Goal: Task Accomplishment & Management: Manage account settings

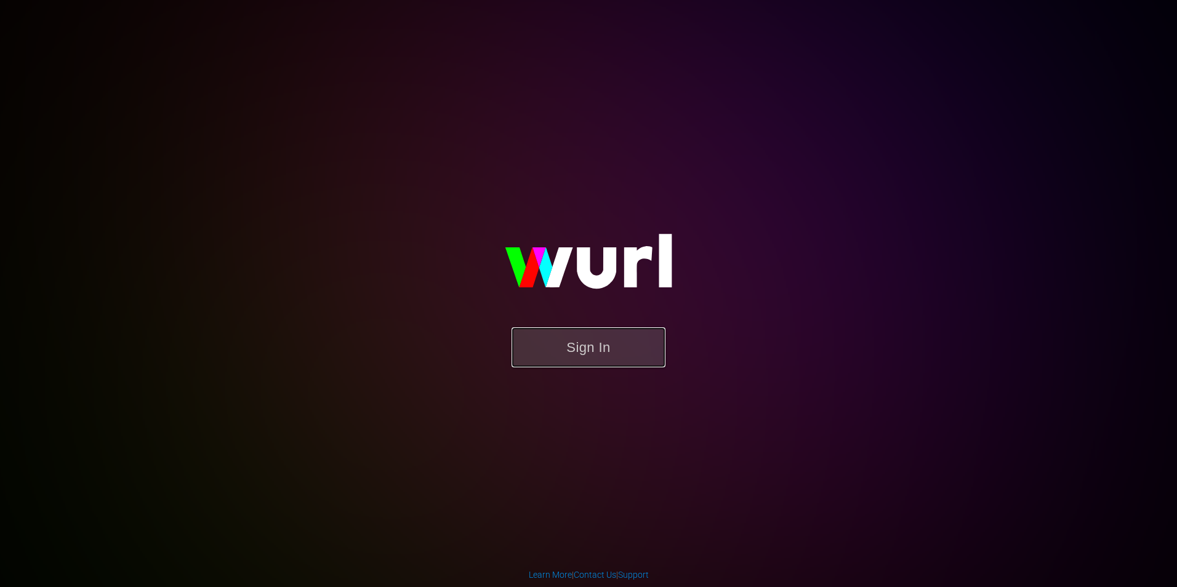
click at [543, 337] on button "Sign In" at bounding box center [588, 347] width 154 height 40
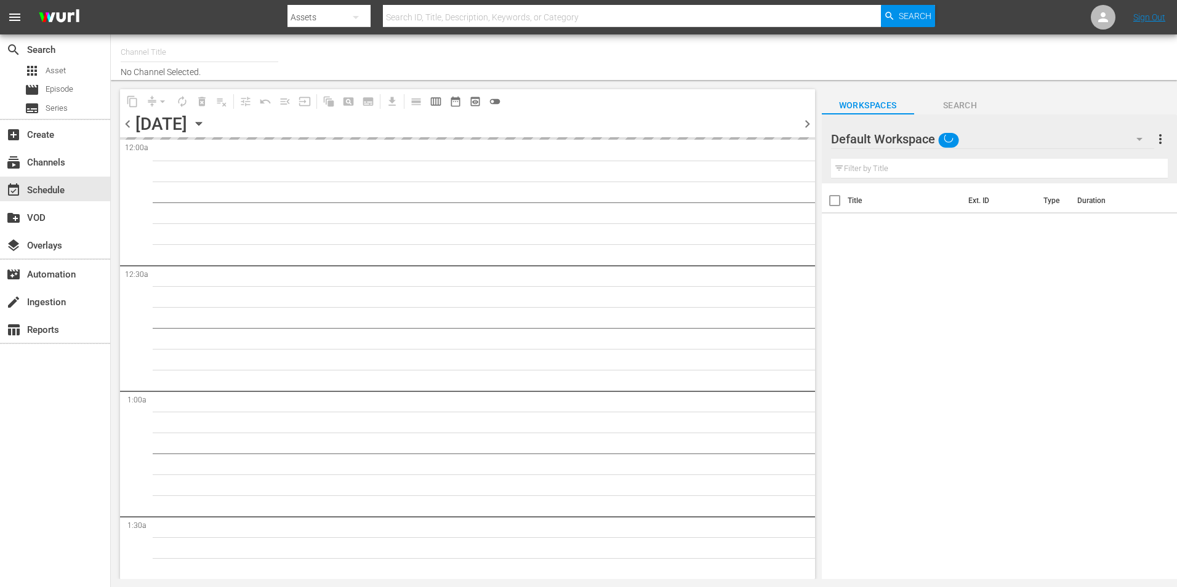
type input "Popflix (1068)"
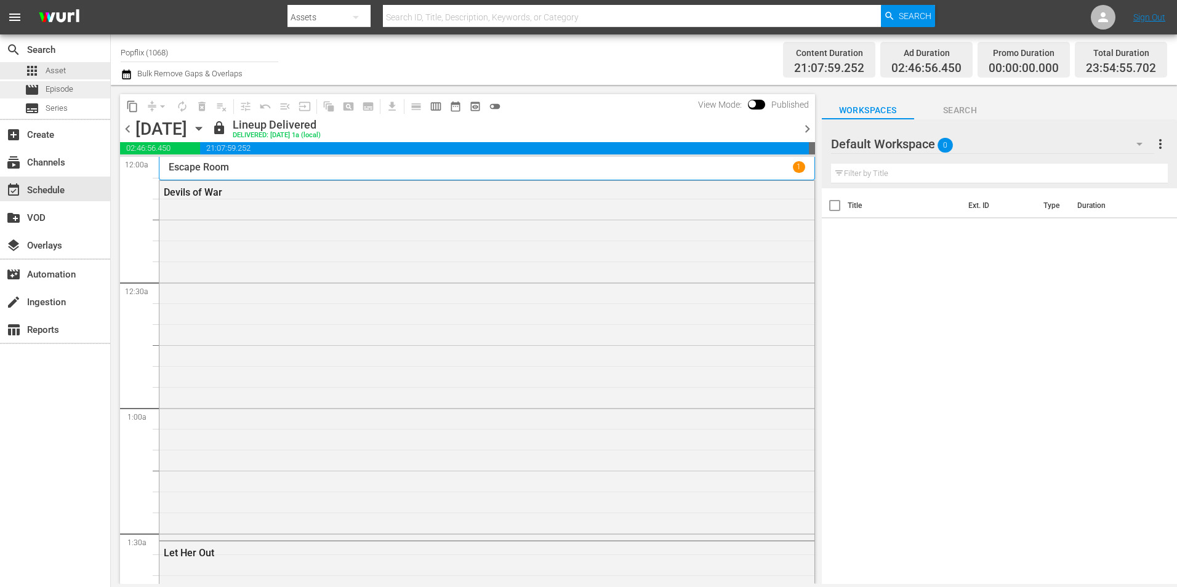
click at [29, 85] on span "movie" at bounding box center [32, 89] width 15 height 15
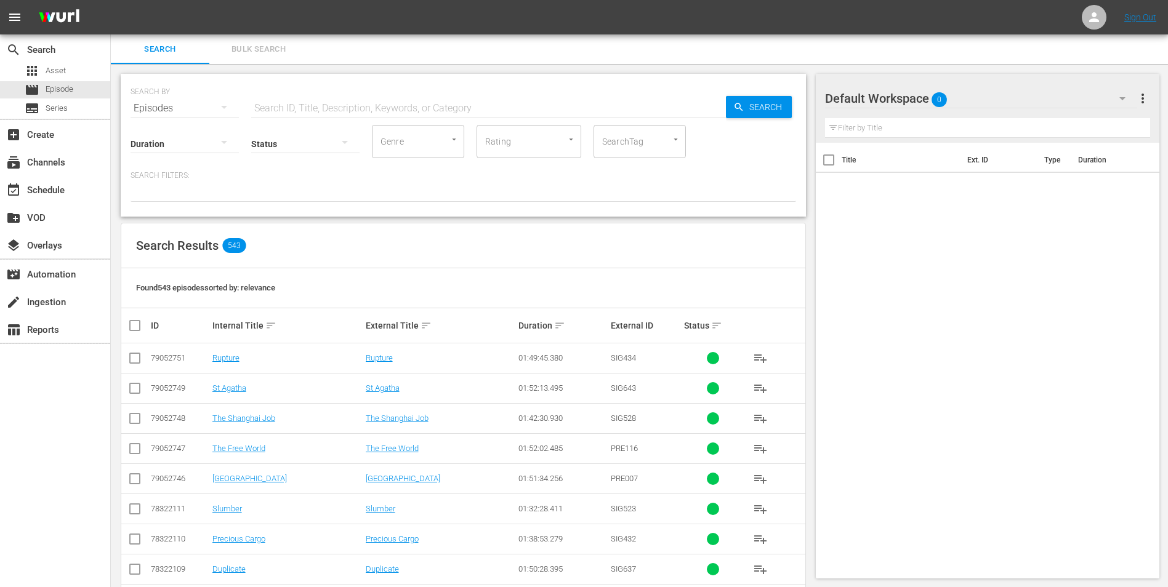
click at [279, 34] on button "Bulk Search" at bounding box center [258, 49] width 98 height 30
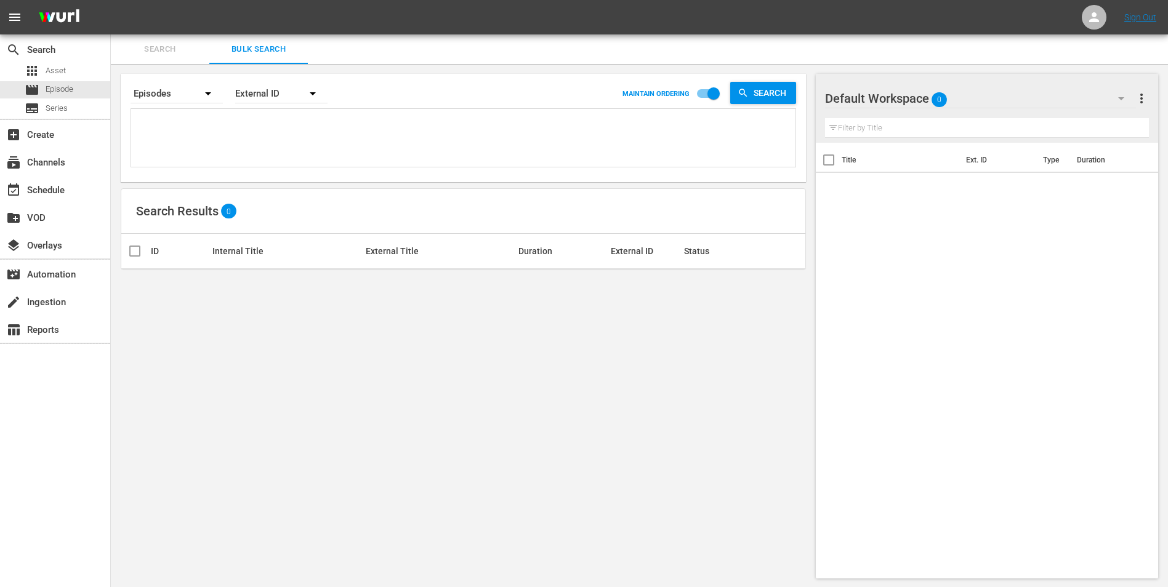
click at [278, 127] on textarea at bounding box center [464, 140] width 661 height 56
click at [288, 95] on div "External ID" at bounding box center [281, 93] width 92 height 34
click at [275, 138] on div "Wurl ID" at bounding box center [274, 148] width 49 height 20
click at [202, 111] on div at bounding box center [463, 138] width 664 height 58
click at [149, 132] on textarea at bounding box center [464, 140] width 661 height 56
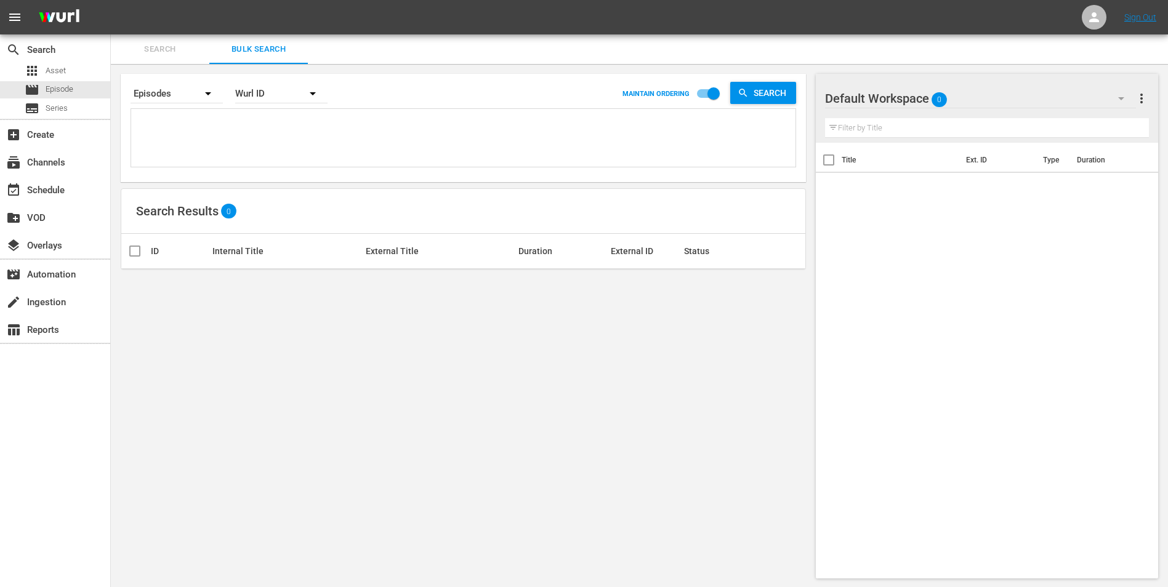
paste textarea "55144059 29886060 53982972 18672311 70175560 43764145 38446466 30136467 3758656…"
type textarea "55144059 29886060 53982972 18672311 70175560 43764145 38446466 30136467 3758656…"
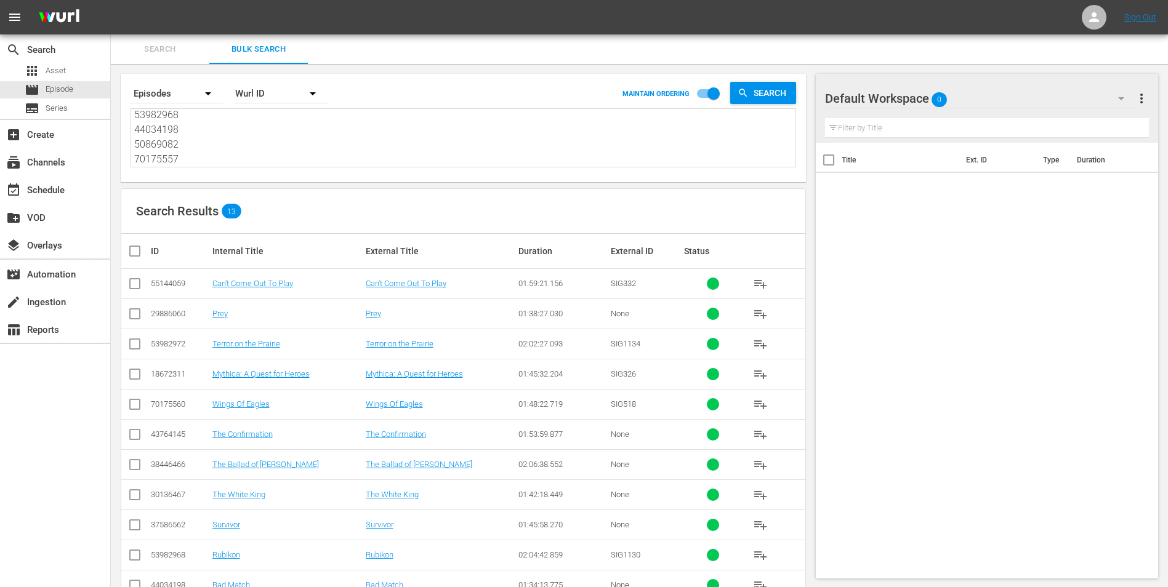
type textarea "55144059 29886060 53982972 18672311 70175560 43764145 38446466 30136467 3758656…"
click at [134, 255] on input "checkbox" at bounding box center [139, 251] width 25 height 15
checkbox input "true"
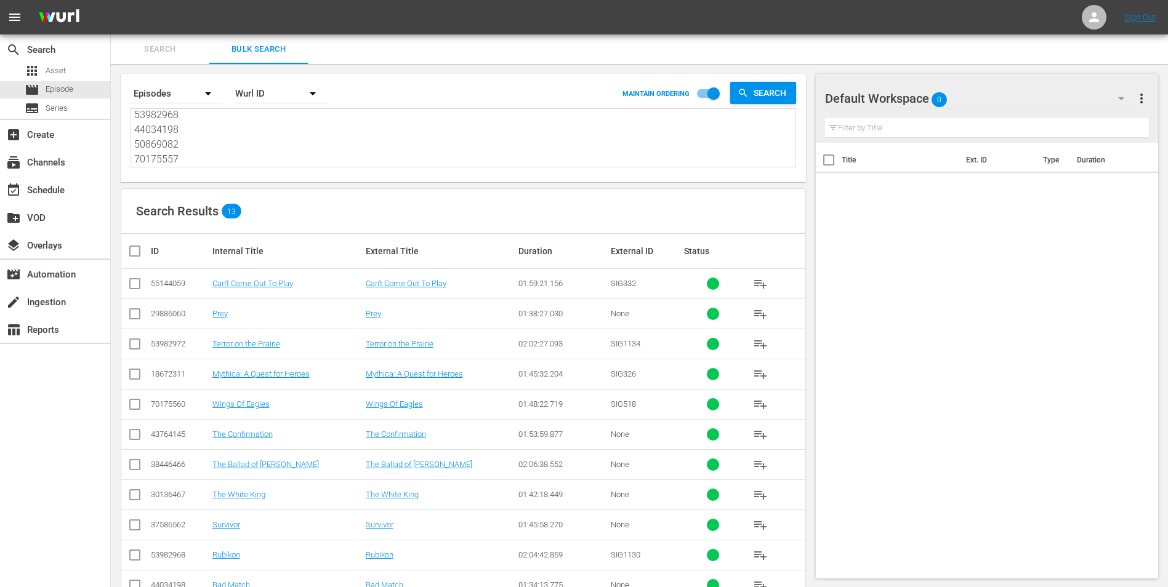
checkbox input "true"
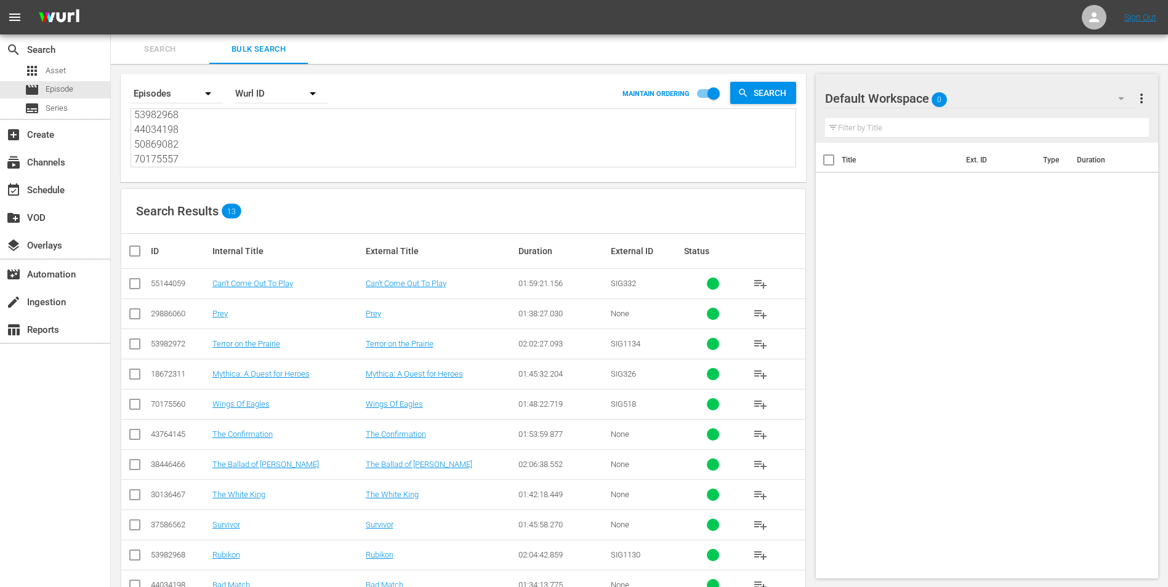
checkbox input "true"
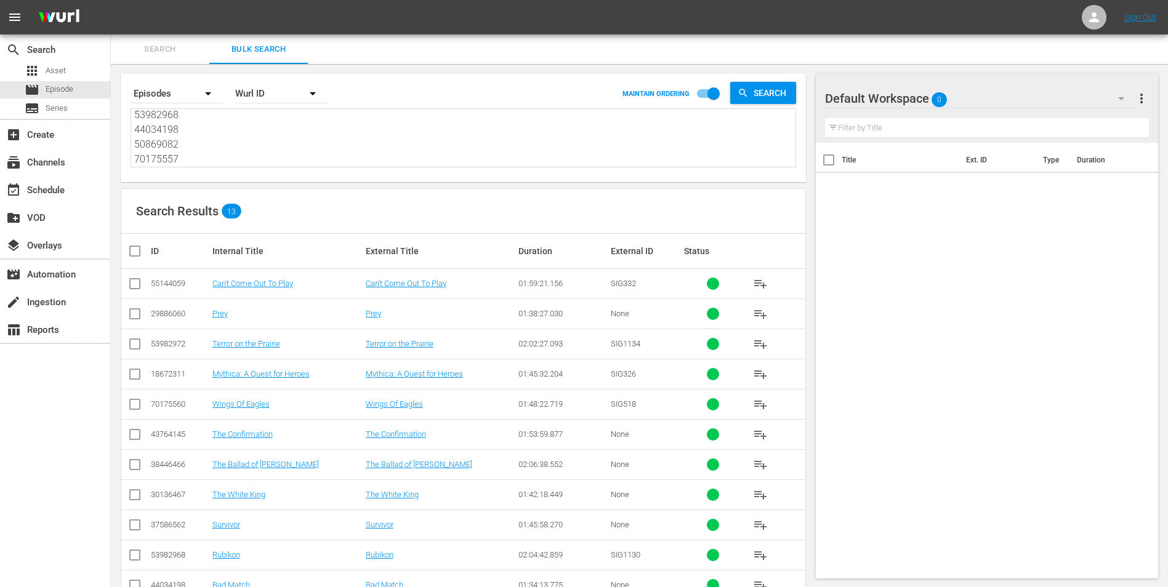
checkbox input "true"
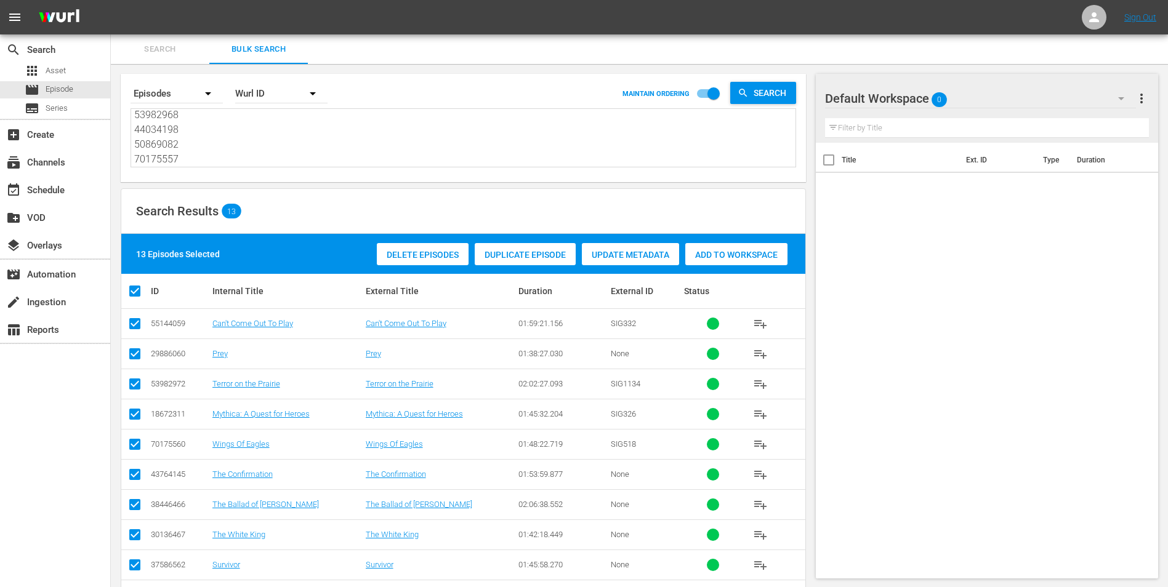
click at [731, 257] on span "Add to Workspace" at bounding box center [736, 255] width 102 height 10
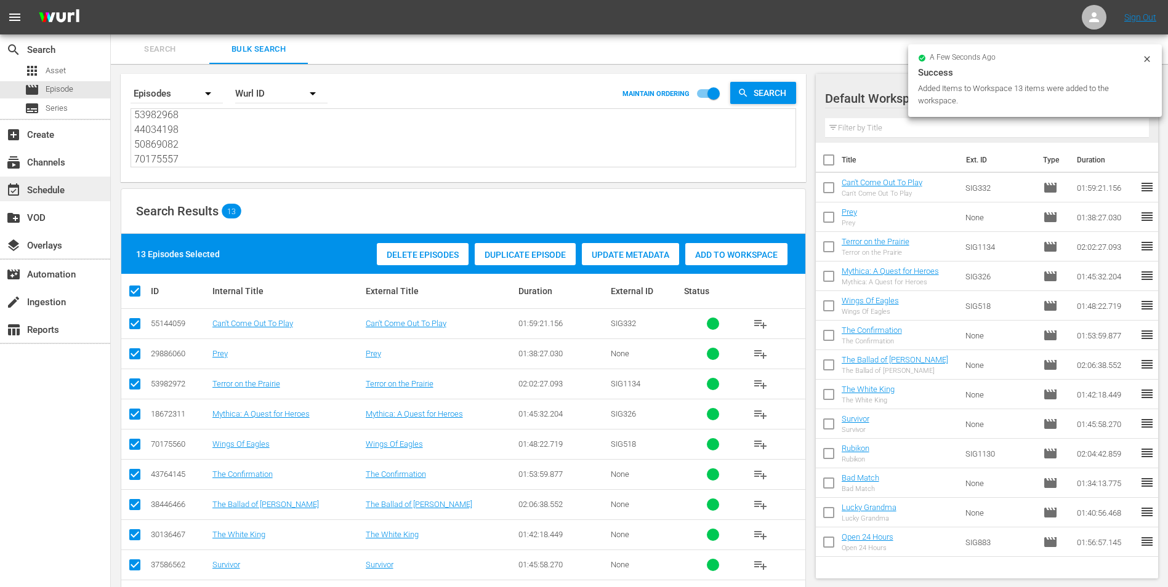
click at [58, 183] on div "event_available Schedule" at bounding box center [34, 188] width 69 height 11
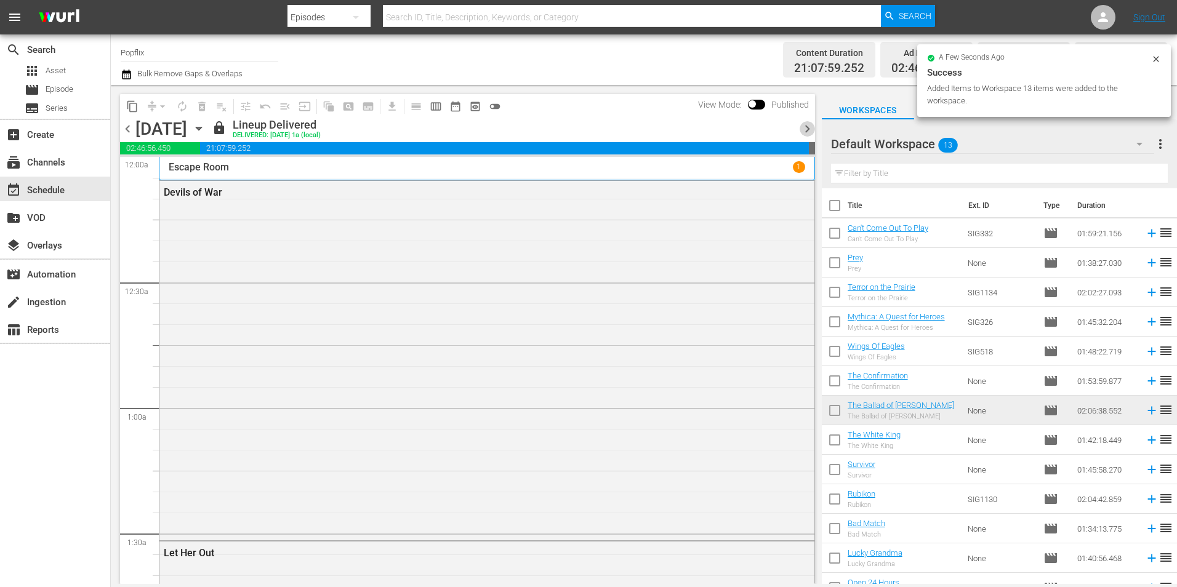
click at [811, 124] on span "chevron_right" at bounding box center [807, 128] width 15 height 15
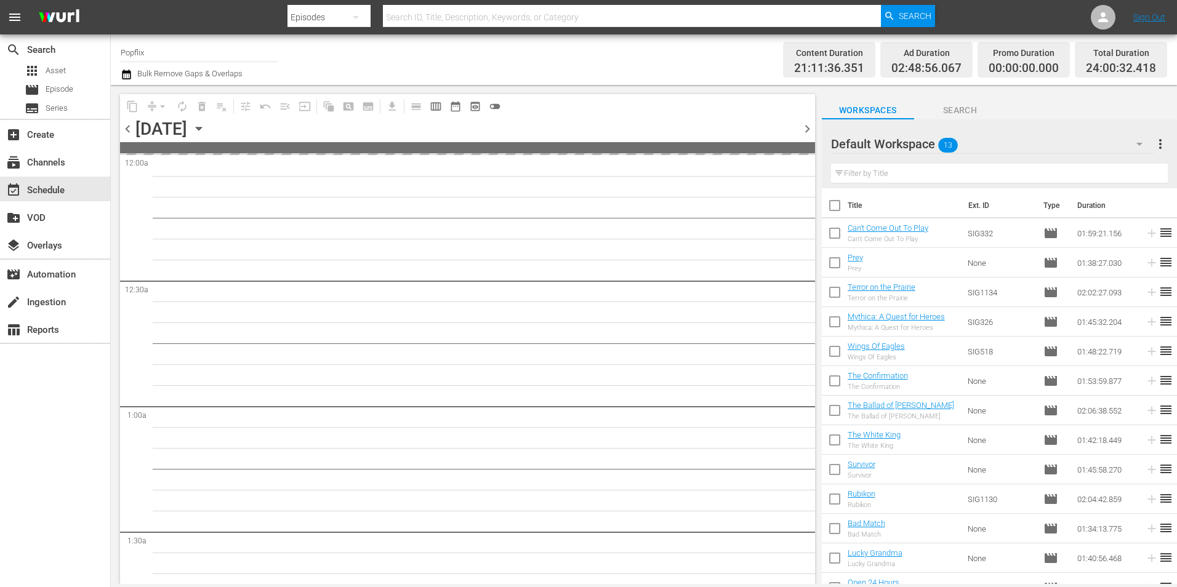
click at [811, 124] on span "chevron_right" at bounding box center [807, 128] width 15 height 15
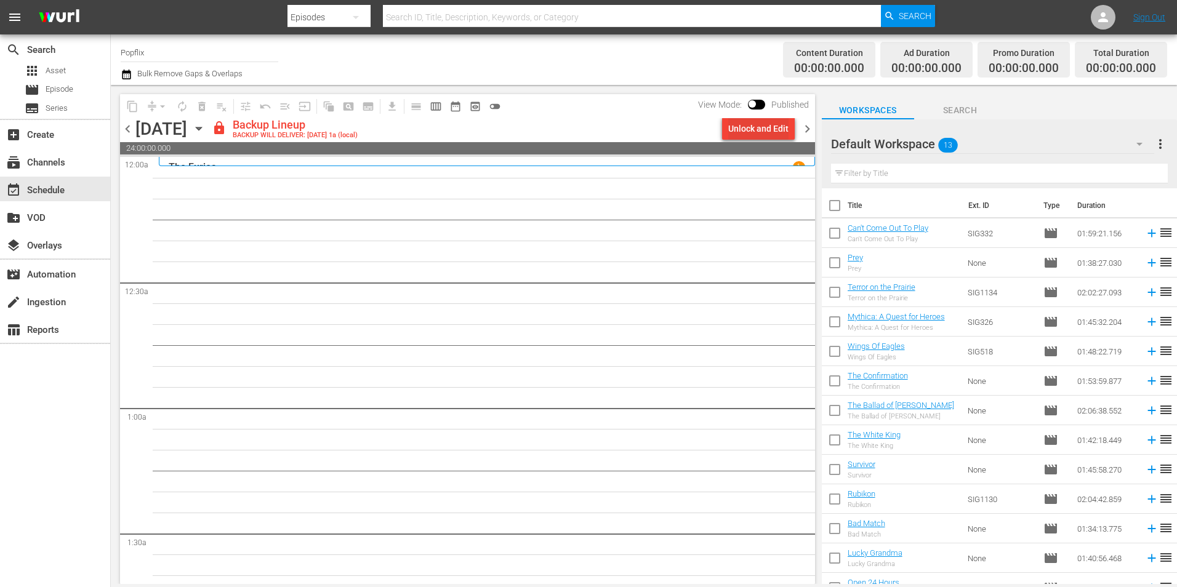
click at [776, 130] on div "Unlock and Edit" at bounding box center [758, 129] width 60 height 22
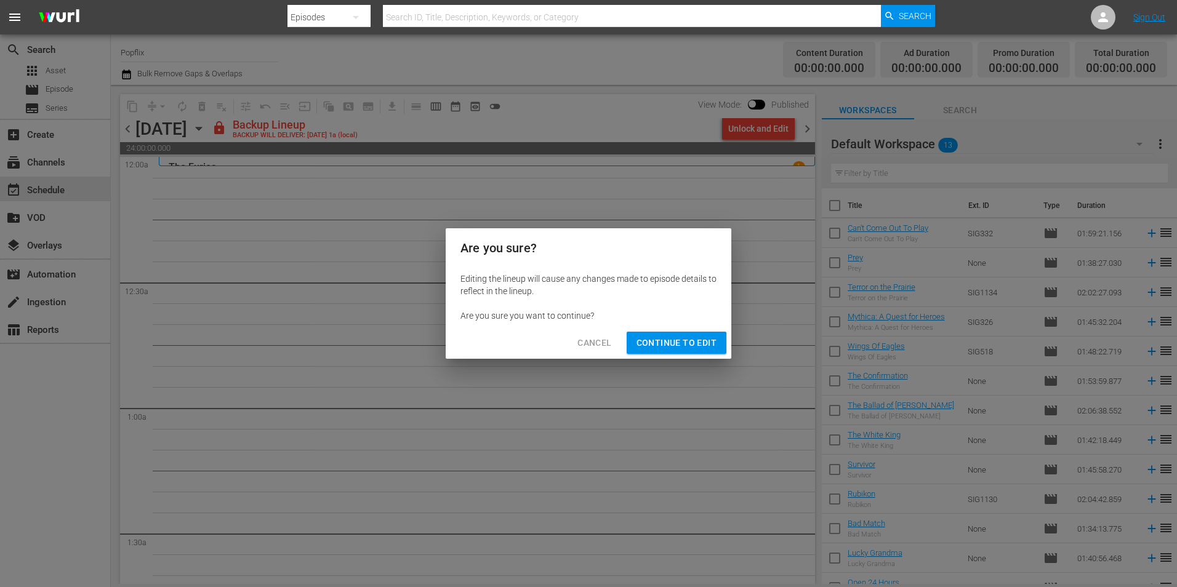
click at [667, 351] on button "Continue to Edit" at bounding box center [677, 343] width 100 height 23
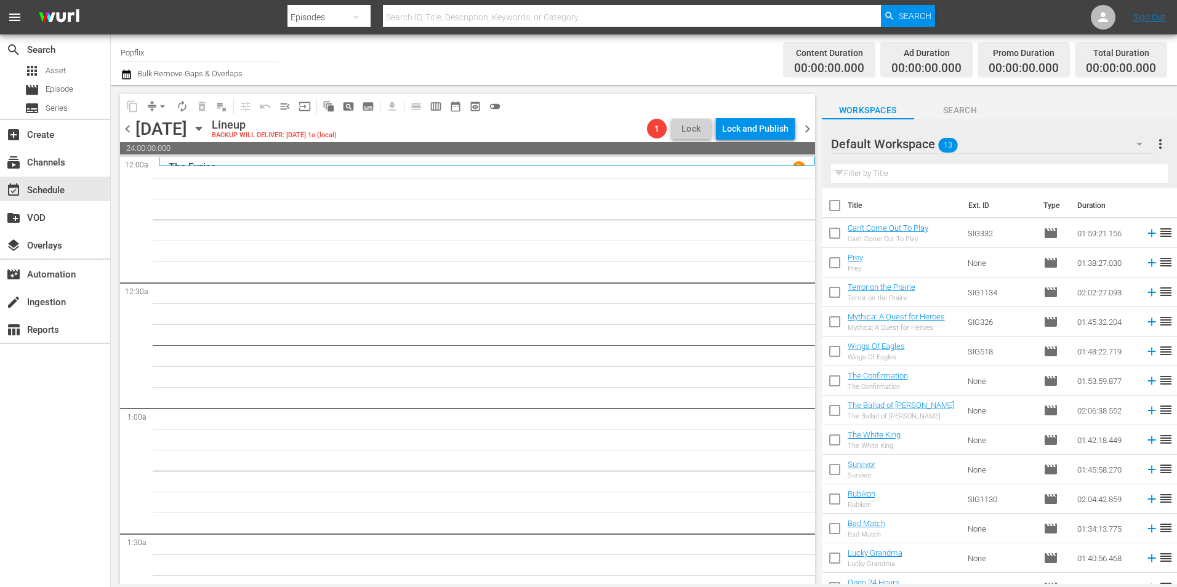
click at [834, 209] on input "checkbox" at bounding box center [835, 208] width 26 height 26
checkbox input "true"
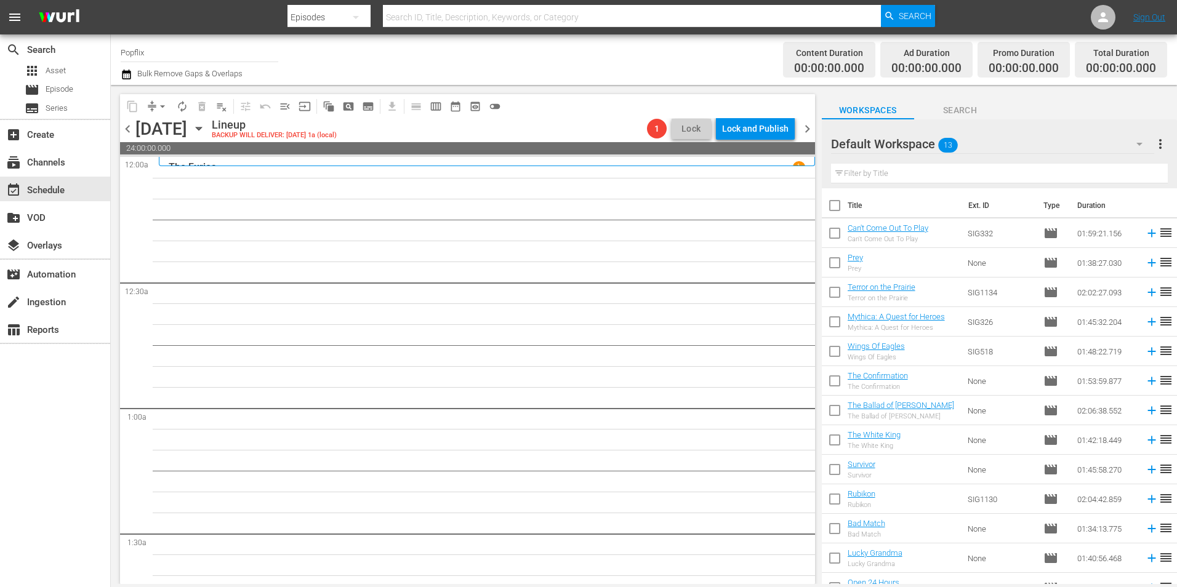
checkbox input "true"
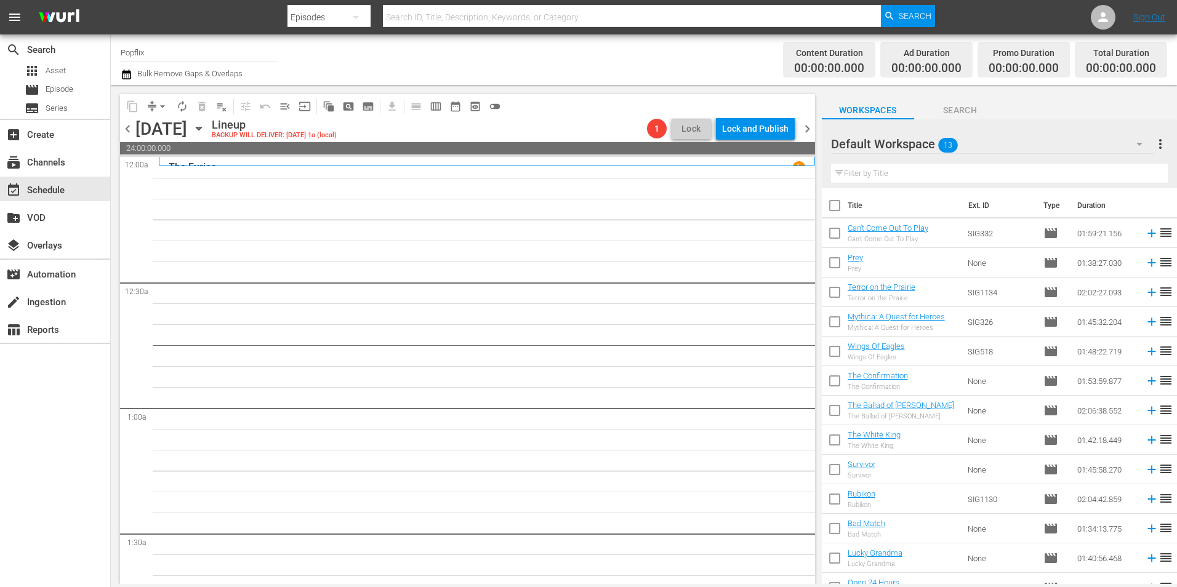
checkbox input "true"
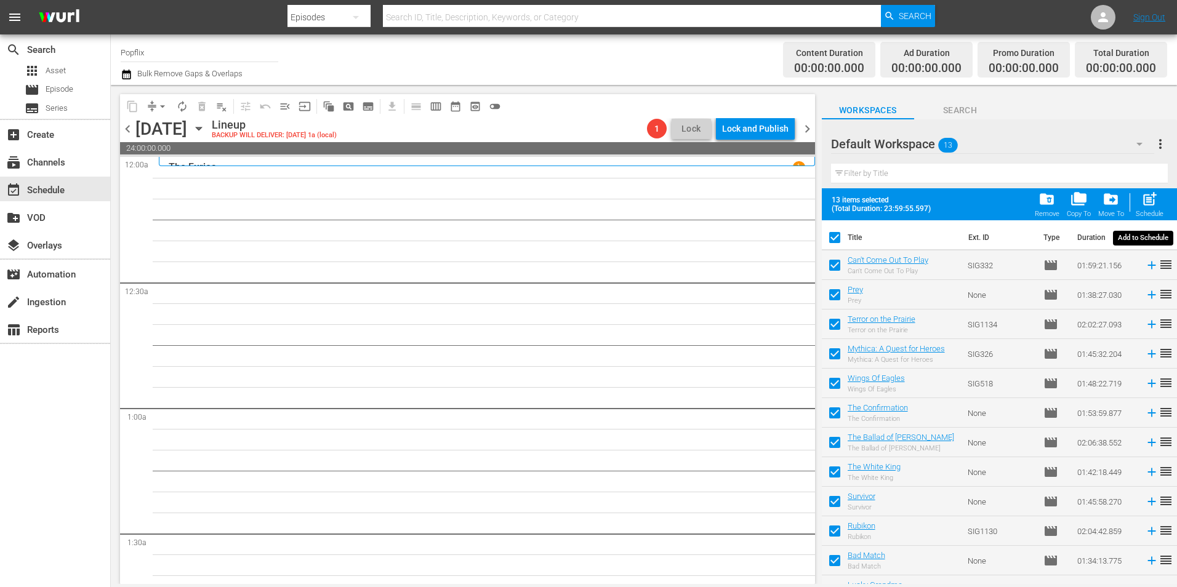
click at [1140, 204] on div "post_add Schedule" at bounding box center [1150, 204] width 28 height 27
checkbox input "false"
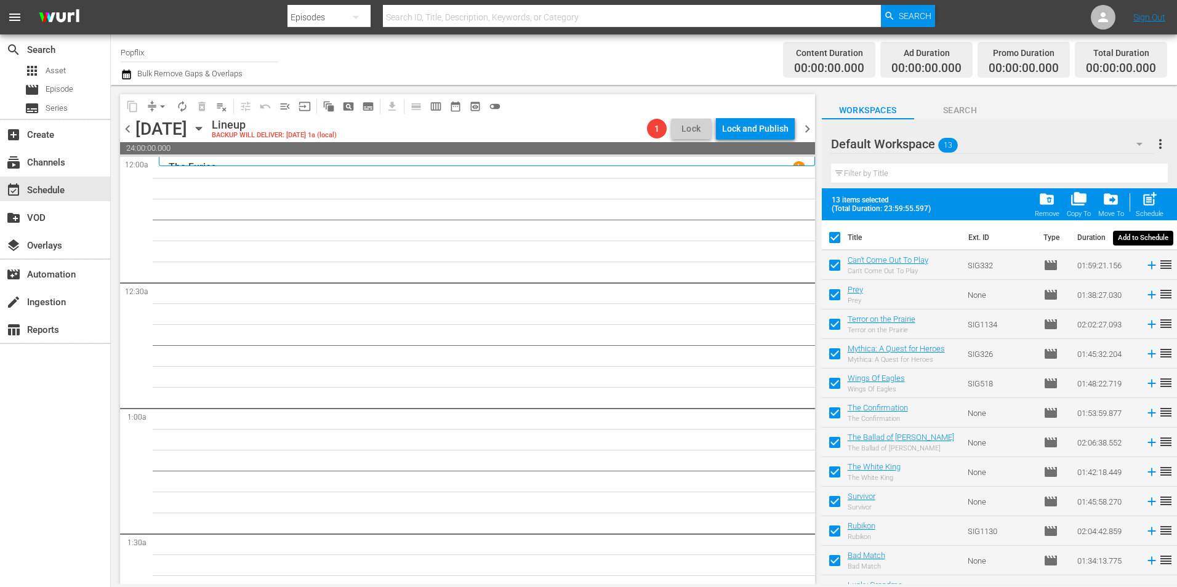
checkbox input "false"
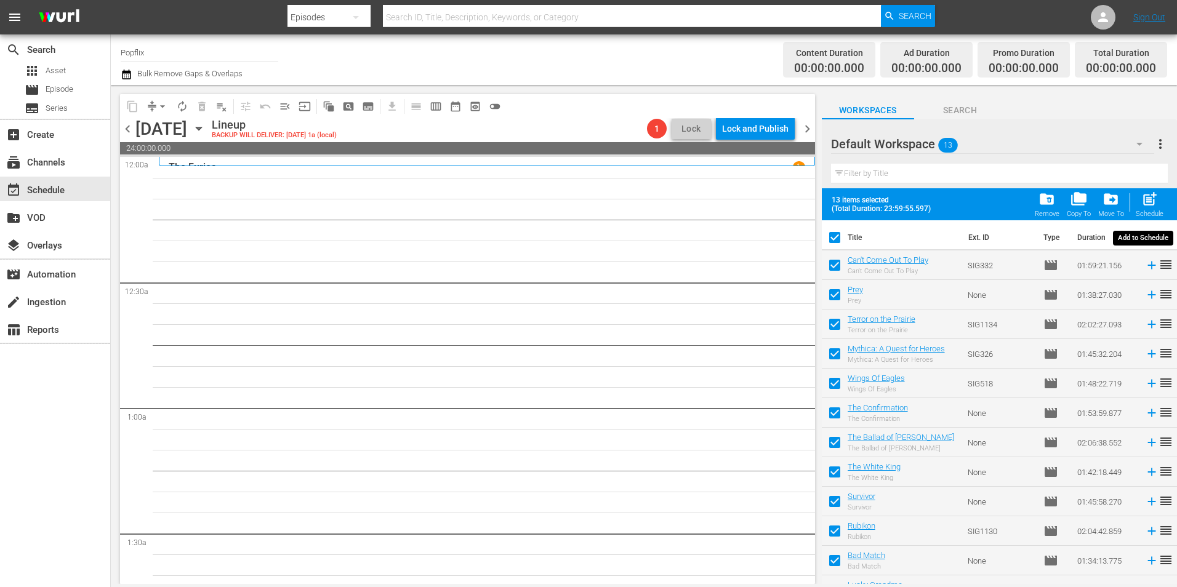
checkbox input "false"
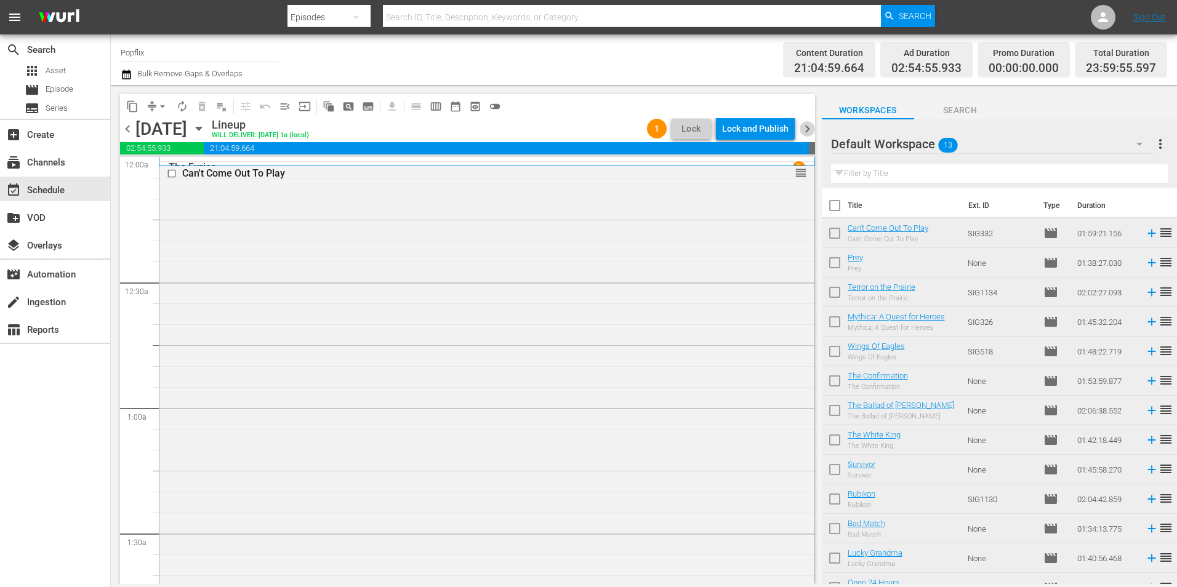
click at [809, 127] on span "chevron_right" at bounding box center [807, 128] width 15 height 15
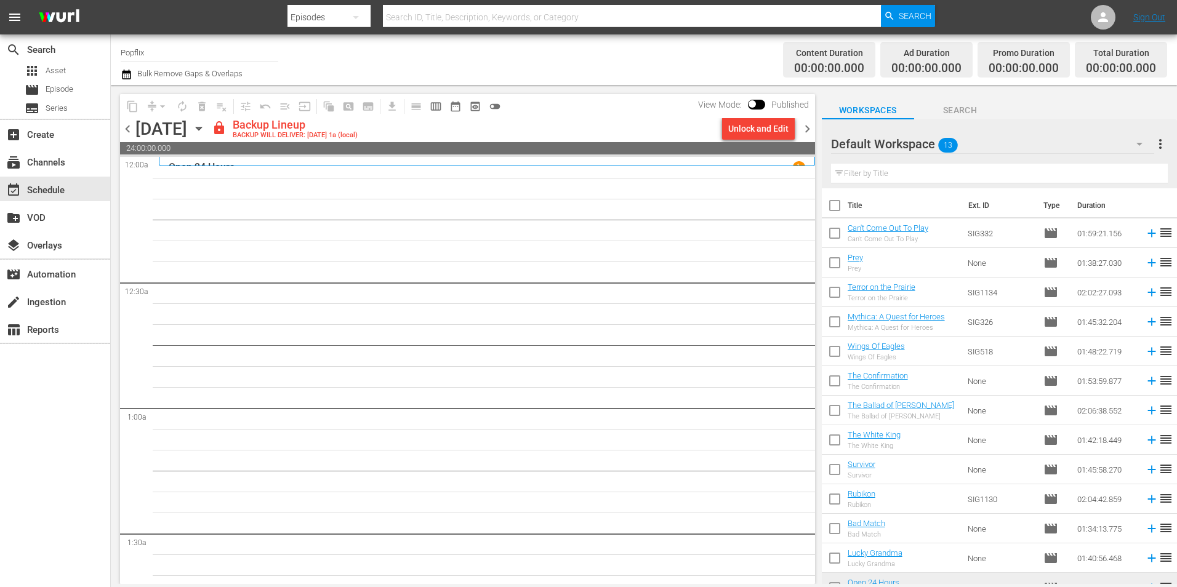
click at [1159, 140] on span "more_vert" at bounding box center [1160, 144] width 15 height 15
click at [1025, 172] on div "Clear All Workspace Items" at bounding box center [1080, 168] width 145 height 22
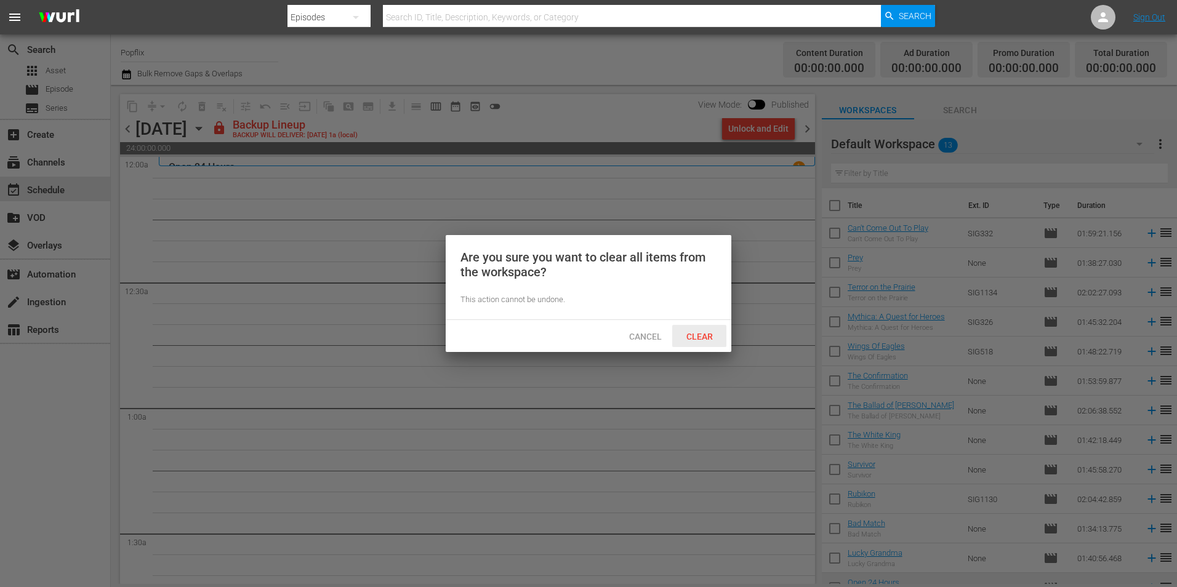
click at [693, 337] on span "Clear" at bounding box center [699, 337] width 46 height 10
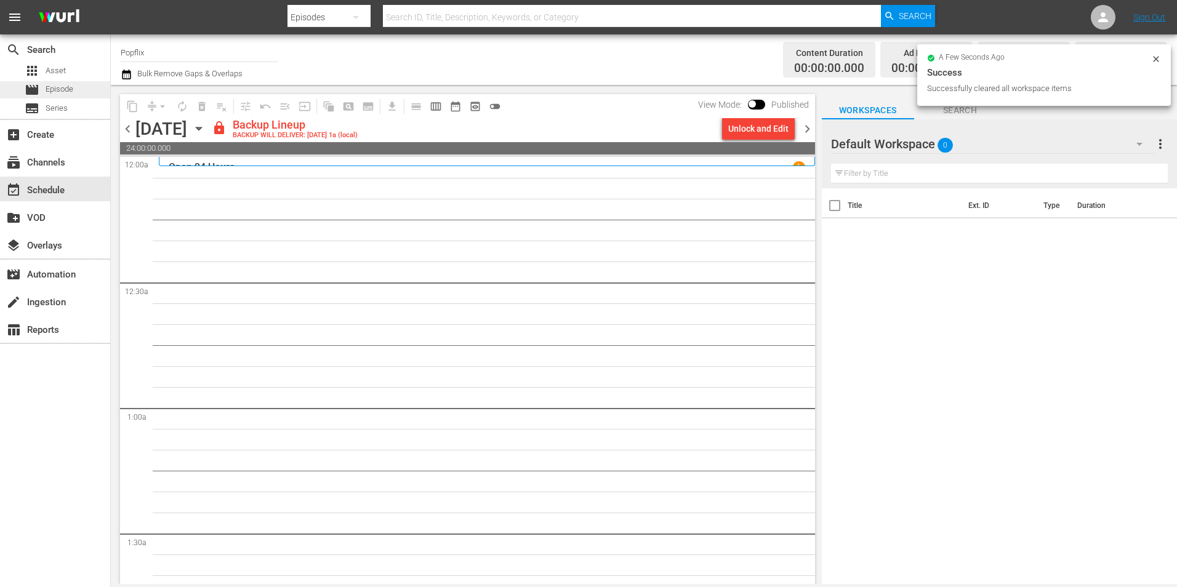
click at [59, 93] on span "Episode" at bounding box center [60, 89] width 28 height 12
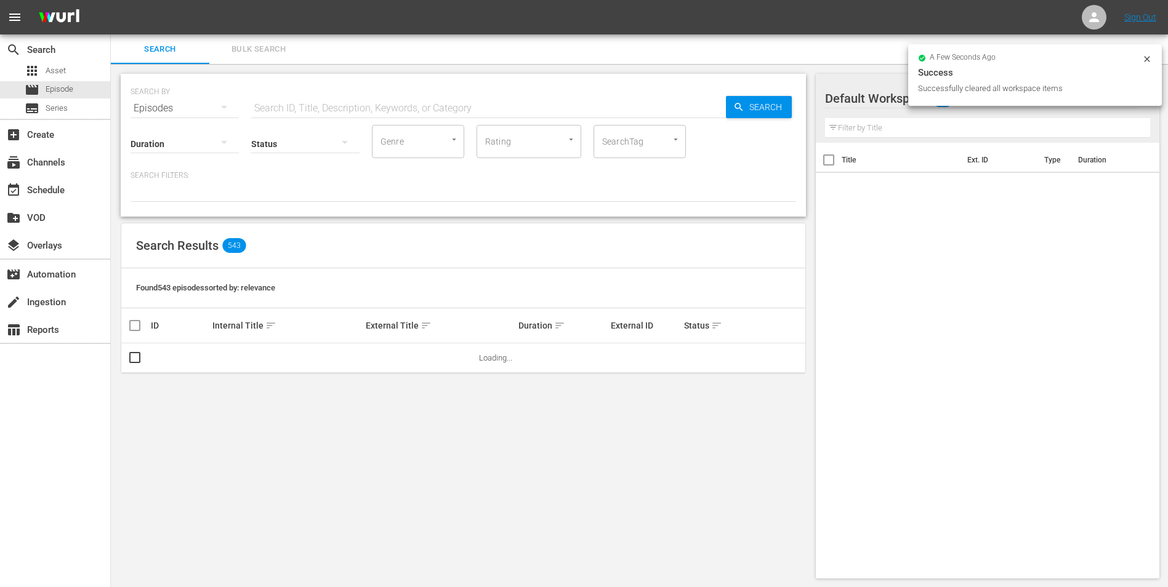
click at [279, 44] on span "Bulk Search" at bounding box center [259, 49] width 84 height 14
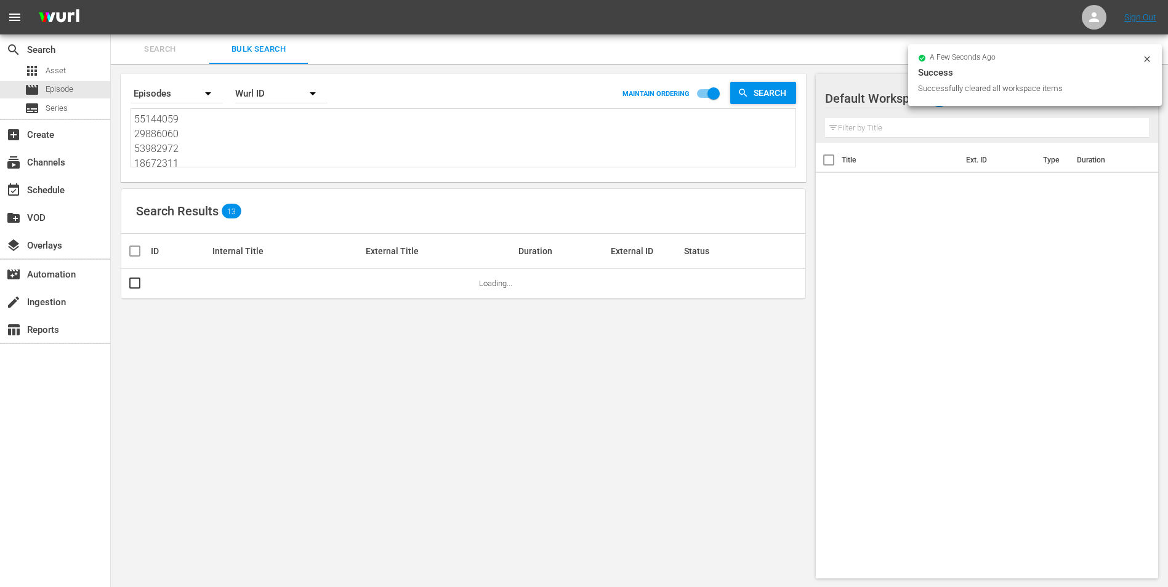
click at [220, 142] on textarea "55144059 29886060 53982972 18672311 70175560 43764145 38446466 30136467 3758656…" at bounding box center [464, 140] width 661 height 56
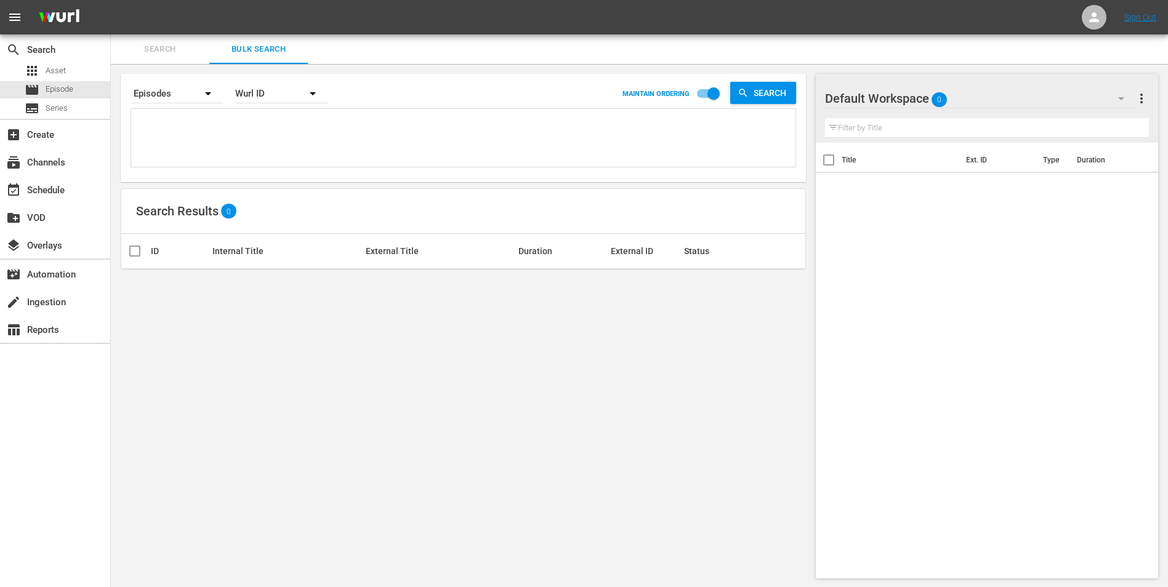
click at [150, 115] on textarea at bounding box center [464, 140] width 661 height 56
paste textarea "53982949 35593852 18058322 37284145 40502407 44715285 29886071 70175554 3971450…"
type textarea "53982949 35593852 18058322 37284145 40502407 44715285 29886071 70175554 3971450…"
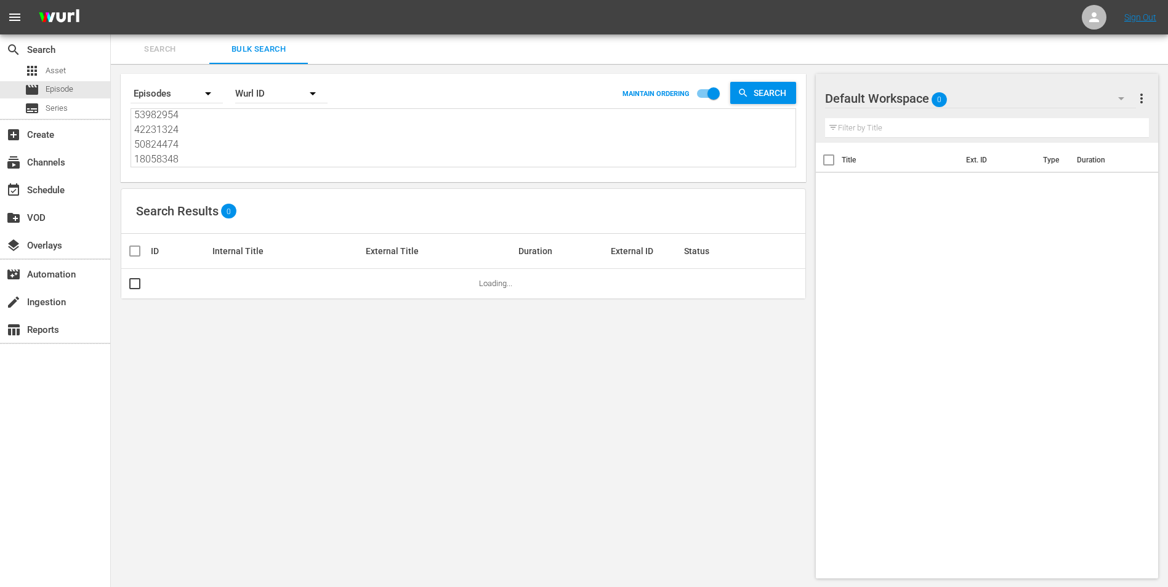
type textarea "53982949 35593852 18058322 37284145 40502407 44715285 29886071 70175554 3971450…"
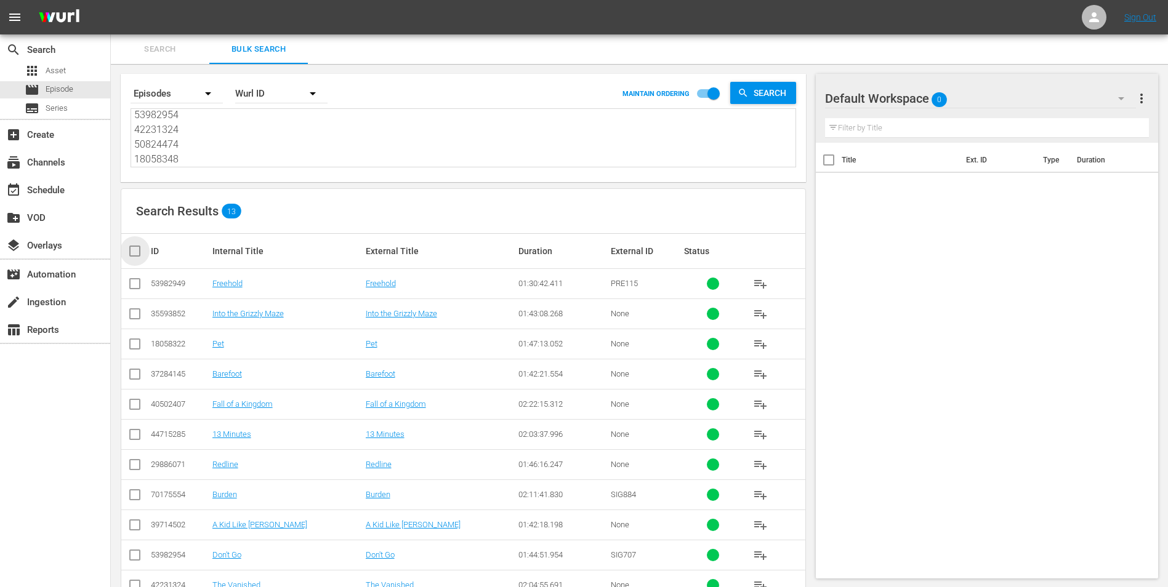
click at [142, 250] on input "checkbox" at bounding box center [139, 251] width 25 height 15
checkbox input "true"
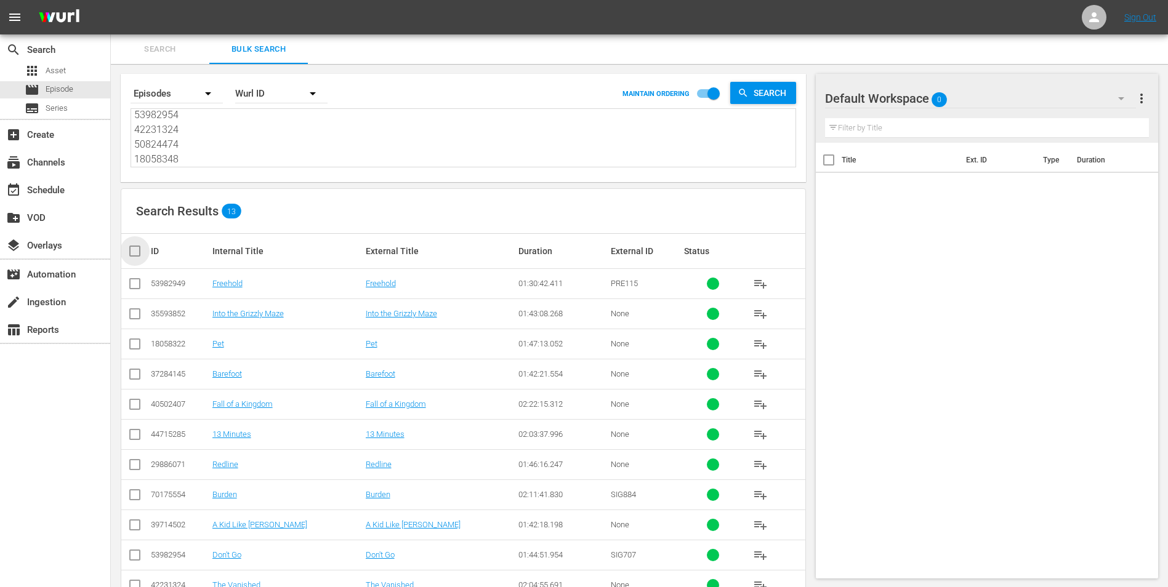
checkbox input "true"
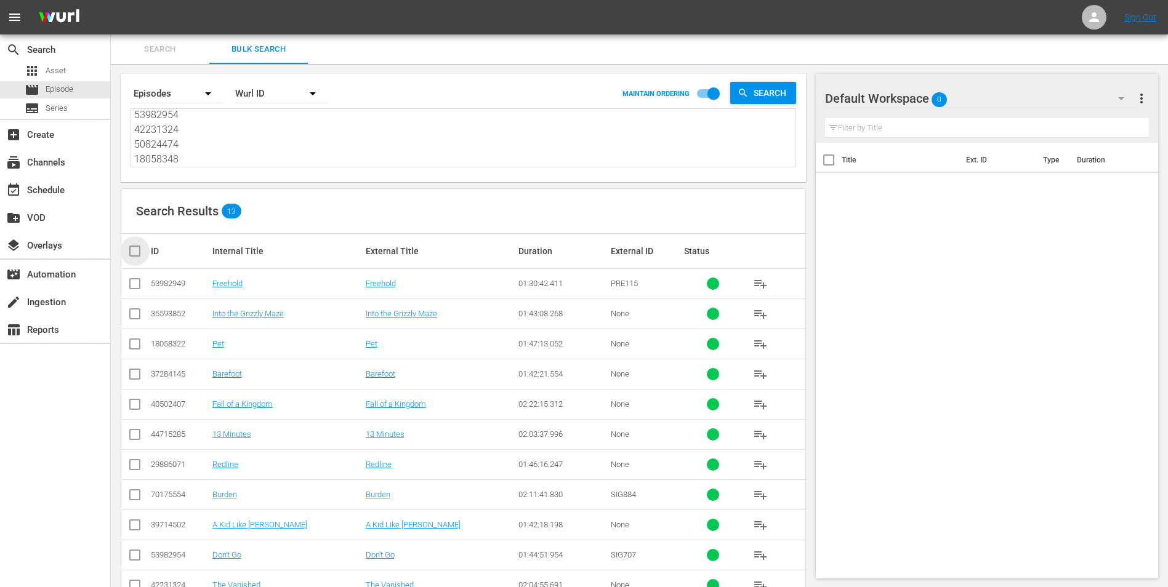
checkbox input "true"
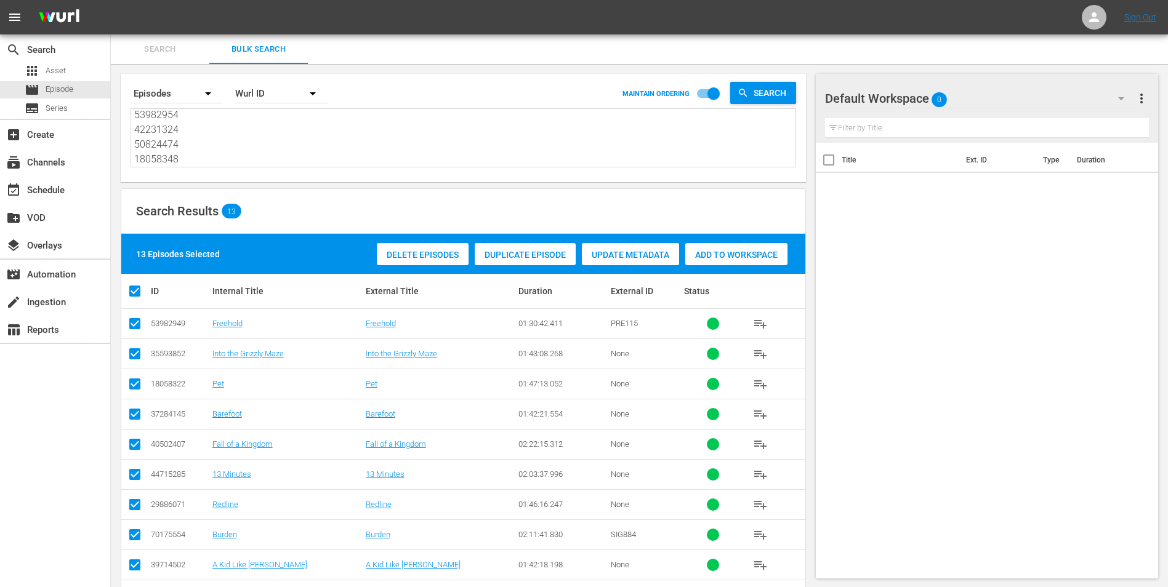
click at [764, 249] on div "Add to Workspace" at bounding box center [736, 254] width 102 height 23
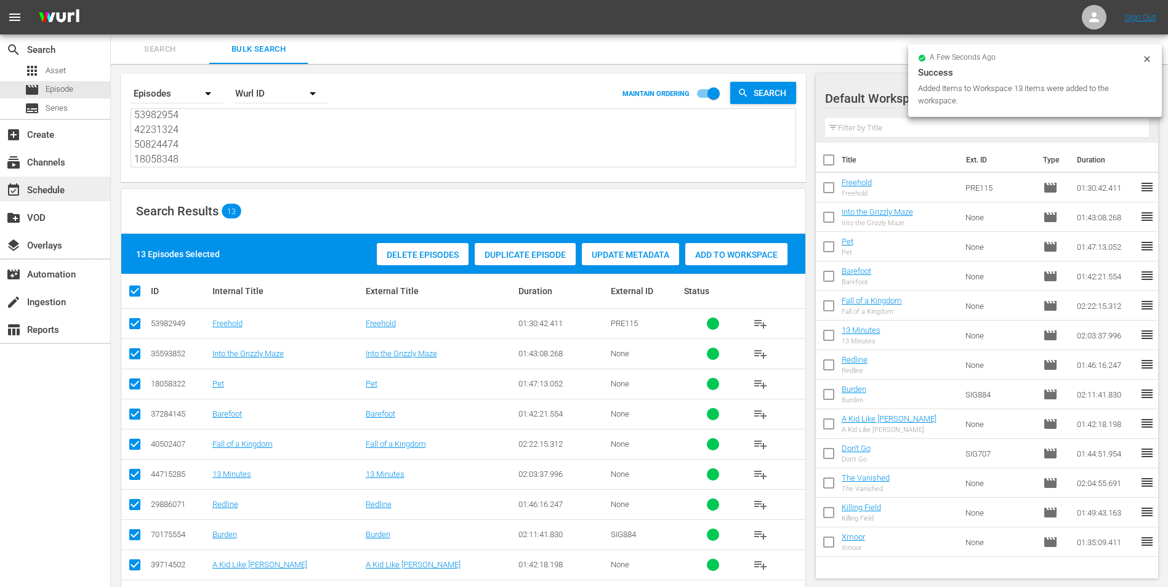
click at [55, 190] on div "event_available Schedule" at bounding box center [34, 188] width 69 height 11
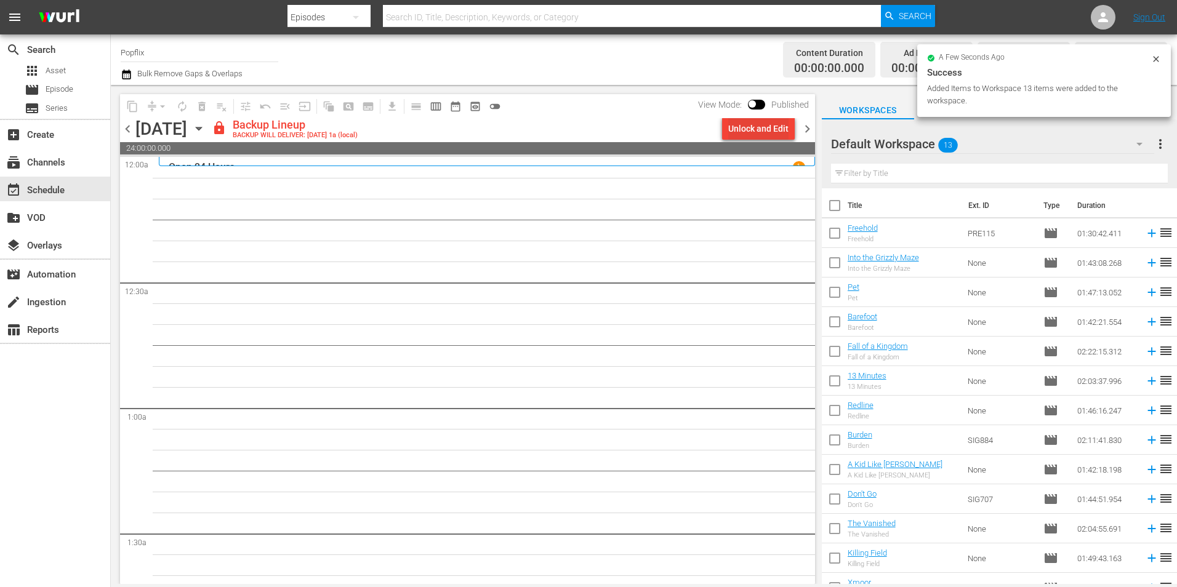
click at [748, 130] on div "Unlock and Edit" at bounding box center [758, 129] width 60 height 22
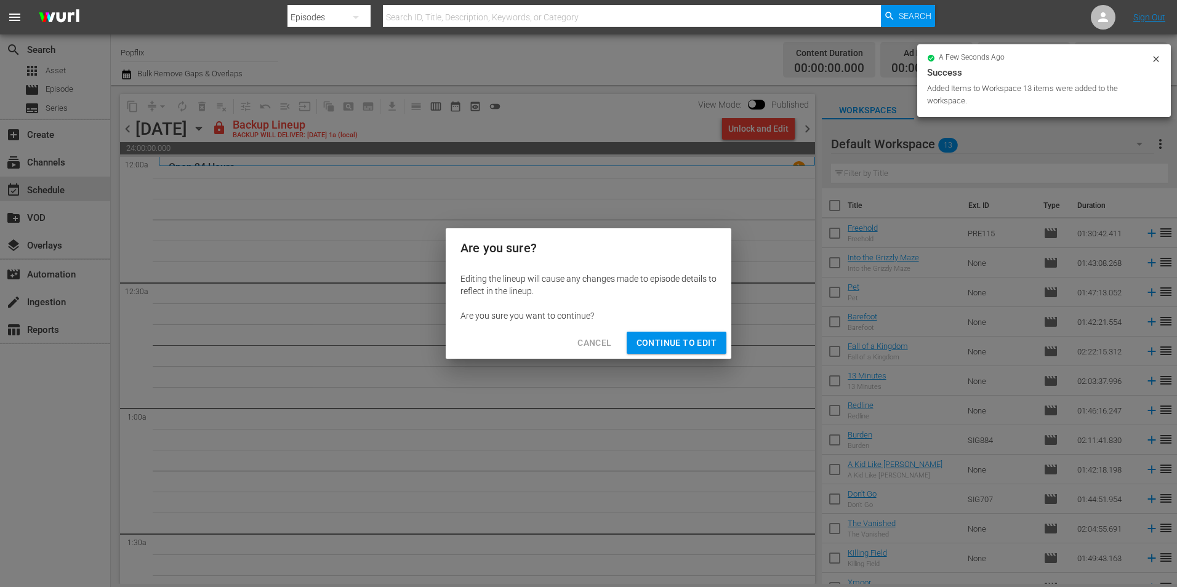
click at [654, 335] on span "Continue to Edit" at bounding box center [676, 342] width 80 height 15
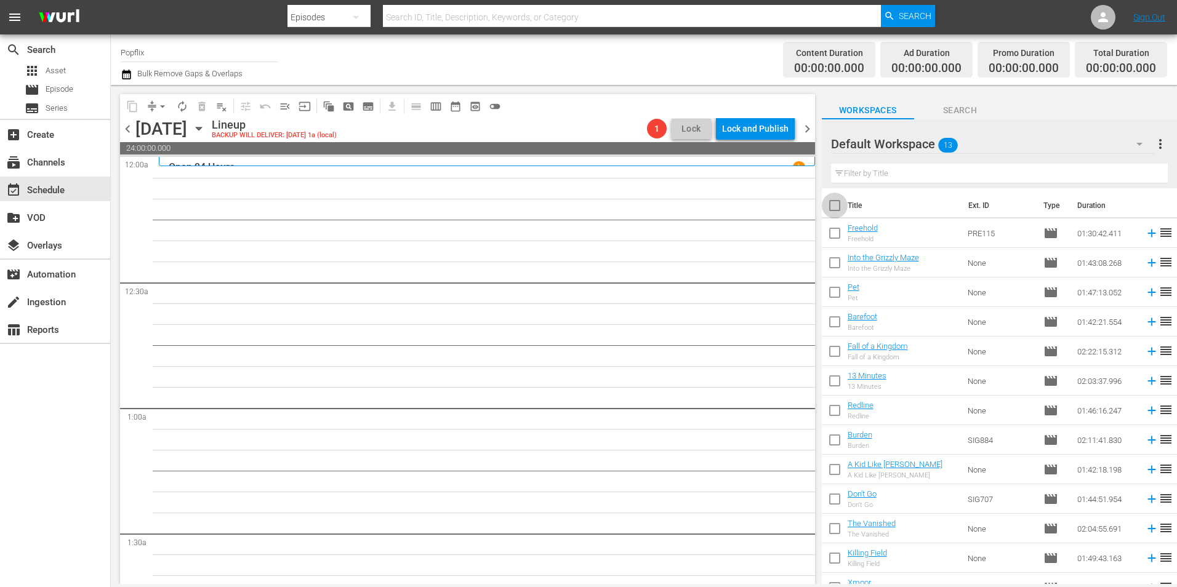
click at [832, 198] on input "checkbox" at bounding box center [835, 208] width 26 height 26
checkbox input "true"
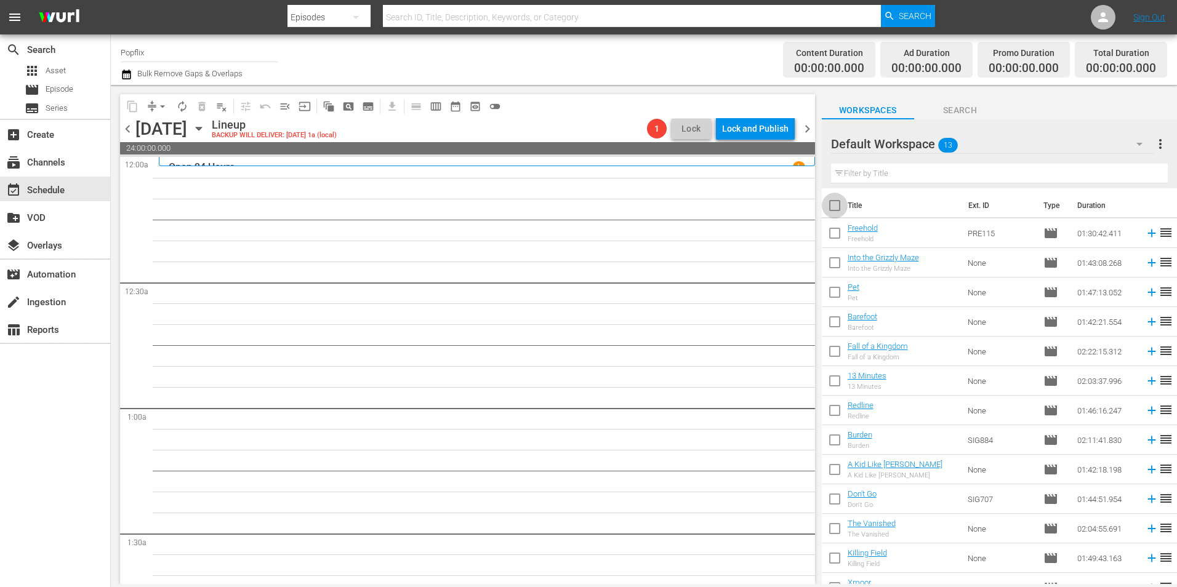
checkbox input "true"
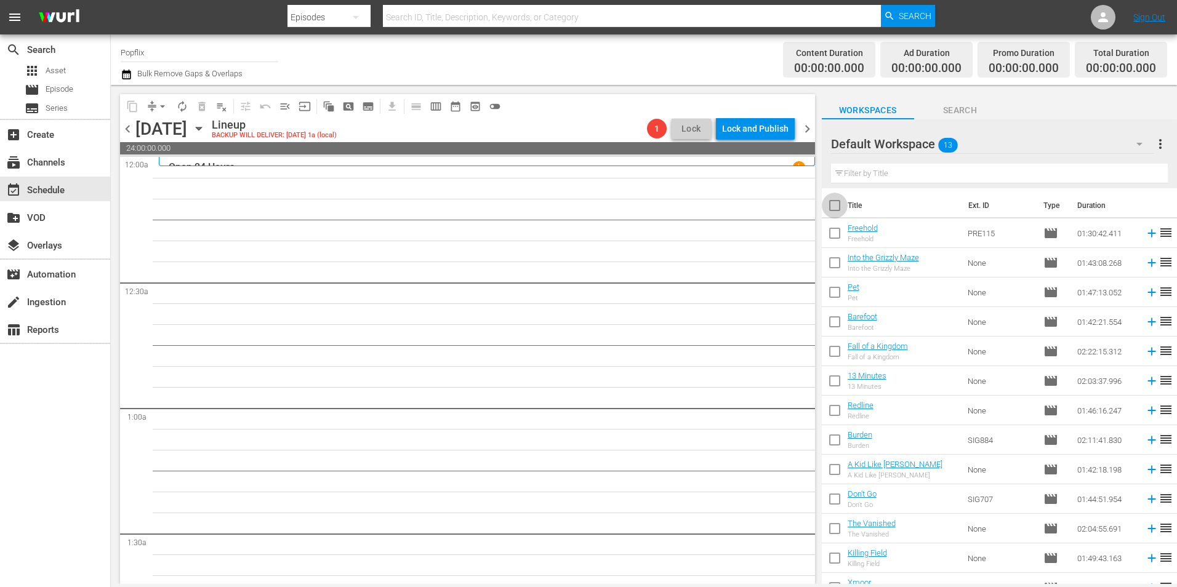
checkbox input "true"
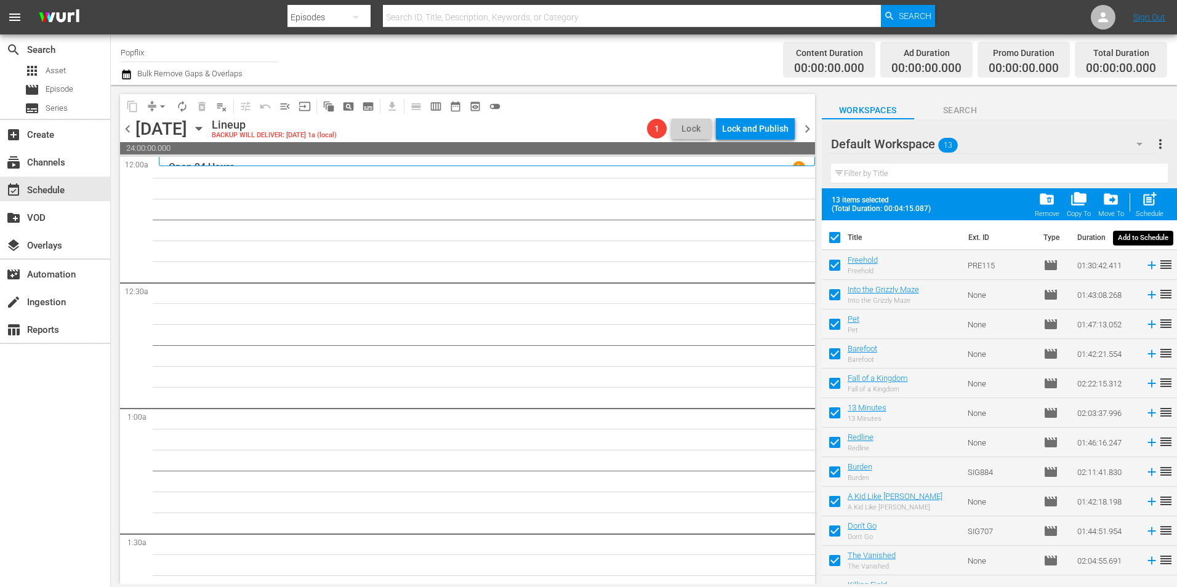
click at [1158, 214] on div "Schedule" at bounding box center [1150, 214] width 28 height 8
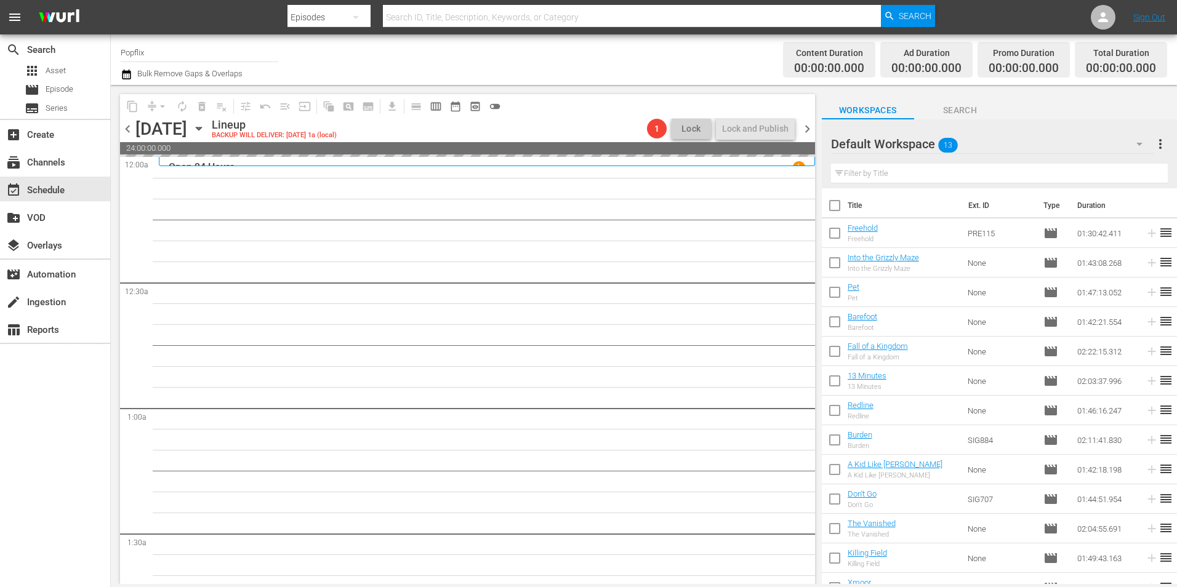
checkbox input "false"
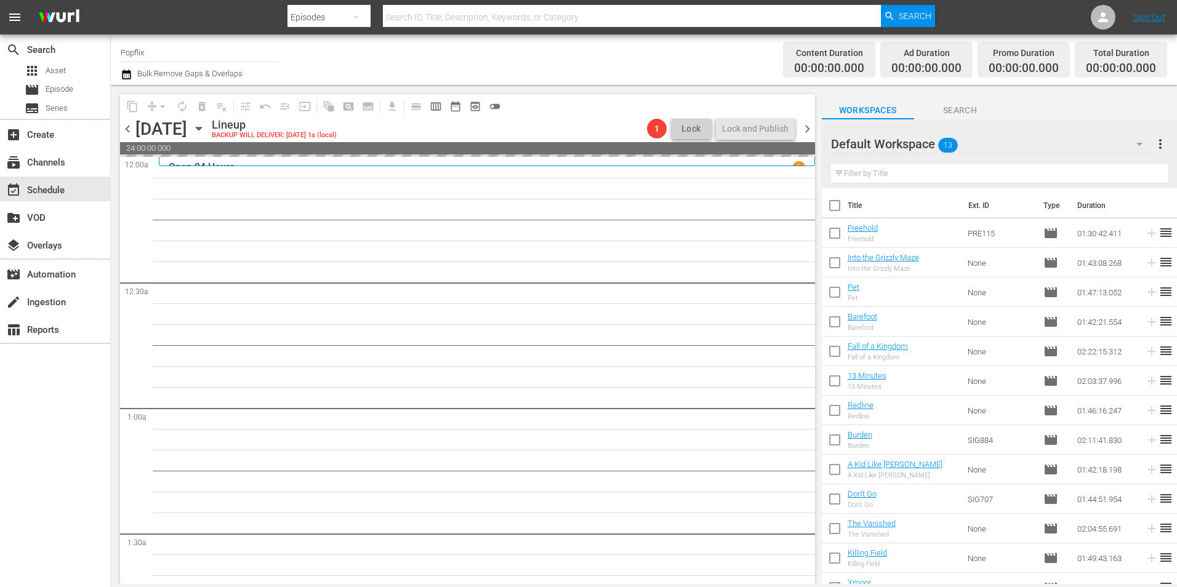
checkbox input "false"
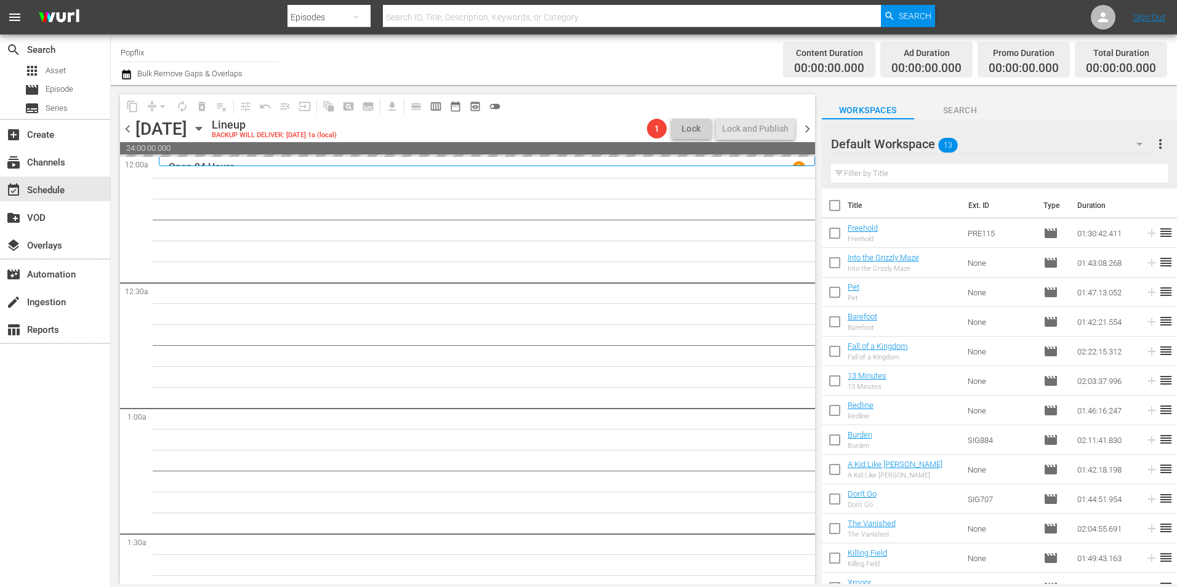
checkbox input "false"
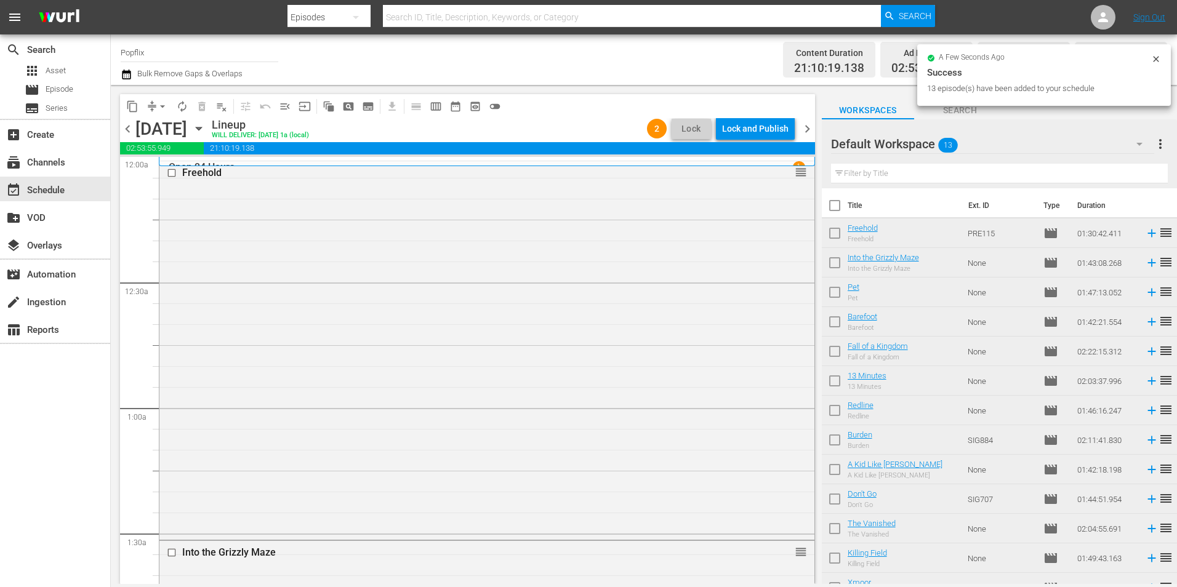
click at [802, 126] on span "chevron_right" at bounding box center [807, 128] width 15 height 15
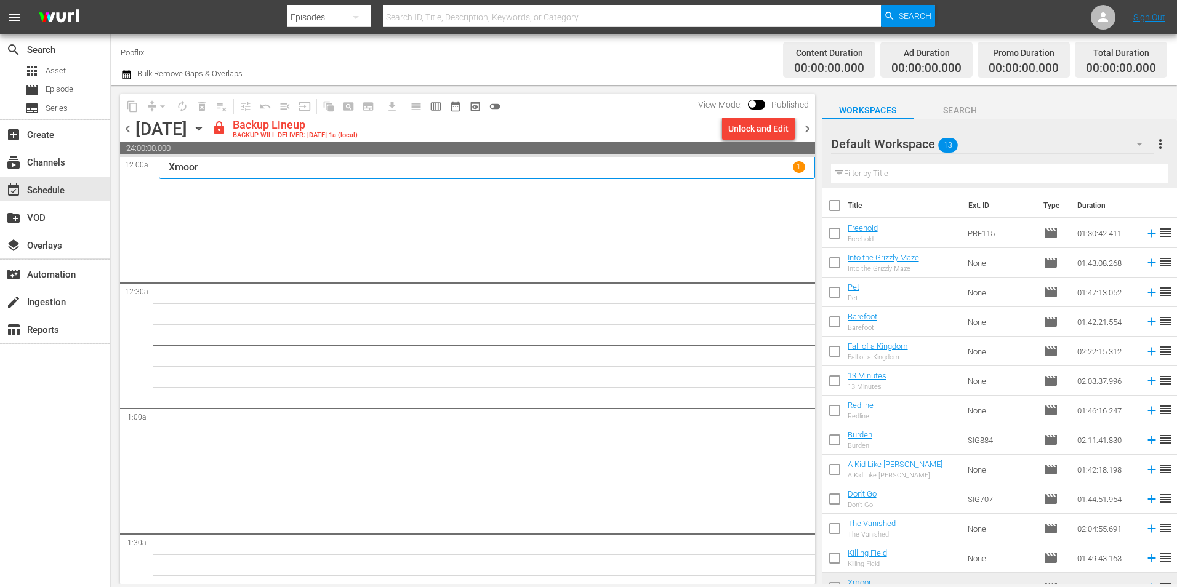
click at [1157, 142] on span "more_vert" at bounding box center [1160, 144] width 15 height 15
click at [1101, 156] on div "Add New Workspace" at bounding box center [1080, 146] width 145 height 22
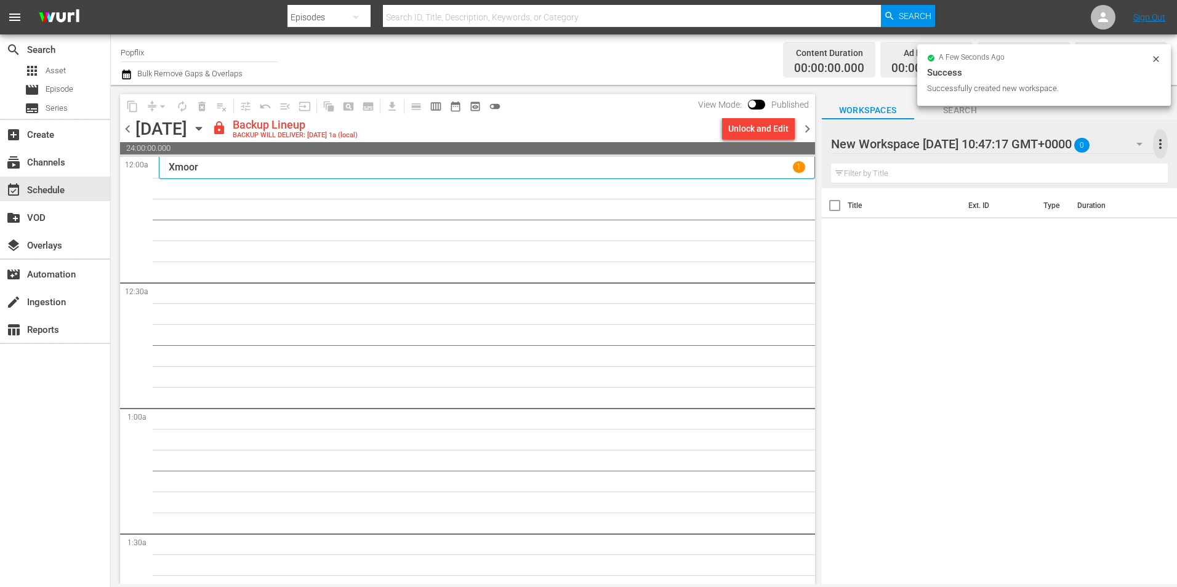
click at [1160, 138] on span "more_vert" at bounding box center [1160, 144] width 15 height 15
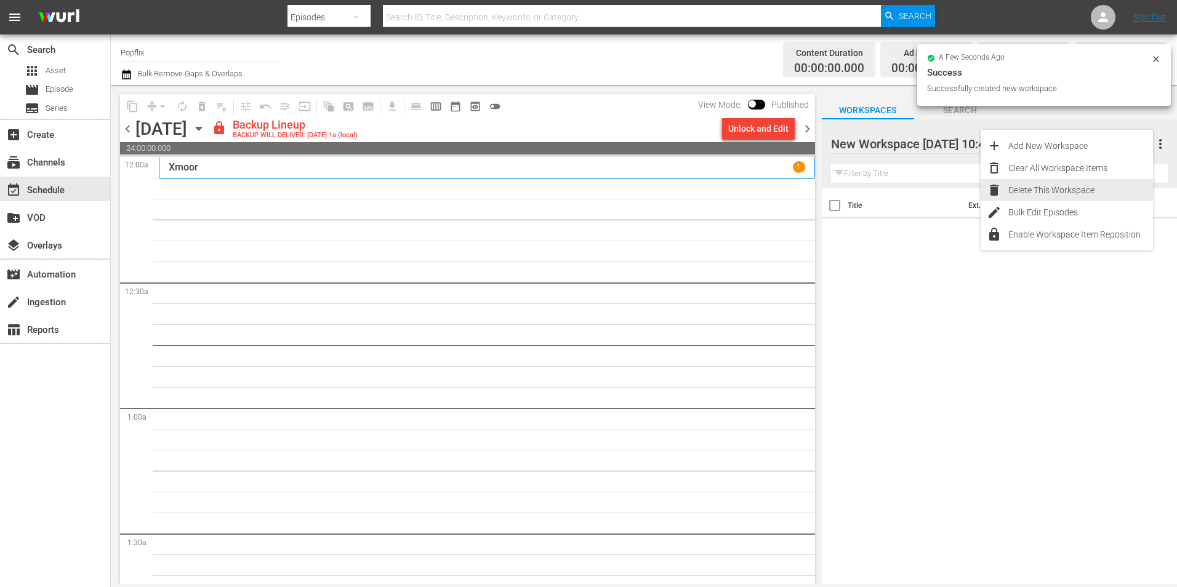
click at [1064, 188] on div "Delete This Workspace" at bounding box center [1080, 190] width 145 height 22
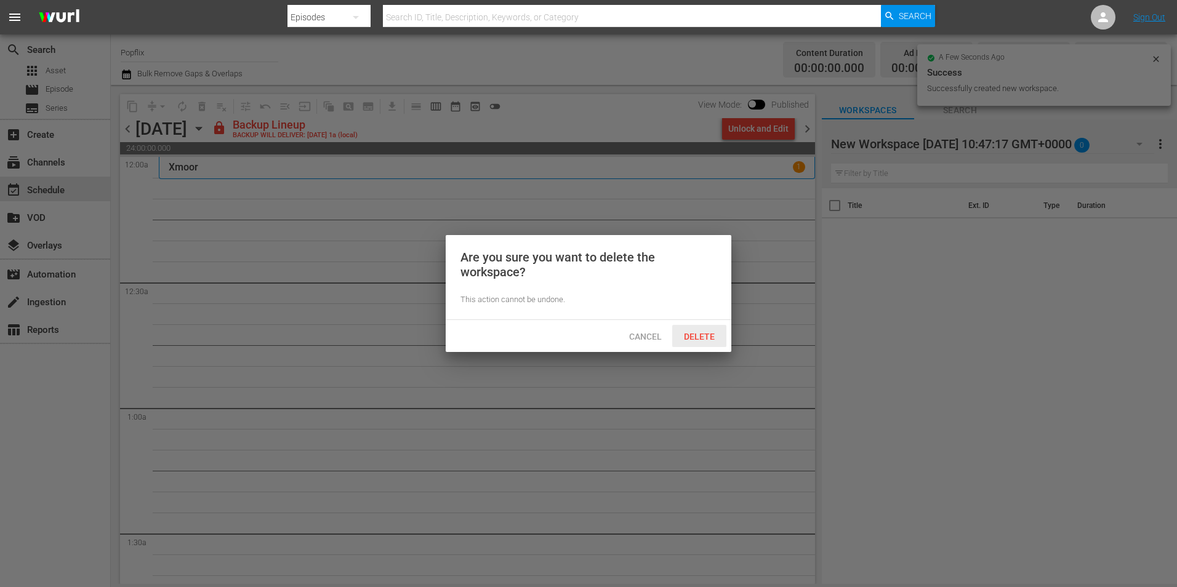
click at [697, 332] on span "Delete" at bounding box center [699, 337] width 50 height 10
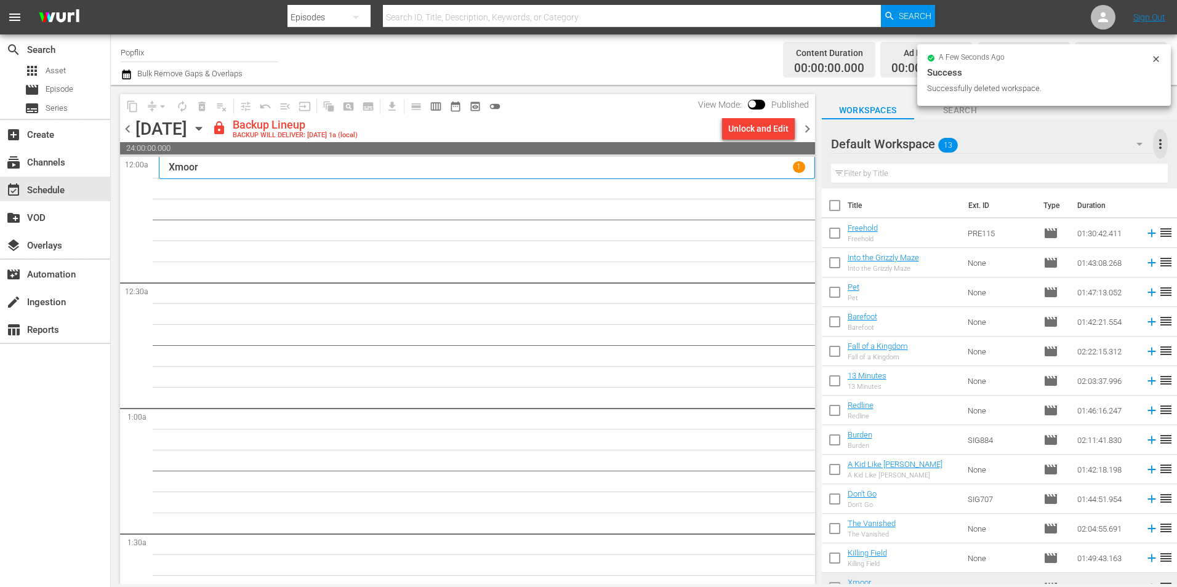
click at [1155, 140] on span "more_vert" at bounding box center [1160, 144] width 15 height 15
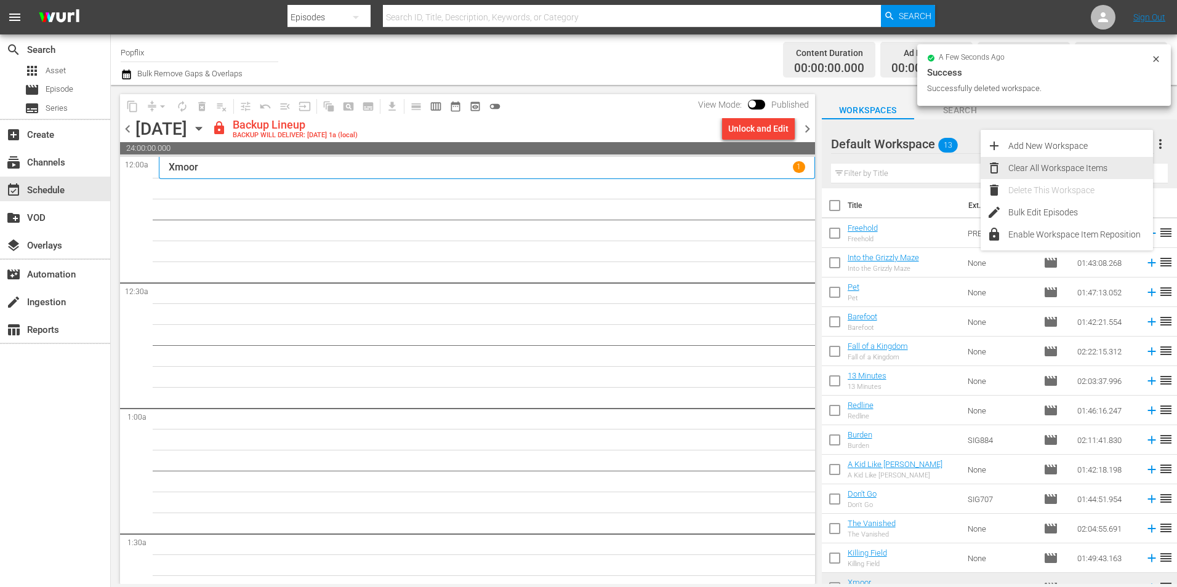
click at [1015, 173] on div "Clear All Workspace Items" at bounding box center [1080, 168] width 145 height 22
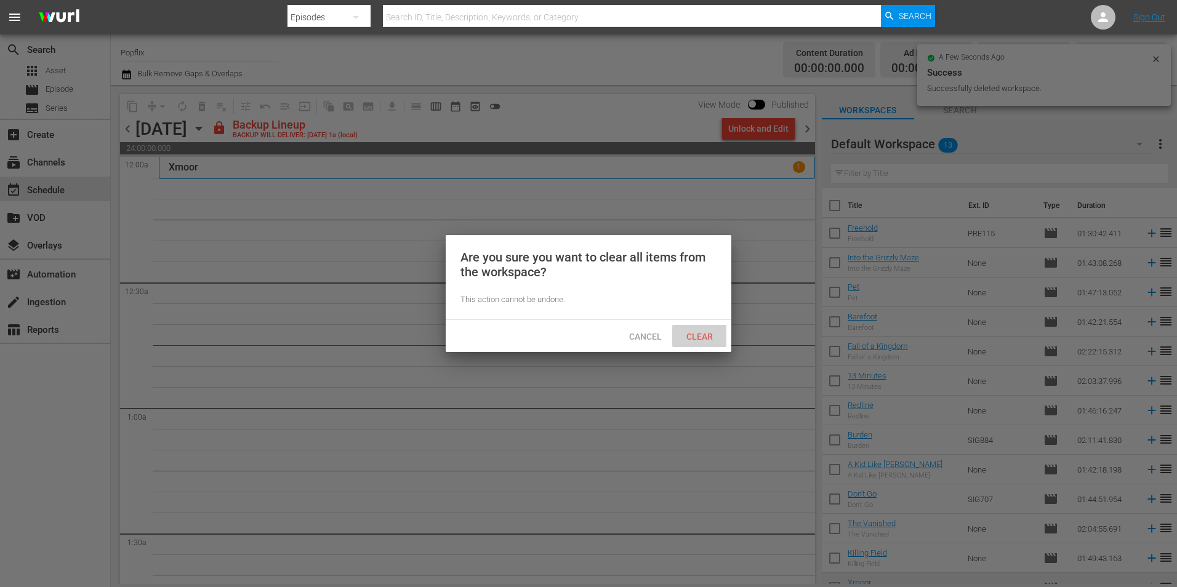
click at [708, 332] on span "Clear" at bounding box center [699, 337] width 46 height 10
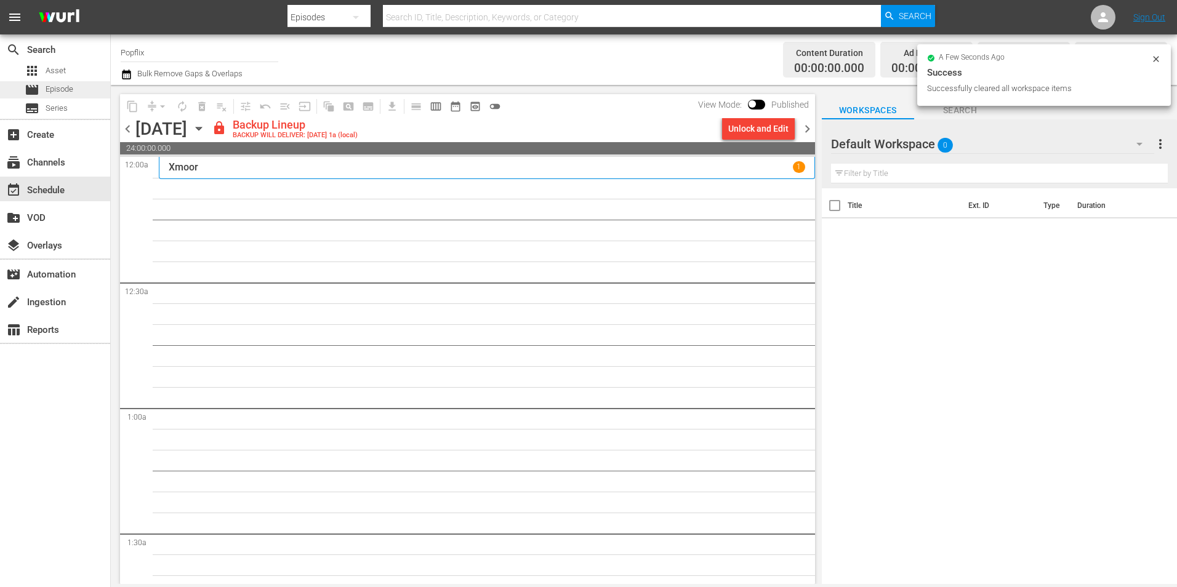
click at [54, 86] on span "Episode" at bounding box center [60, 89] width 28 height 12
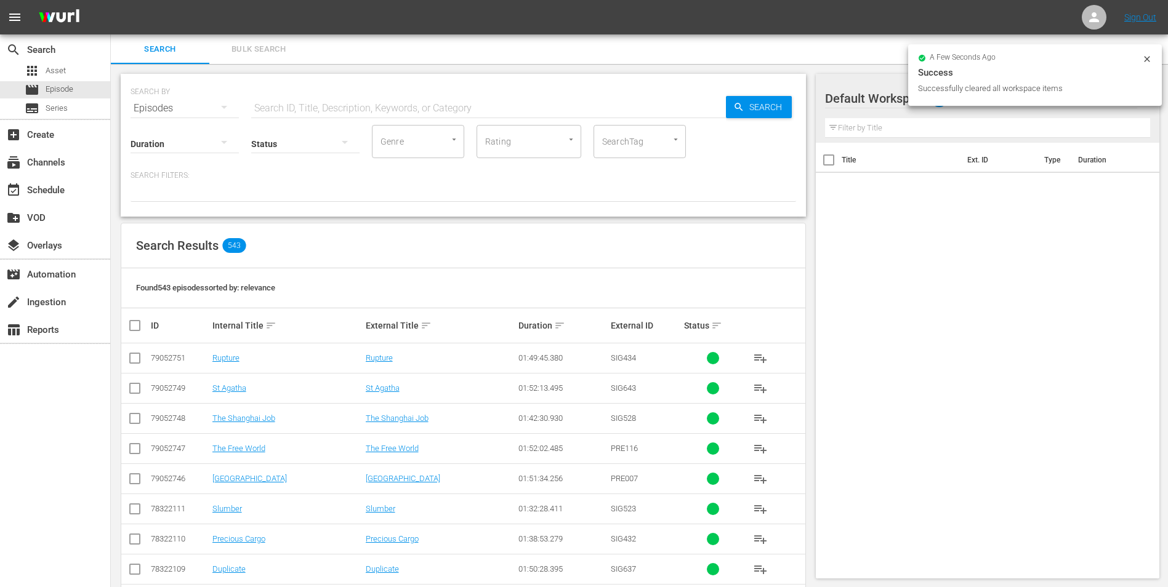
click at [247, 51] on span "Bulk Search" at bounding box center [259, 49] width 84 height 14
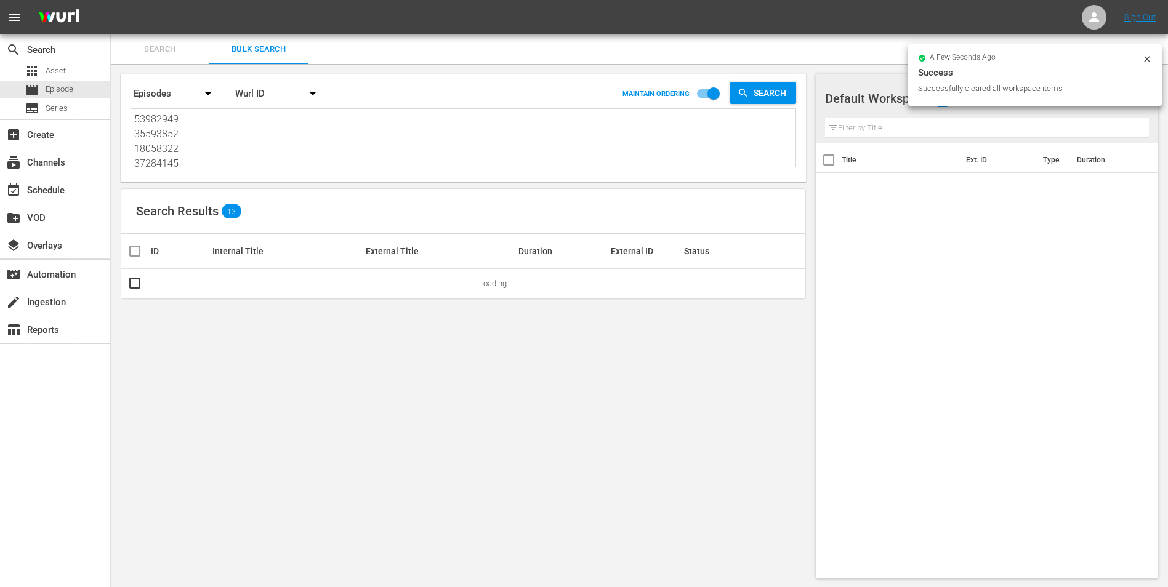
click at [238, 148] on textarea "53982949 35593852 18058322 37284145 40502407 44715285 29886071 70175554 3971450…" at bounding box center [464, 140] width 661 height 56
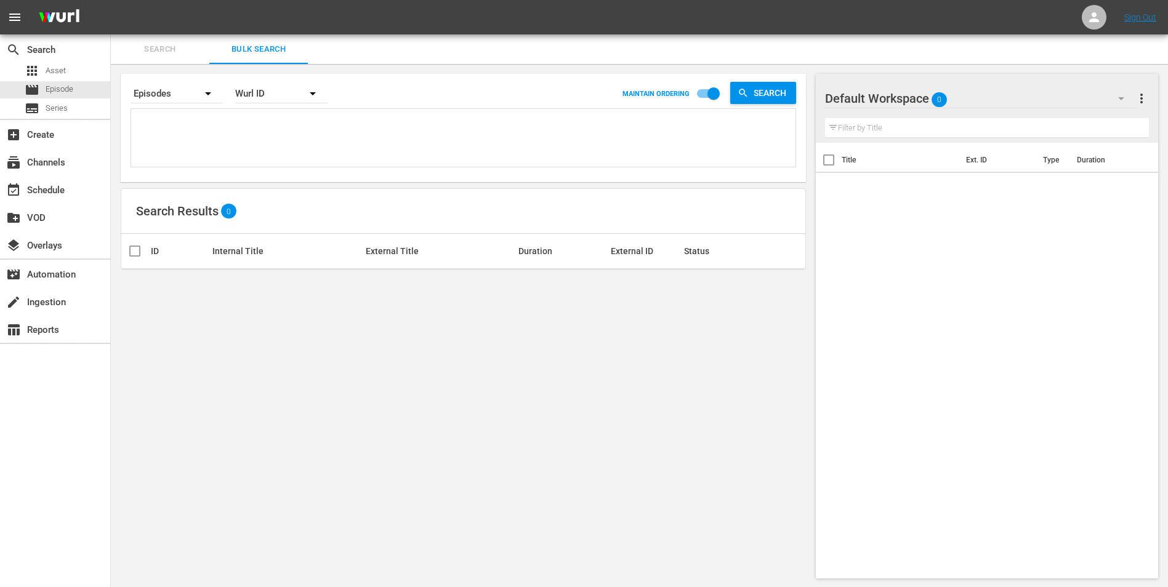
drag, startPoint x: 265, startPoint y: 130, endPoint x: 259, endPoint y: 124, distance: 9.1
click at [265, 130] on textarea at bounding box center [464, 140] width 661 height 56
paste textarea "53982943 30136438 68784243 29886063 43450416 22191383 70175555 31911635 4777196…"
type textarea "53982943 30136438 68784243 29886063 43450416 22191383 70175555 31911635 4777196…"
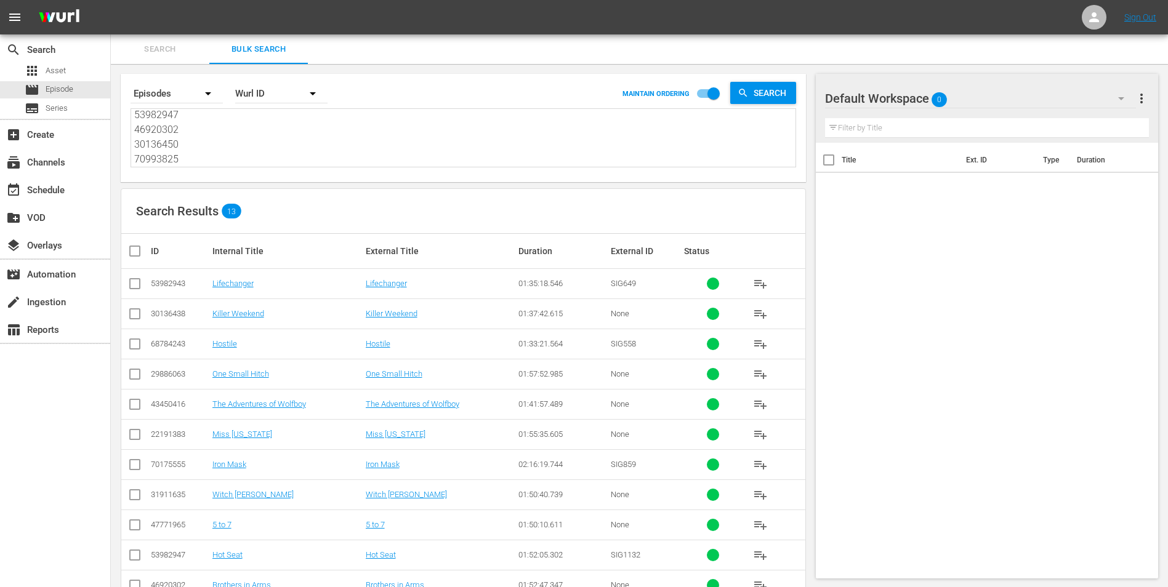
type textarea "53982943 30136438 68784243 29886063 43450416 22191383 70175555 31911635 4777196…"
click at [135, 252] on input "checkbox" at bounding box center [139, 251] width 25 height 15
checkbox input "true"
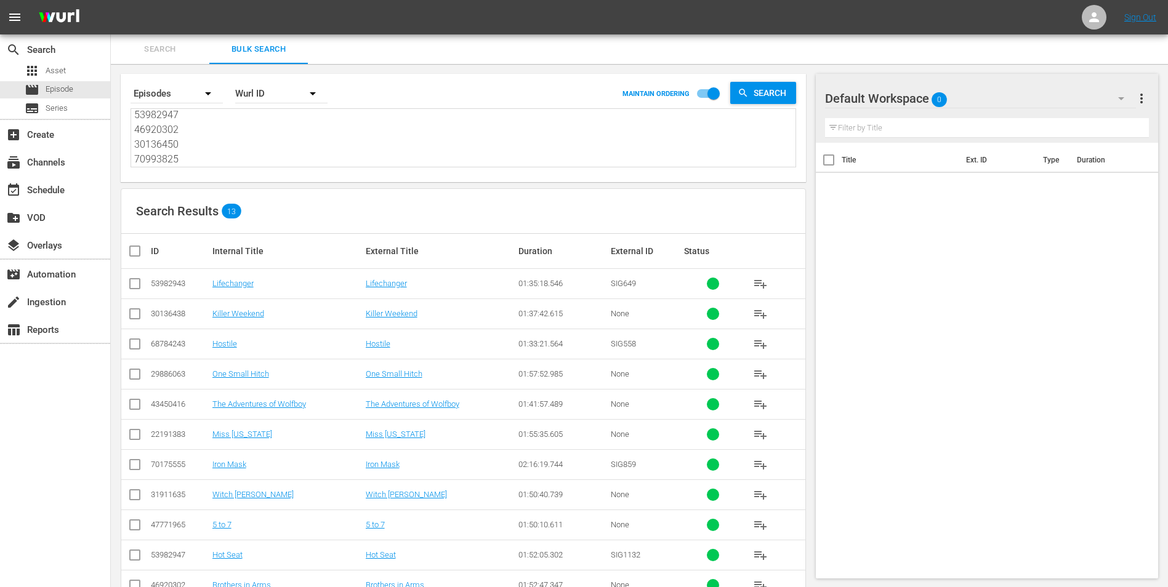
checkbox input "true"
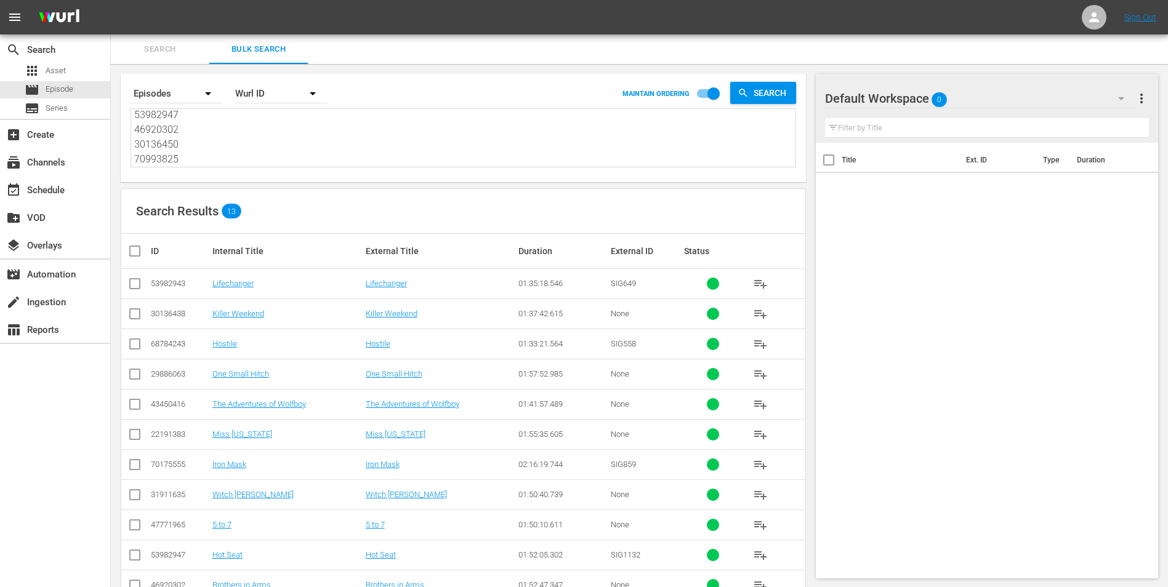
checkbox input "true"
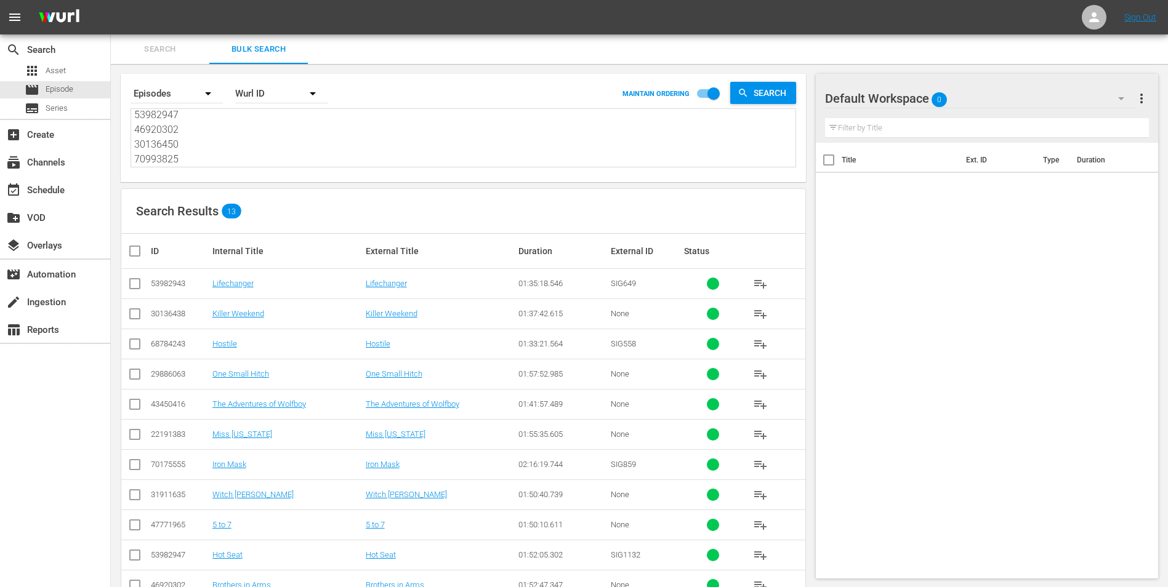
checkbox input "true"
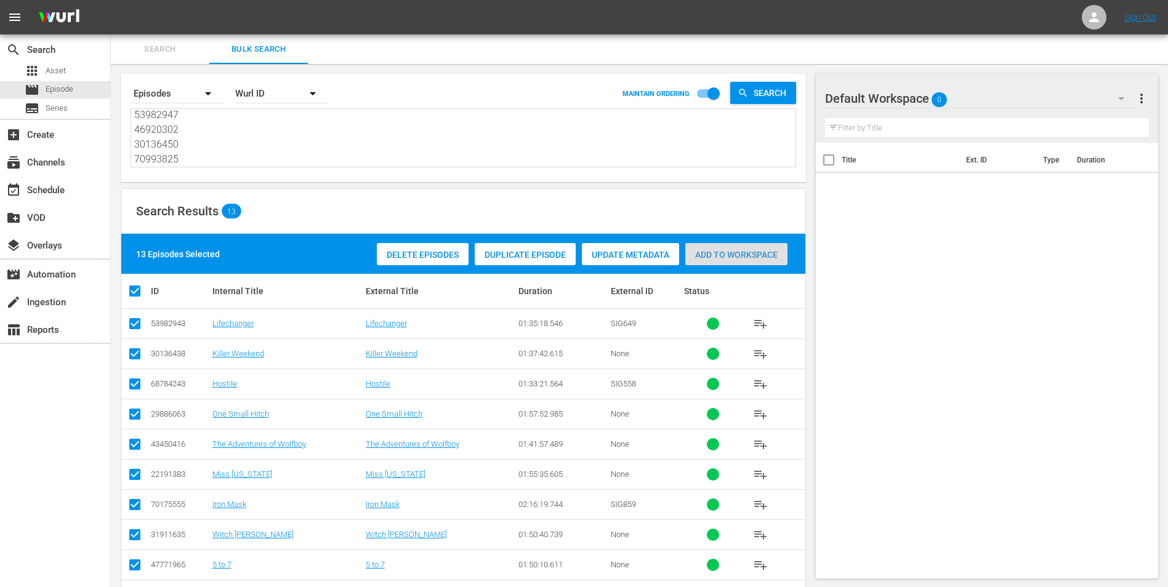
click at [710, 251] on span "Add to Workspace" at bounding box center [736, 255] width 102 height 10
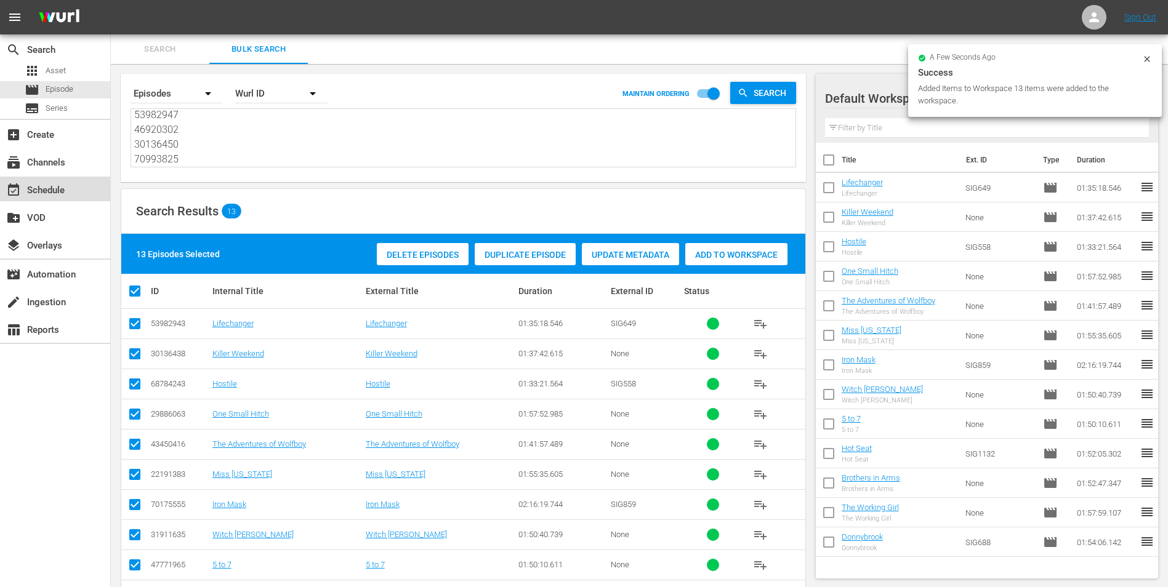
click at [56, 184] on div "event_available Schedule" at bounding box center [34, 188] width 69 height 11
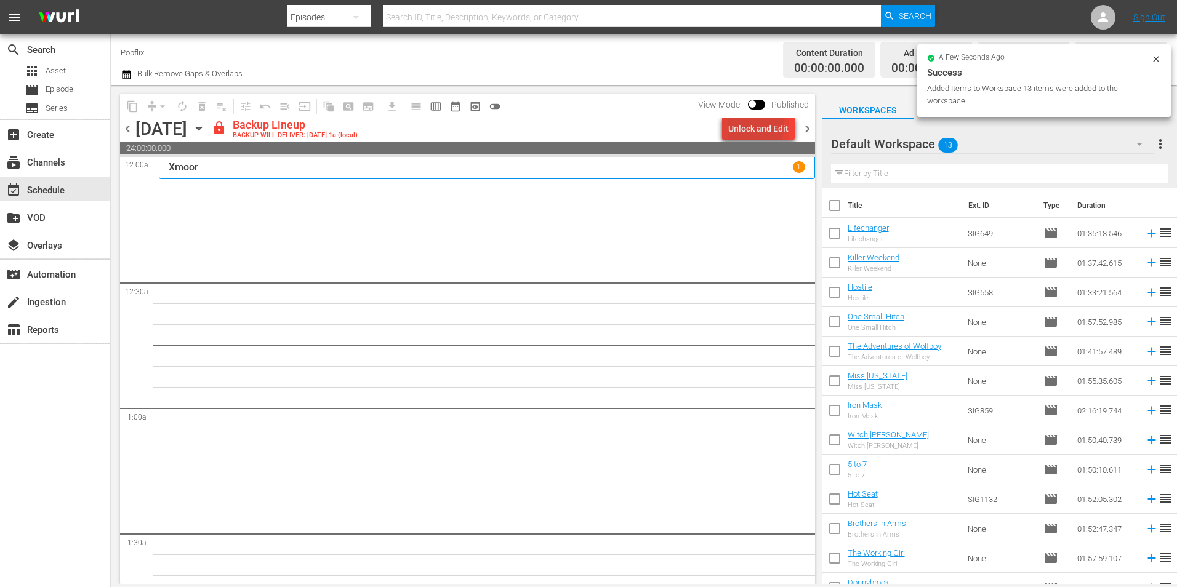
click at [753, 123] on div "Unlock and Edit" at bounding box center [758, 129] width 60 height 22
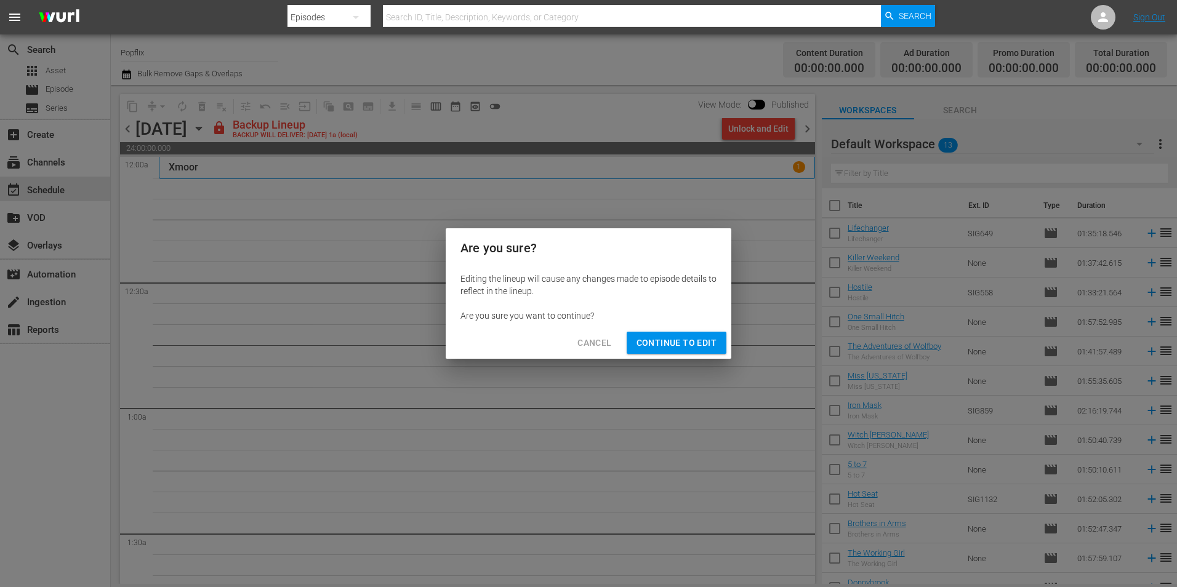
click at [670, 338] on span "Continue to Edit" at bounding box center [676, 342] width 80 height 15
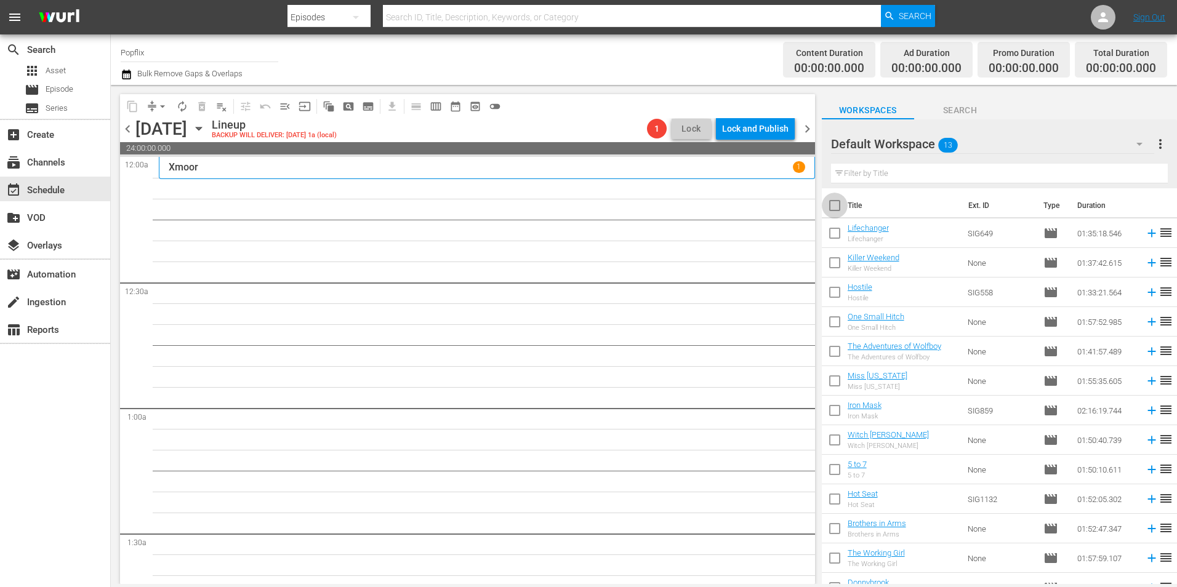
click at [832, 206] on input "checkbox" at bounding box center [835, 208] width 26 height 26
checkbox input "true"
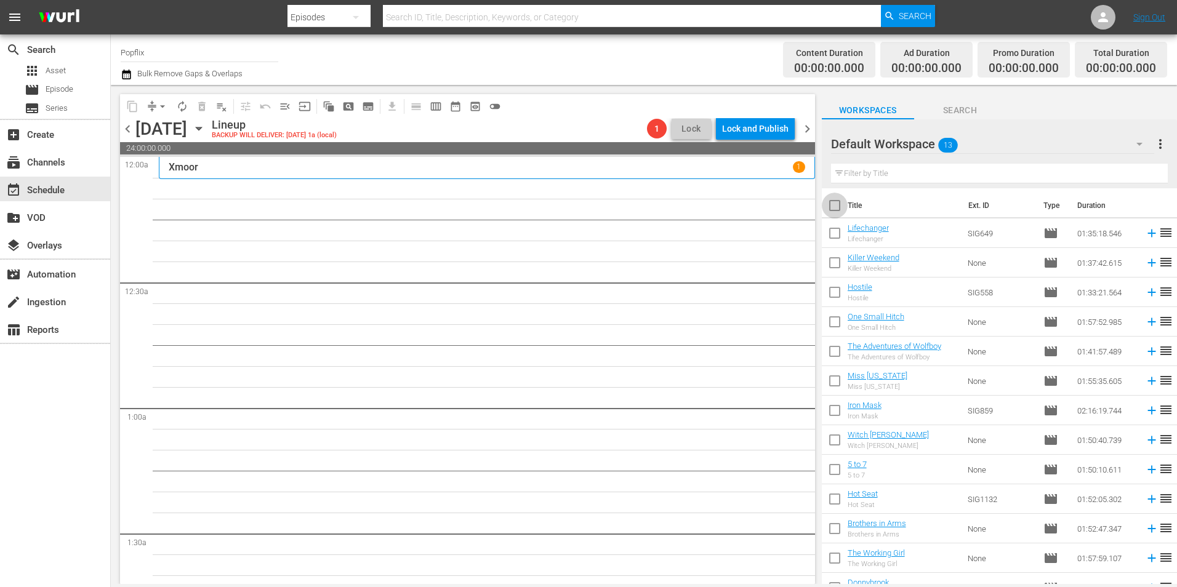
checkbox input "true"
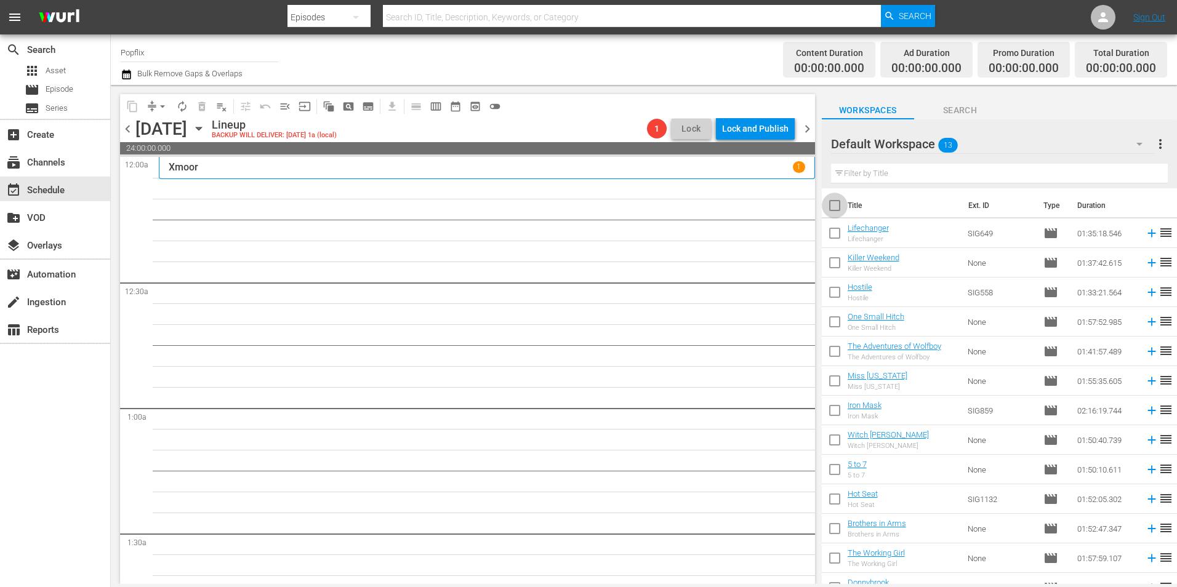
checkbox input "true"
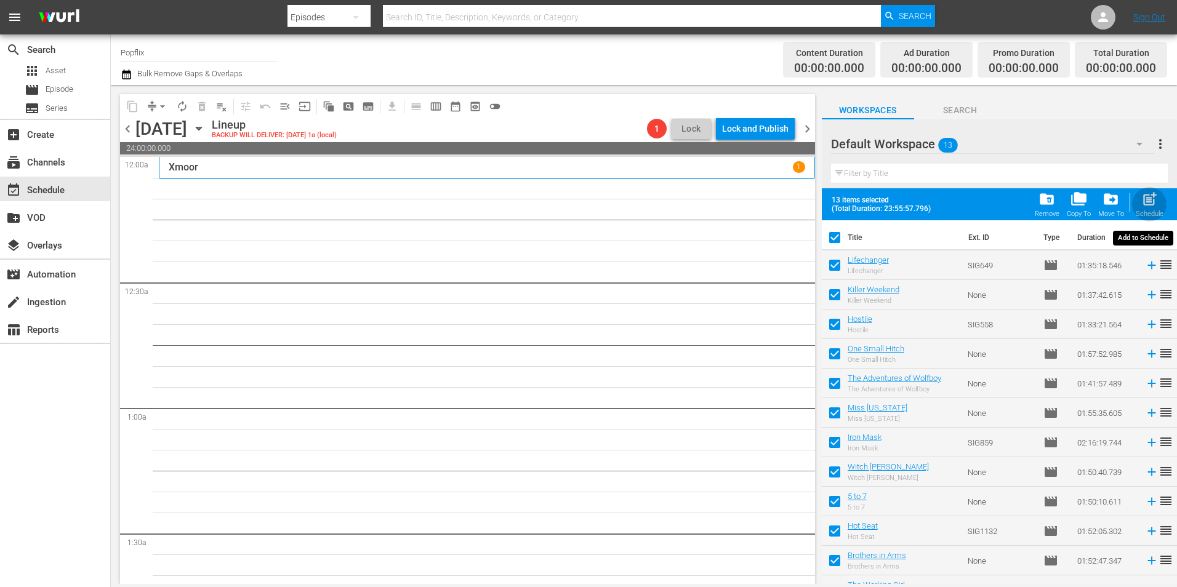
click at [1156, 201] on span "post_add" at bounding box center [1149, 199] width 17 height 17
checkbox input "false"
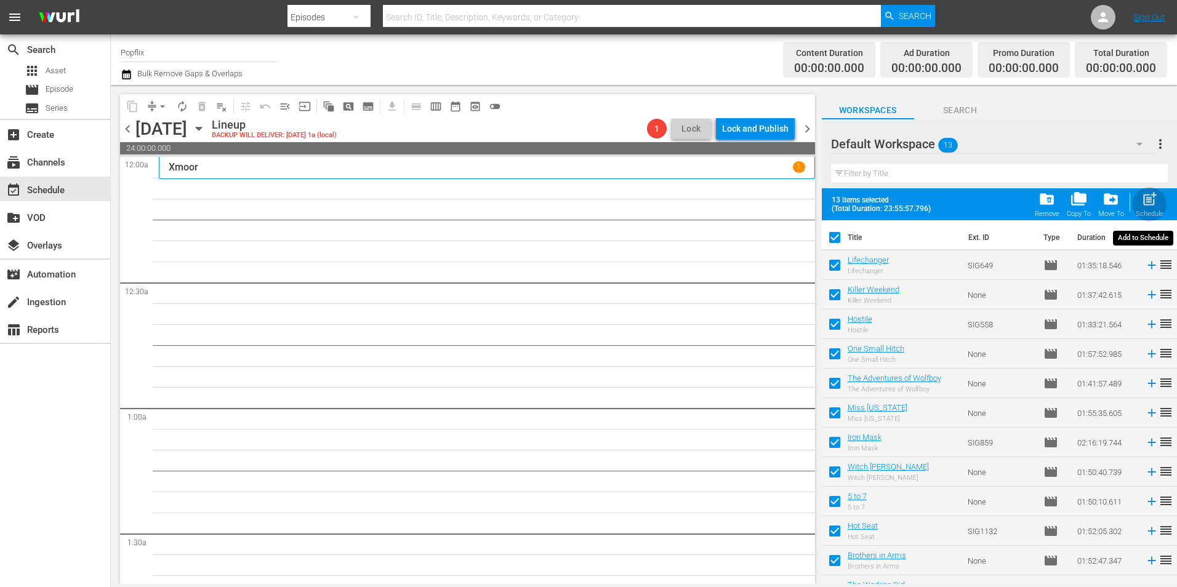
checkbox input "false"
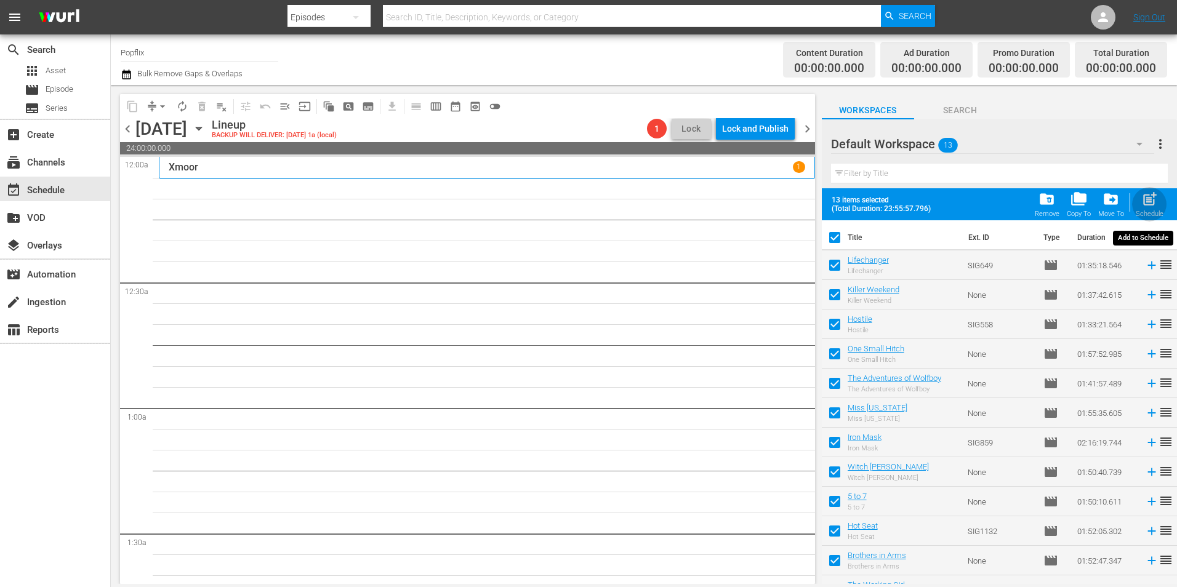
checkbox input "false"
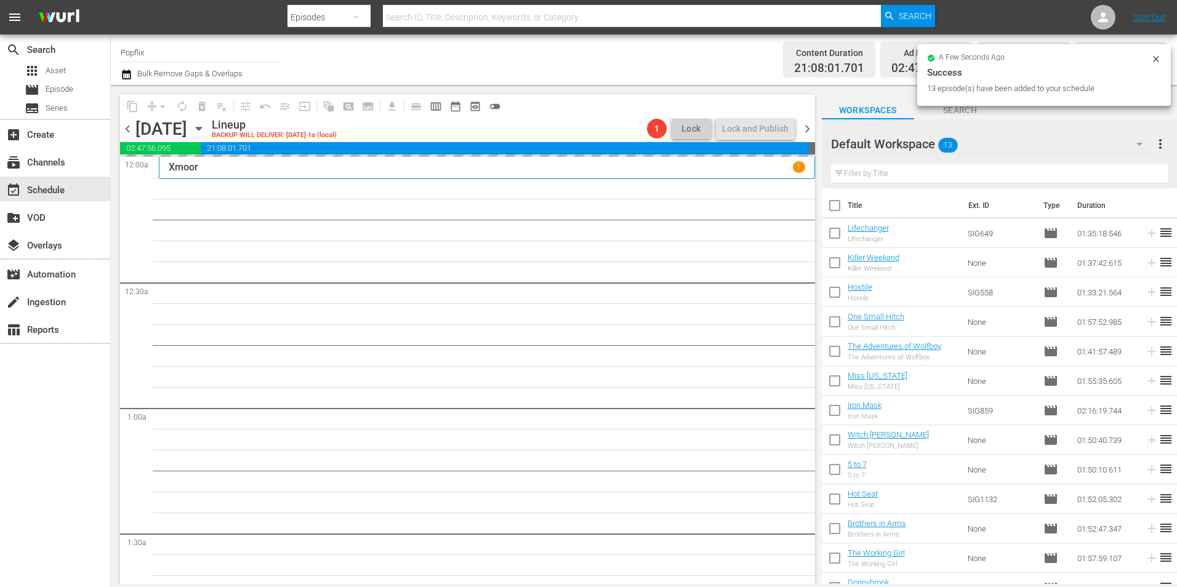
click at [811, 131] on span "chevron_right" at bounding box center [807, 128] width 15 height 15
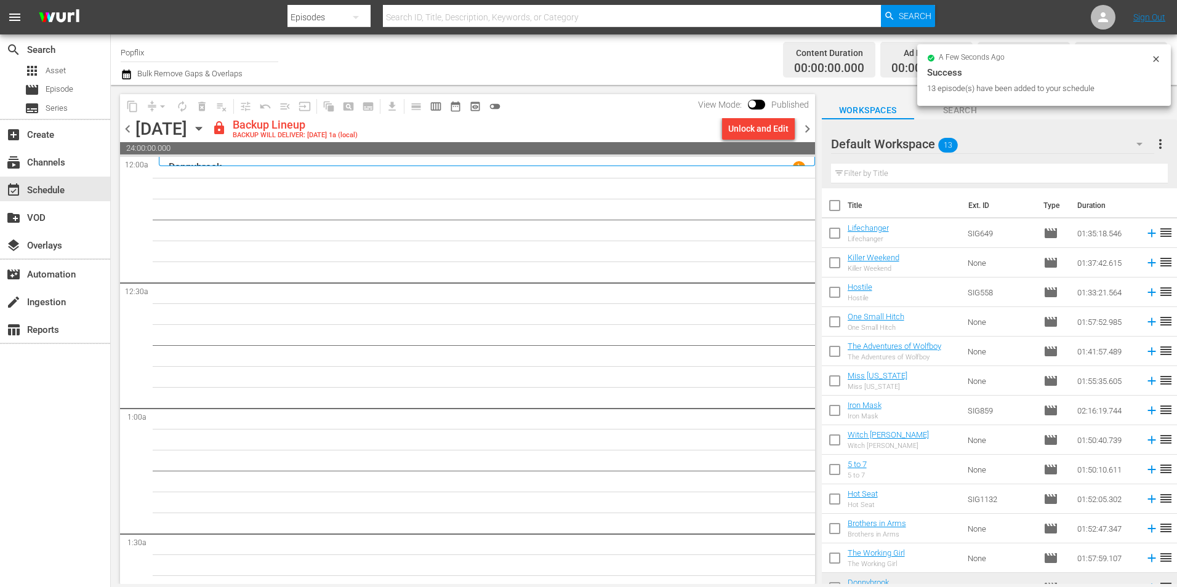
click at [1140, 145] on icon "button" at bounding box center [1139, 144] width 6 height 3
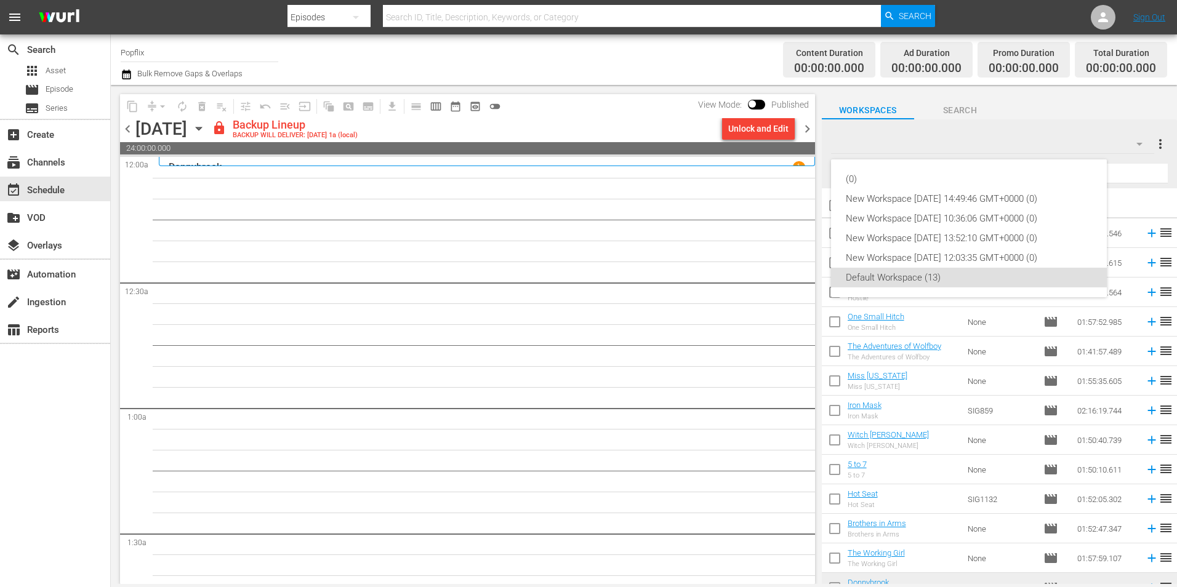
click at [1162, 143] on div "(0) New Workspace [DATE] 14:49:46 GMT+0000 (0) New Workspace [DATE] 10:36:06 GM…" at bounding box center [588, 293] width 1177 height 587
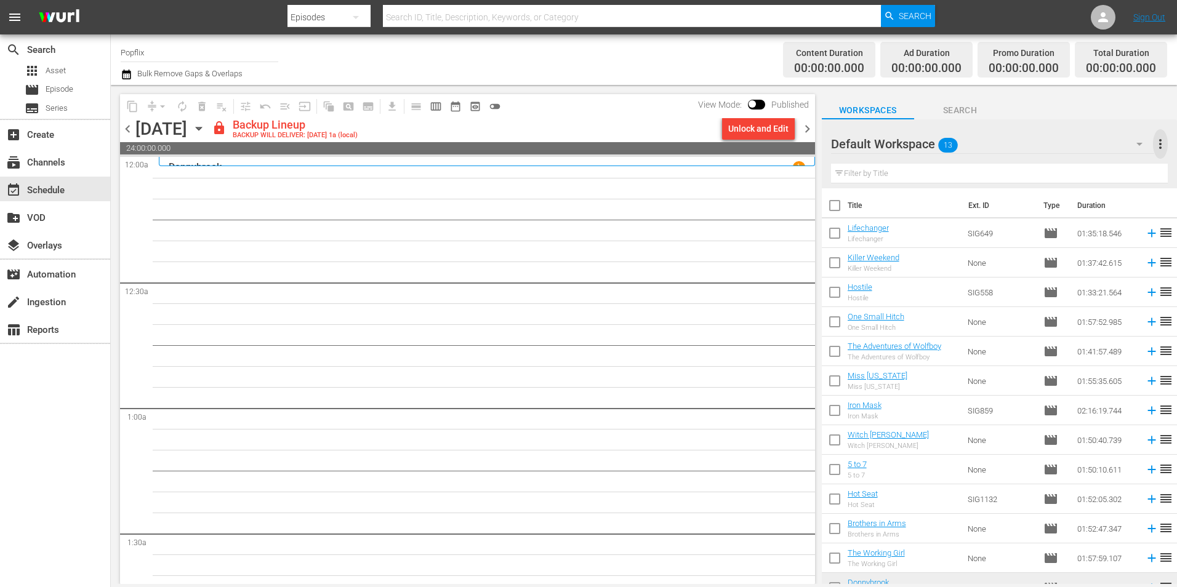
click at [1158, 144] on span "more_vert" at bounding box center [1160, 144] width 15 height 15
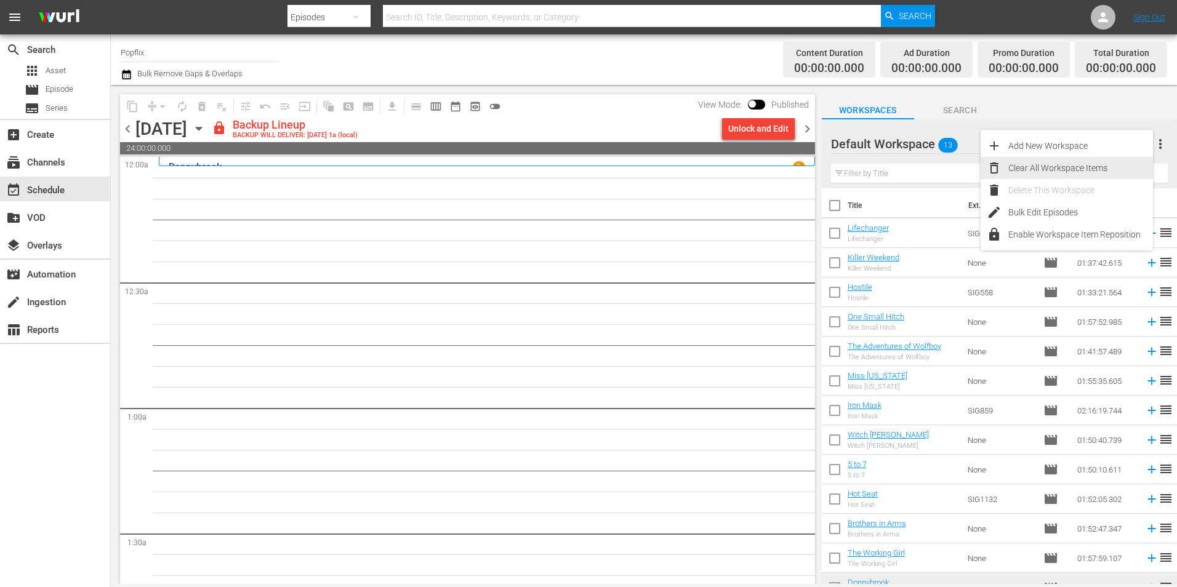
click at [1063, 166] on div "Clear All Workspace Items" at bounding box center [1080, 168] width 145 height 22
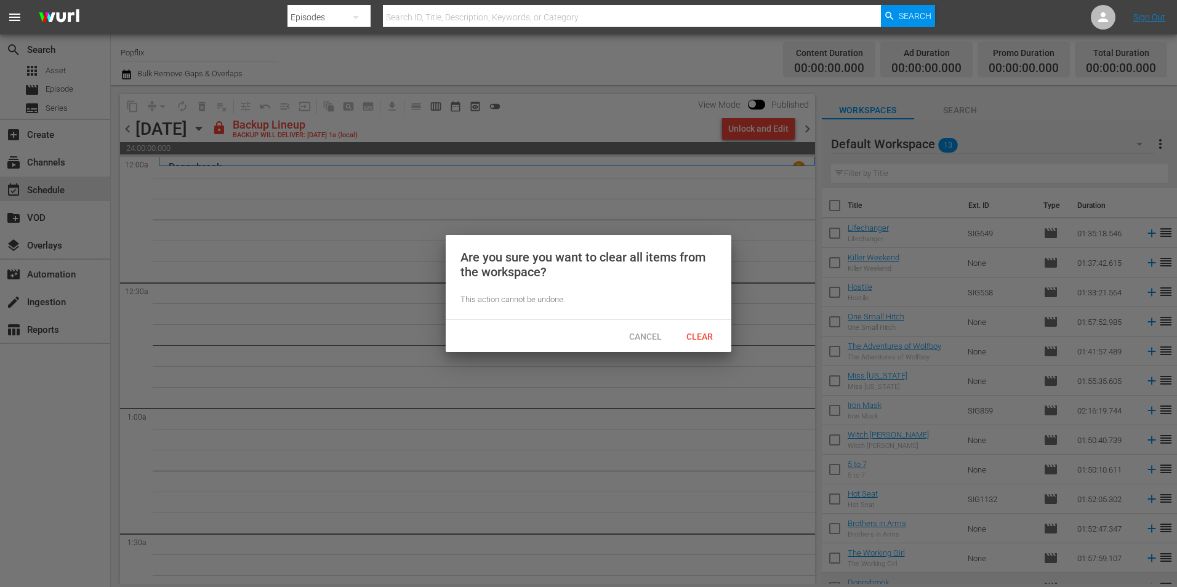
click at [727, 334] on div "Cancel Clear" at bounding box center [589, 336] width 286 height 32
click at [715, 334] on span "Clear" at bounding box center [699, 337] width 46 height 10
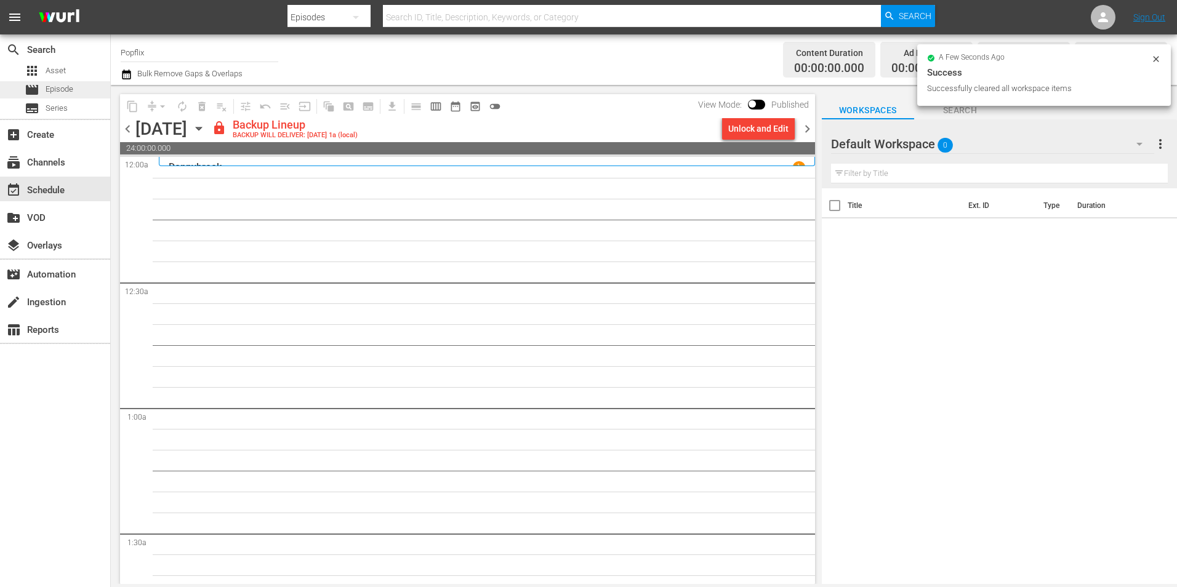
click at [49, 89] on span "Episode" at bounding box center [60, 89] width 28 height 12
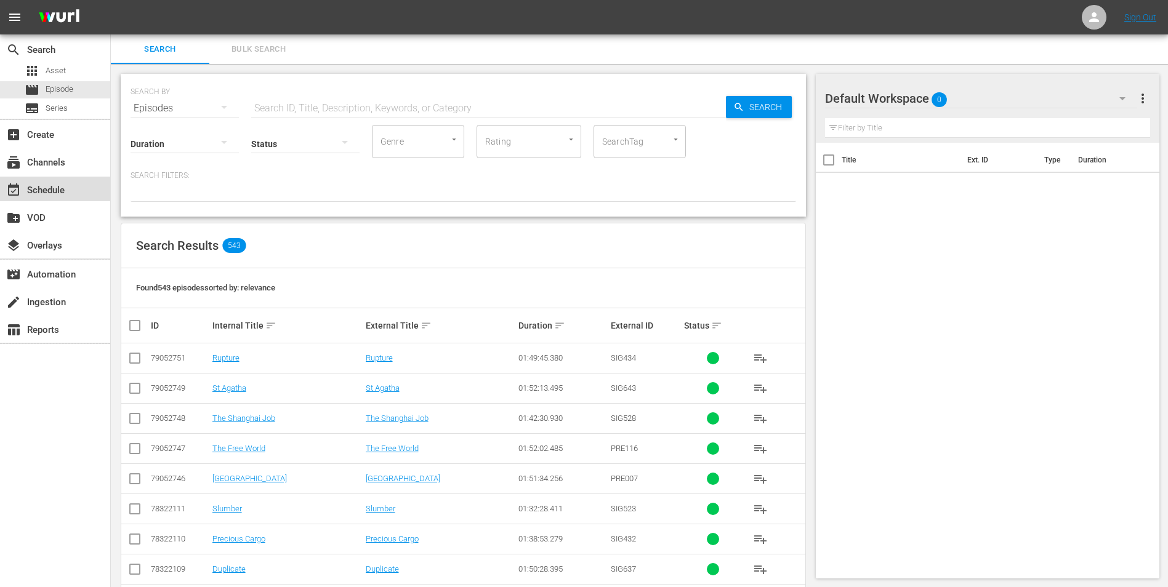
click at [19, 181] on div "event_available Schedule" at bounding box center [55, 189] width 110 height 25
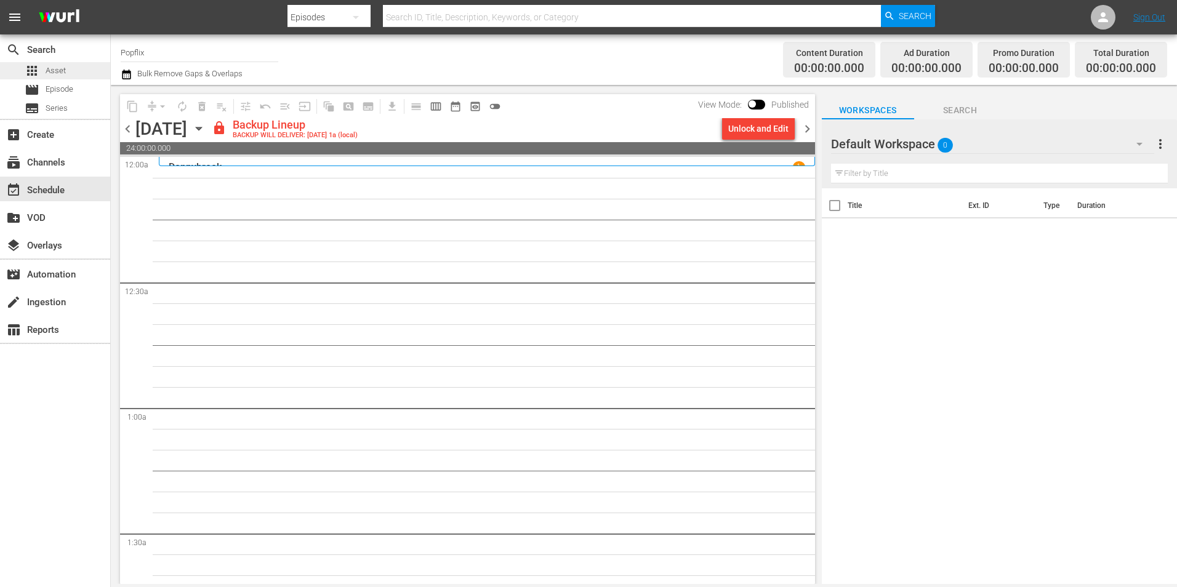
click at [71, 71] on div "apps Asset" at bounding box center [55, 70] width 110 height 17
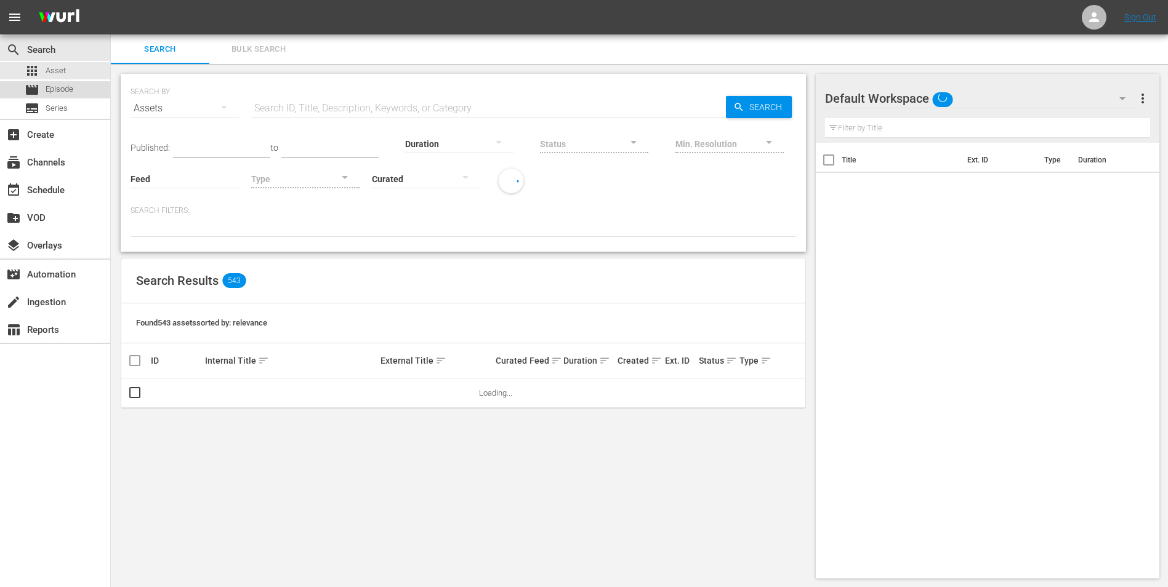
click at [75, 84] on div "movie Episode" at bounding box center [55, 89] width 110 height 17
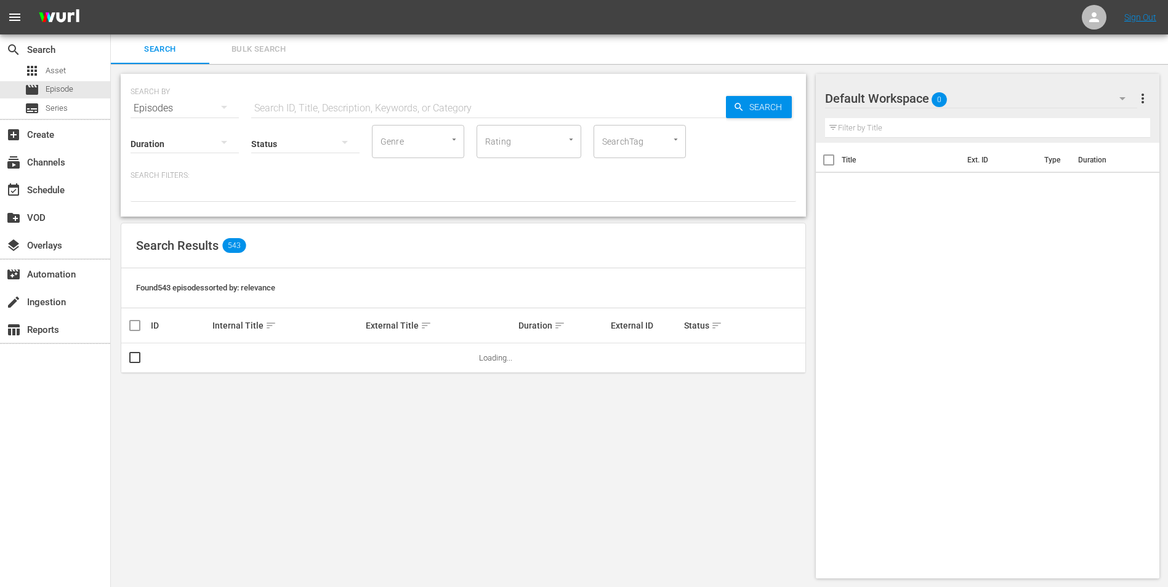
click at [264, 55] on span "Bulk Search" at bounding box center [259, 49] width 84 height 14
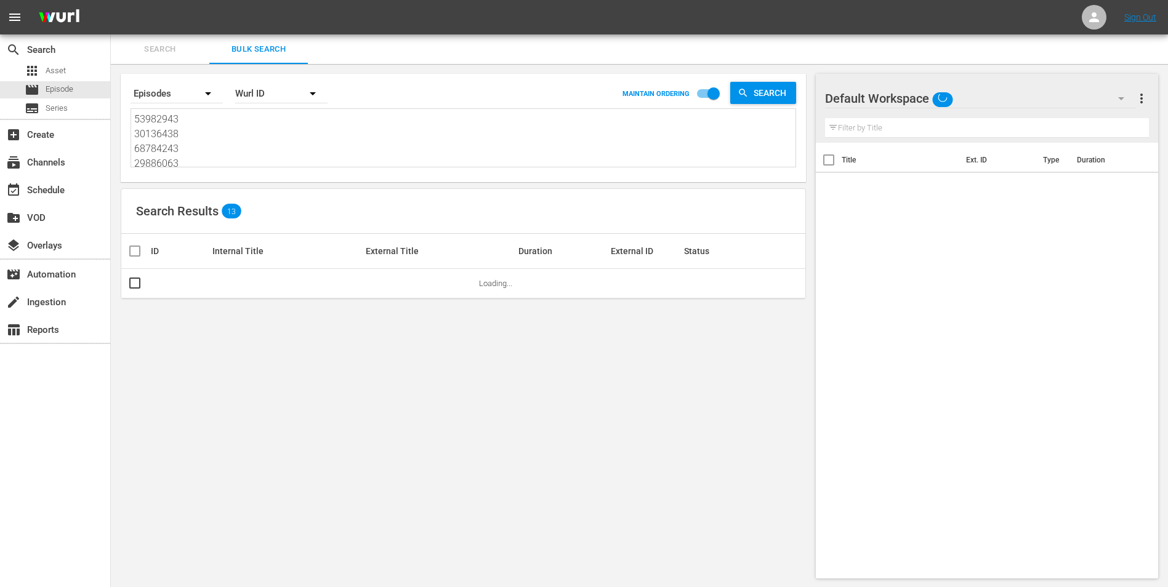
click at [220, 132] on textarea "53982943 30136438 68784243 29886063 43450416 22191383 70175555 31911635 4777196…" at bounding box center [464, 140] width 661 height 56
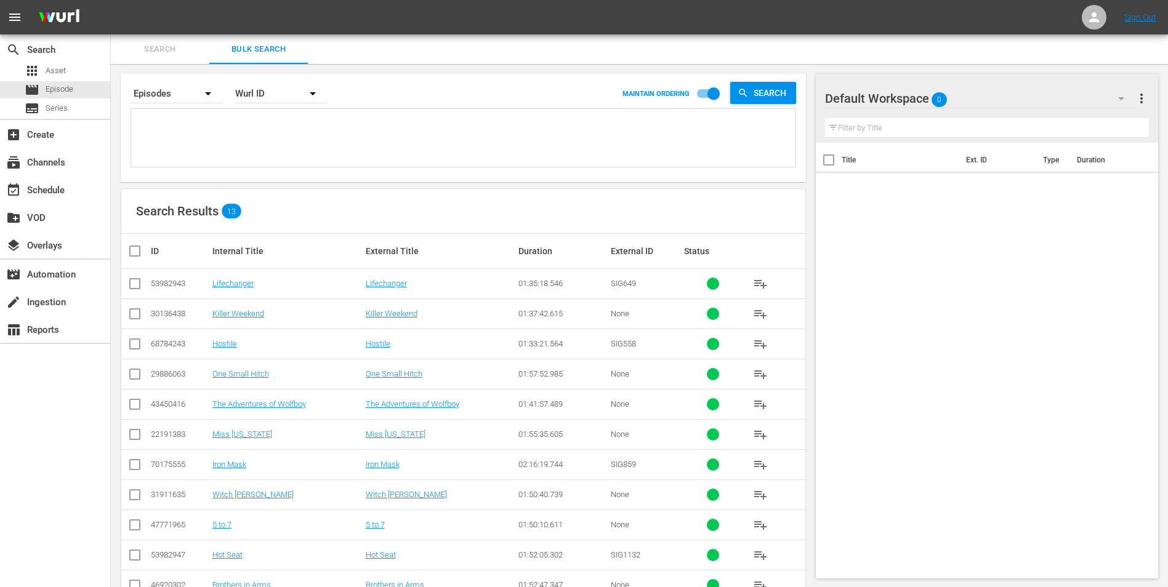
paste textarea "42231326 77790346 44034206 51444683 30136446 30136462 18058347 38903719 5398294…"
type textarea "42231326 77790346 44034206 51444683 30136446 30136462 18058347 38903719 5398294…"
click at [135, 239] on th at bounding box center [135, 251] width 28 height 34
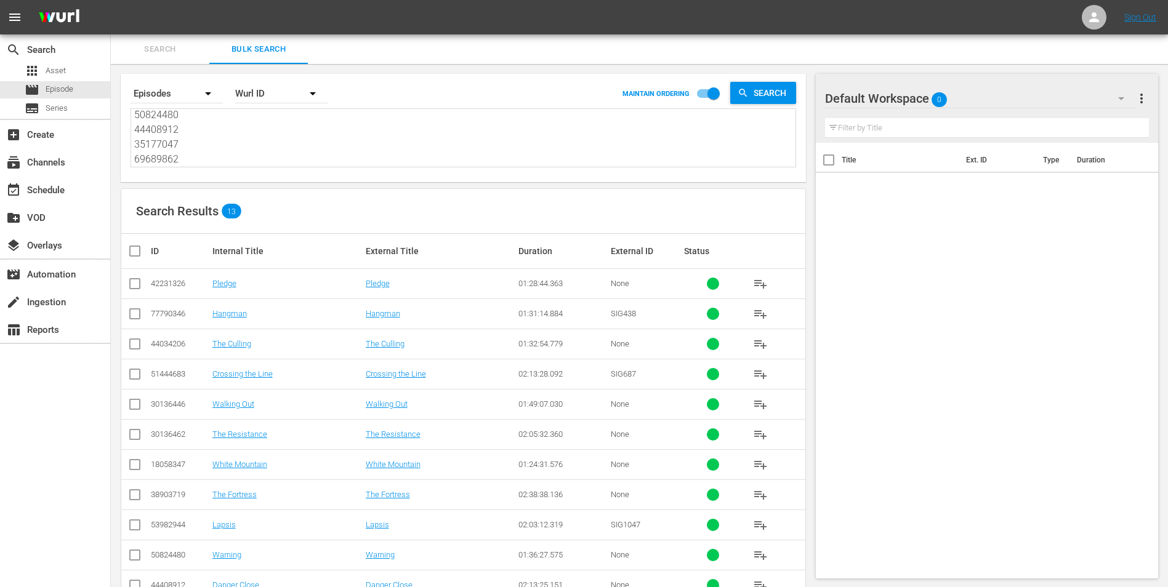
click at [142, 252] on input "checkbox" at bounding box center [139, 251] width 25 height 15
checkbox input "true"
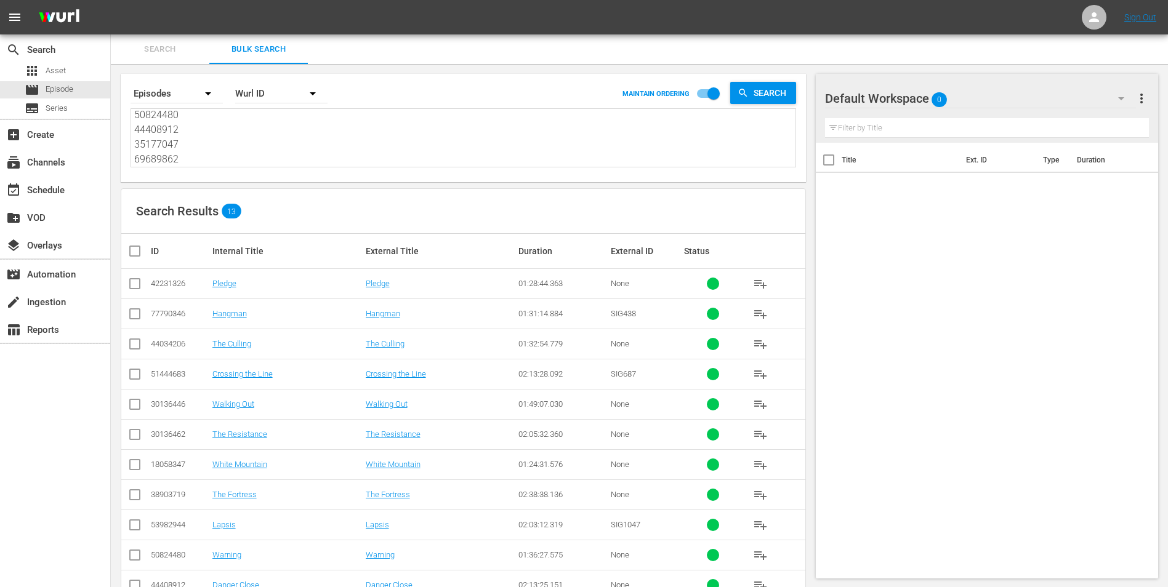
checkbox input "true"
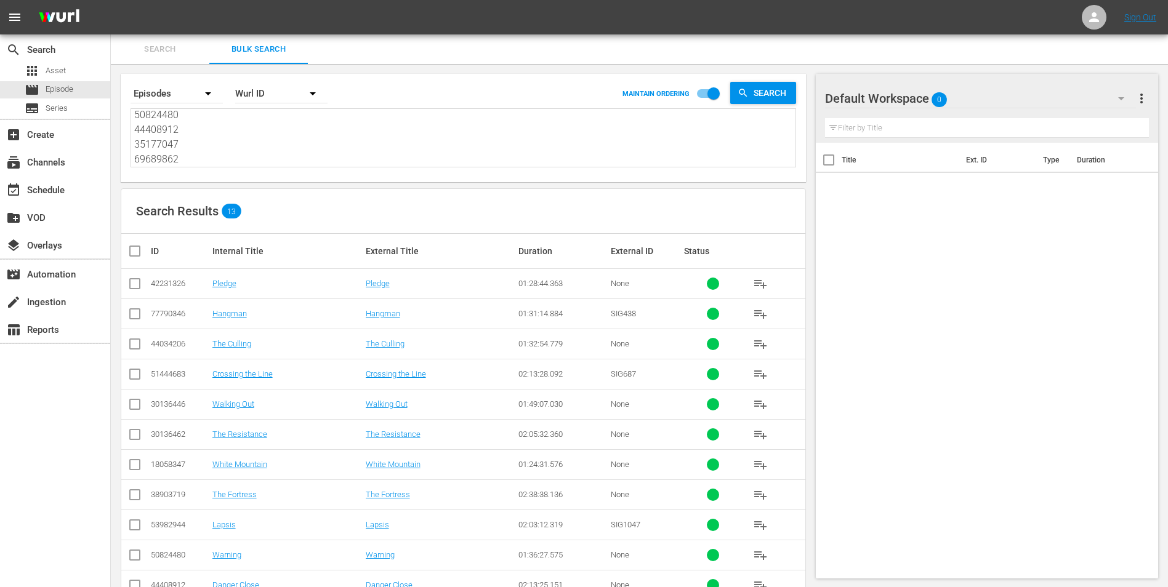
checkbox input "true"
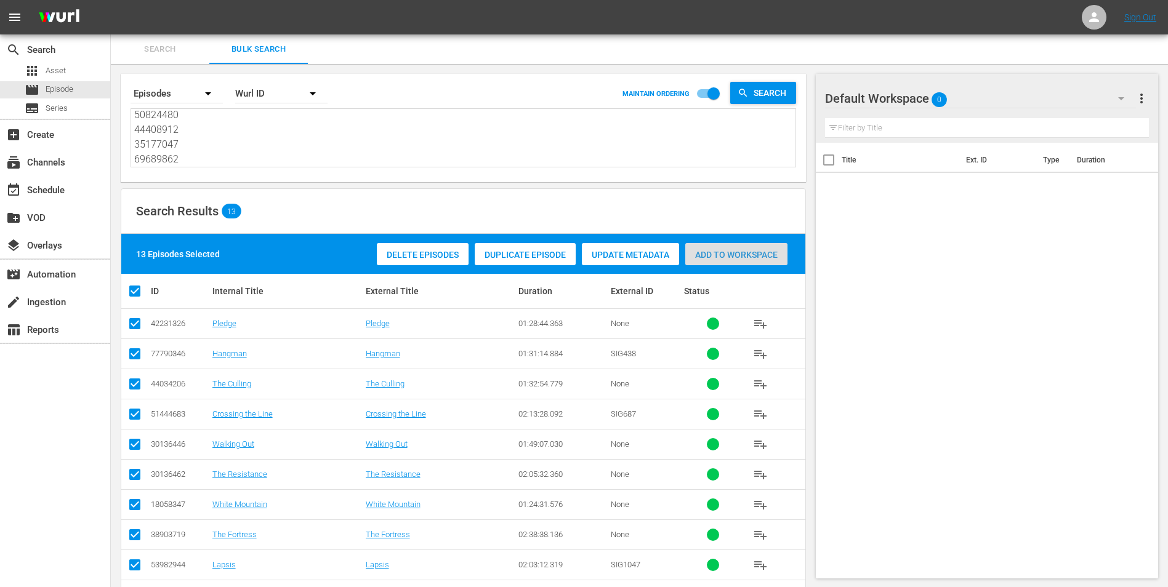
click at [714, 265] on div "Add to Workspace" at bounding box center [736, 254] width 102 height 23
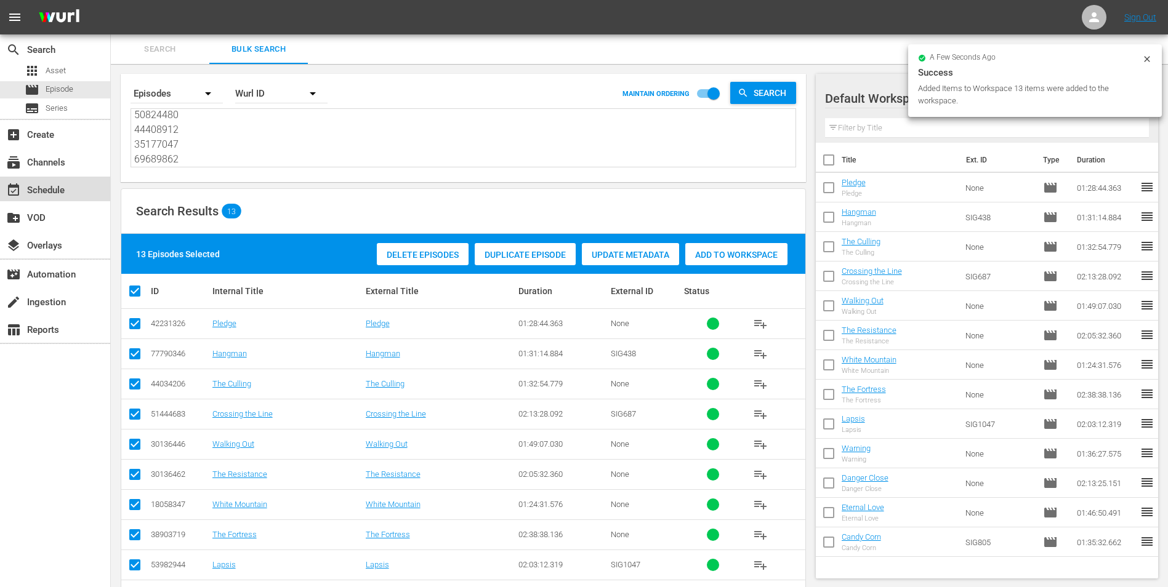
click at [86, 182] on div "event_available Schedule" at bounding box center [55, 189] width 110 height 25
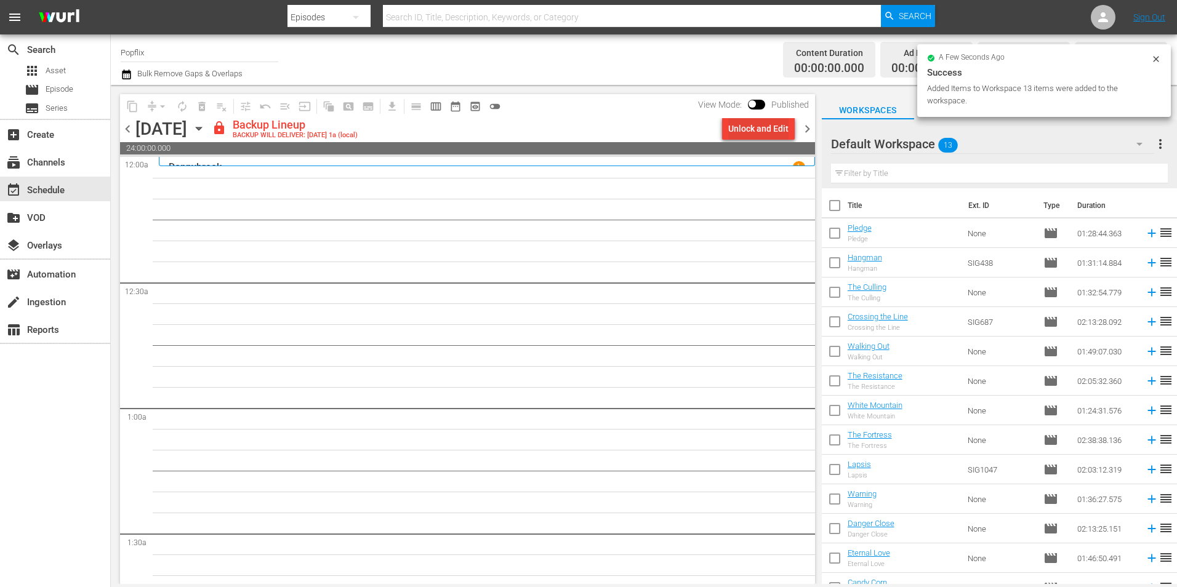
click at [755, 129] on div "Unlock and Edit" at bounding box center [758, 129] width 60 height 22
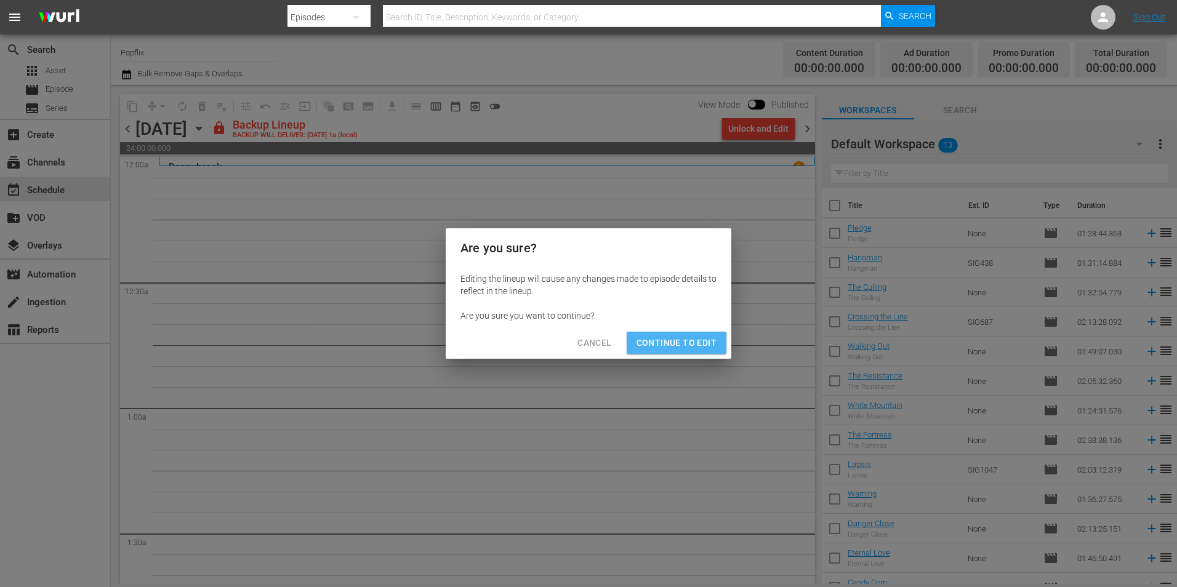
click at [675, 346] on span "Continue to Edit" at bounding box center [676, 342] width 80 height 15
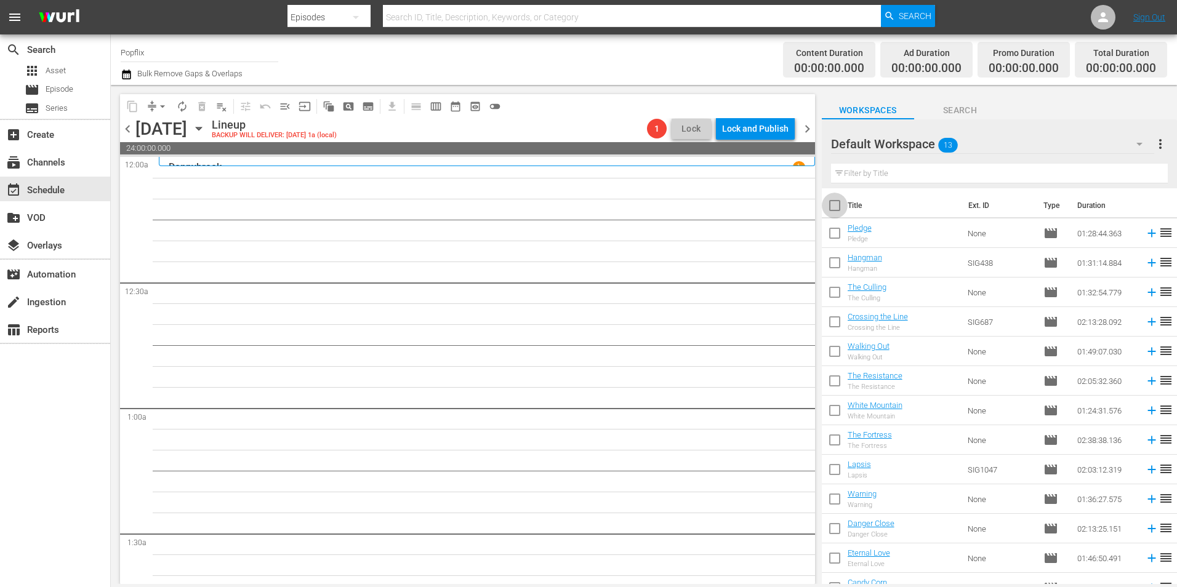
click at [833, 197] on input "checkbox" at bounding box center [835, 208] width 26 height 26
checkbox input "true"
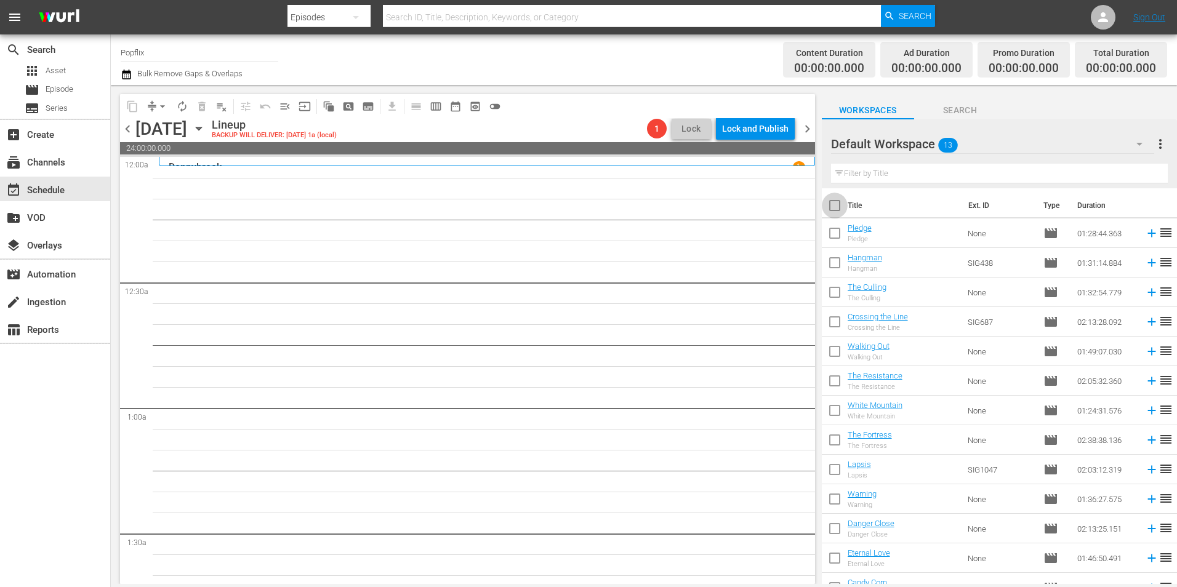
checkbox input "true"
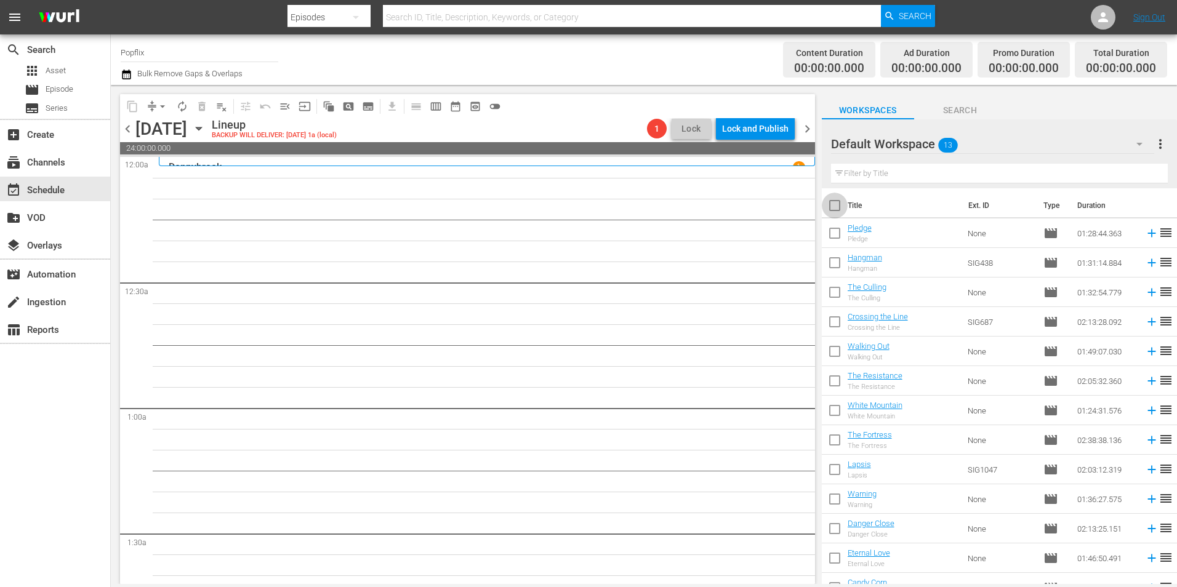
checkbox input "true"
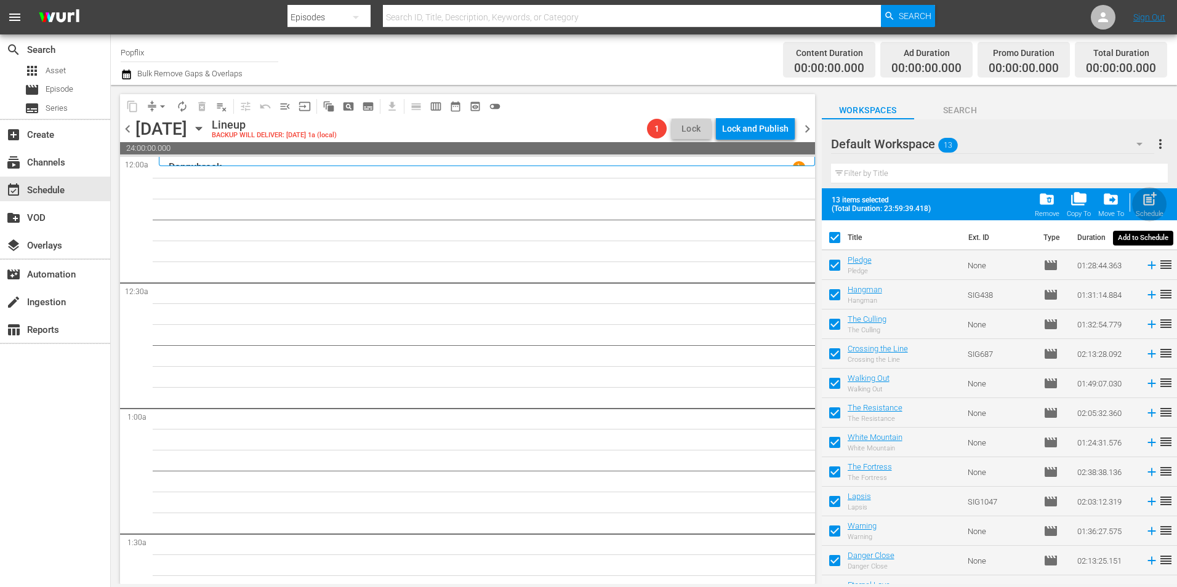
click at [1142, 201] on span "post_add" at bounding box center [1149, 199] width 17 height 17
checkbox input "false"
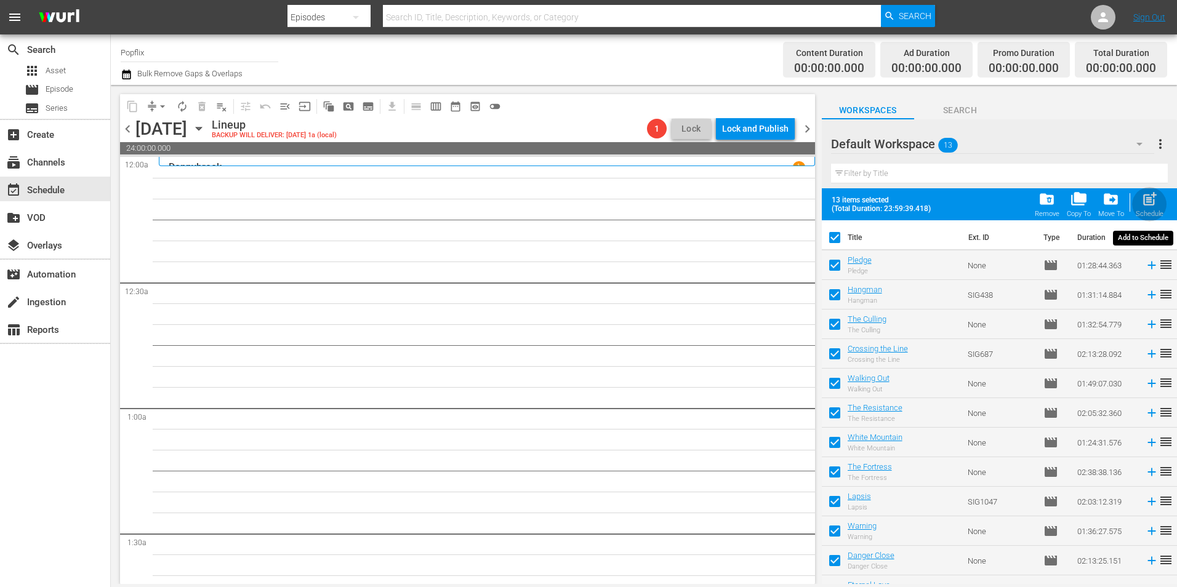
checkbox input "false"
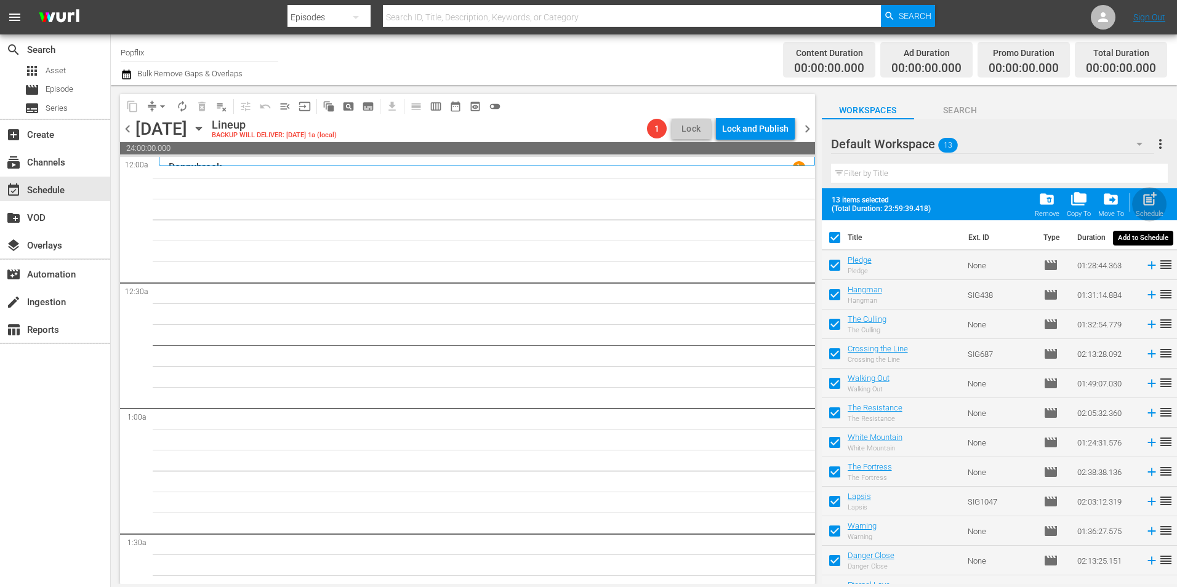
checkbox input "false"
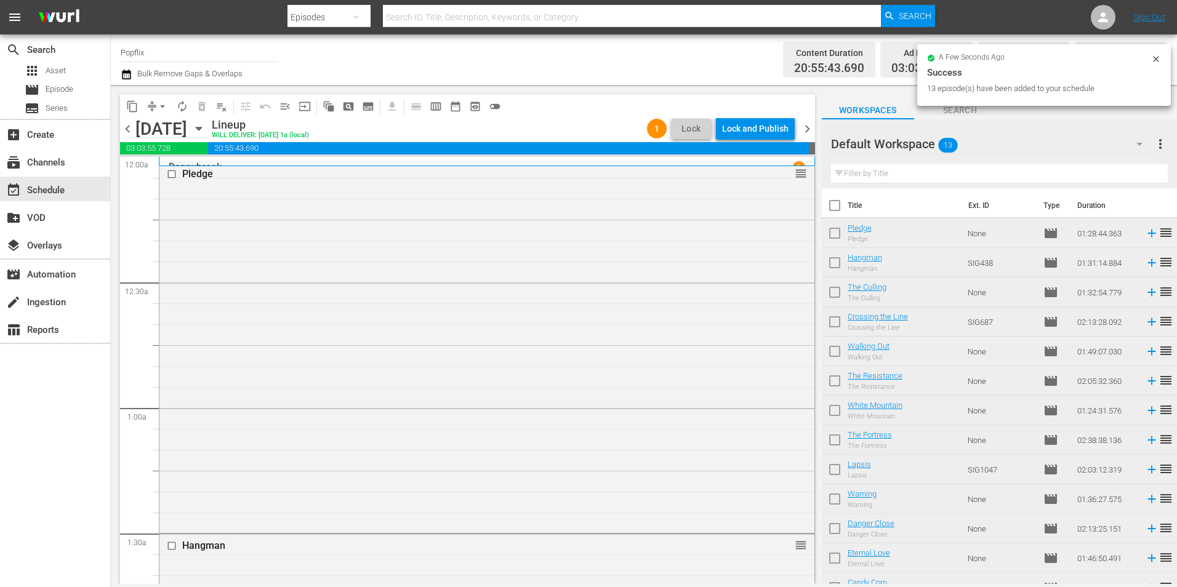
click at [808, 129] on span "chevron_right" at bounding box center [807, 128] width 15 height 15
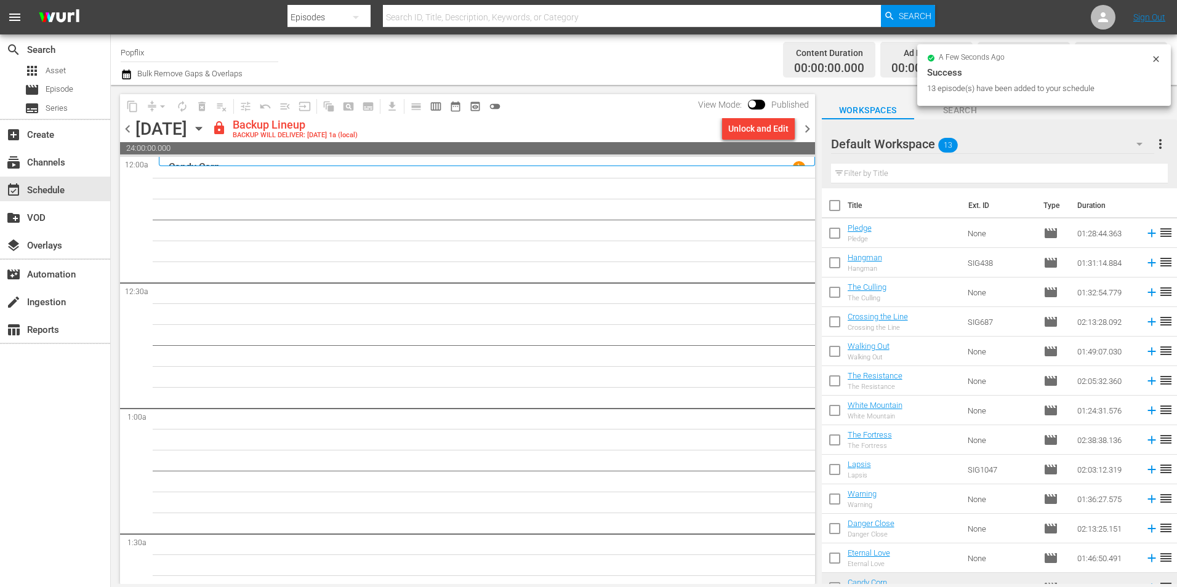
click at [1164, 143] on span "more_vert" at bounding box center [1160, 144] width 15 height 15
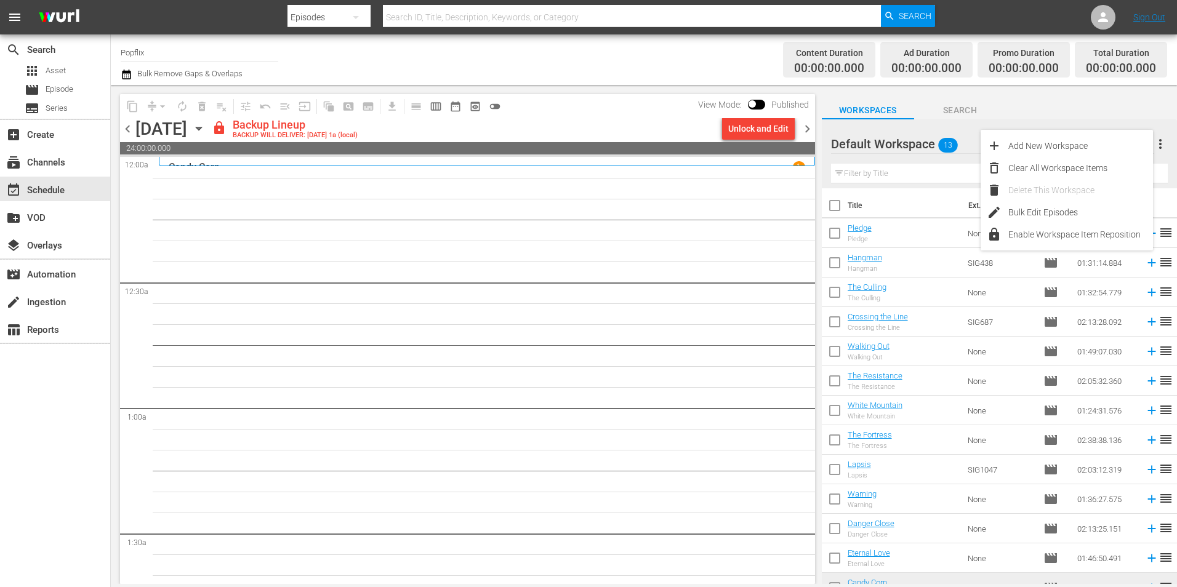
click at [1075, 169] on div "Clear All Workspace Items" at bounding box center [1080, 168] width 145 height 22
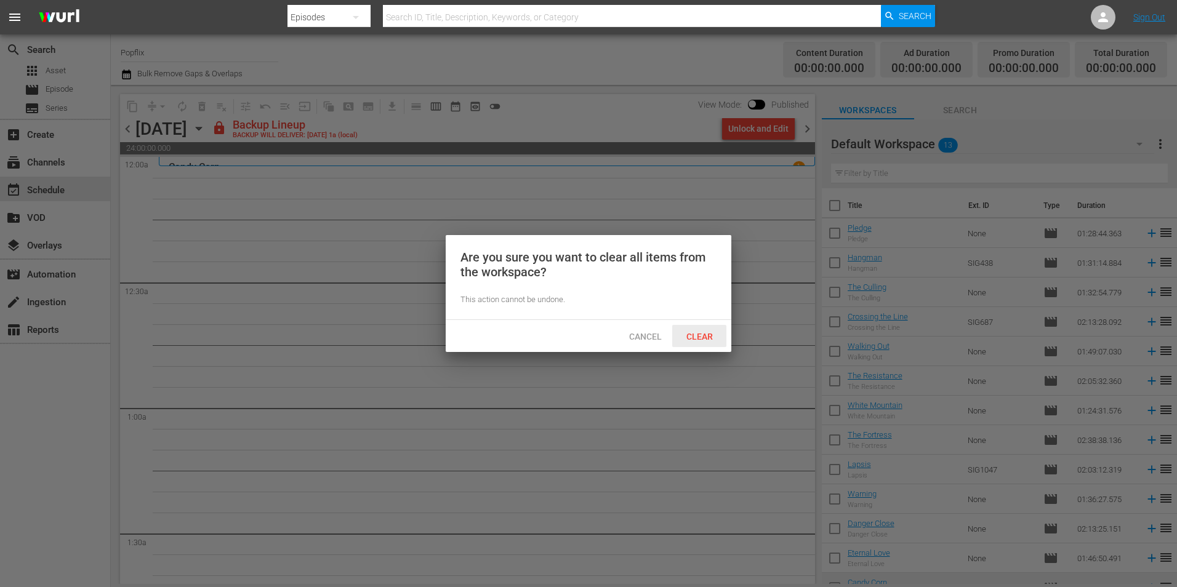
click at [693, 332] on span "Clear" at bounding box center [699, 337] width 46 height 10
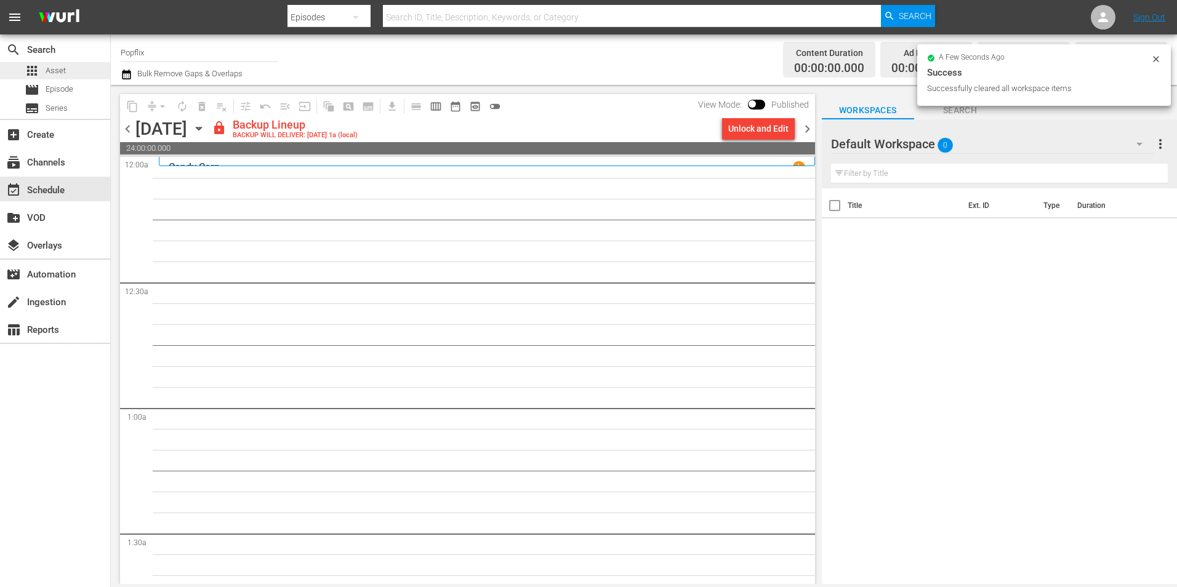
click at [77, 70] on div "apps Asset" at bounding box center [55, 70] width 110 height 17
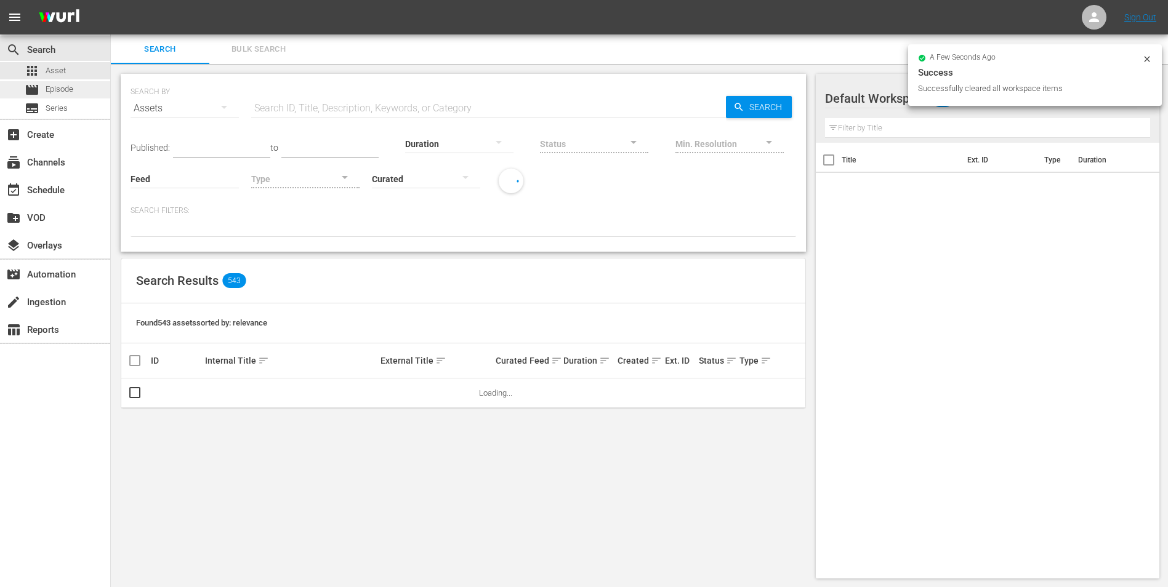
click at [71, 86] on span "Episode" at bounding box center [60, 89] width 28 height 12
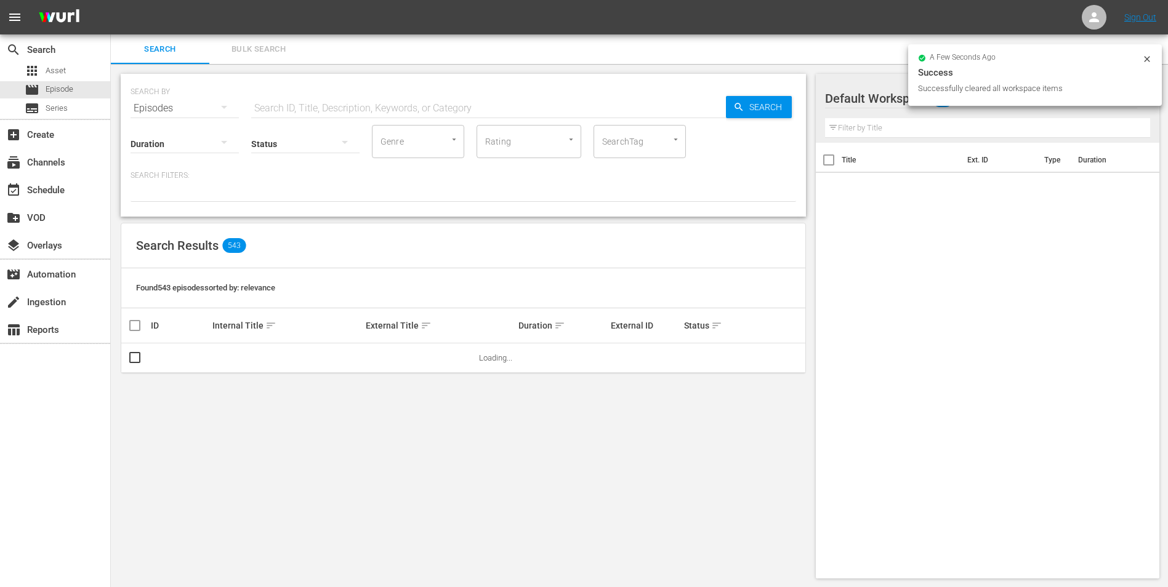
click at [303, 49] on button "Bulk Search" at bounding box center [258, 49] width 98 height 30
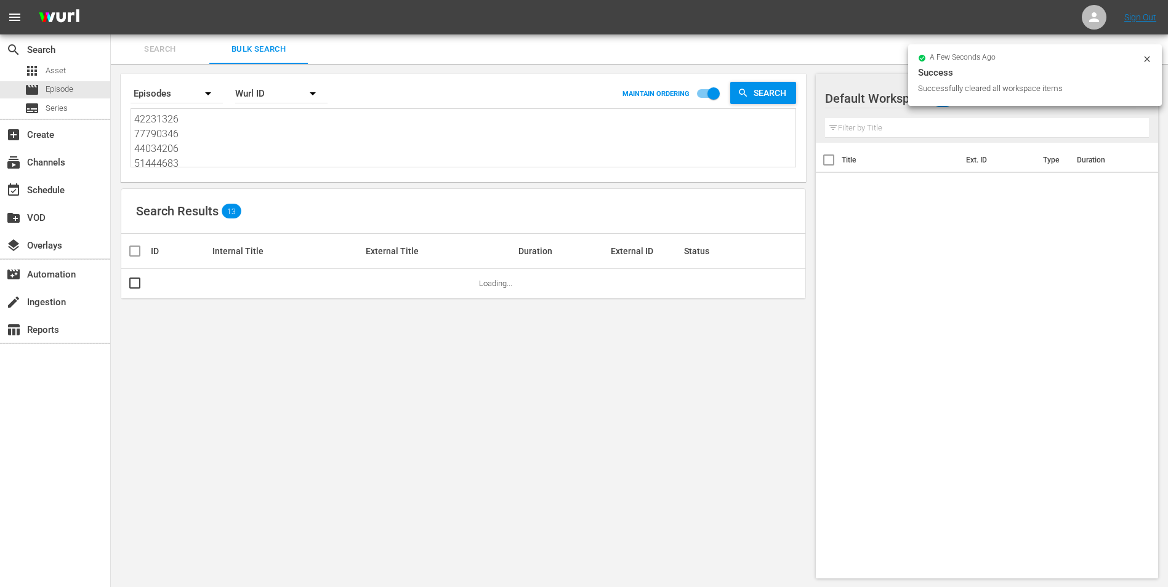
click at [234, 135] on textarea "42231326 77790346 44034206 51444683 30136446 30136462 18058347 38903719 5398294…" at bounding box center [464, 140] width 661 height 56
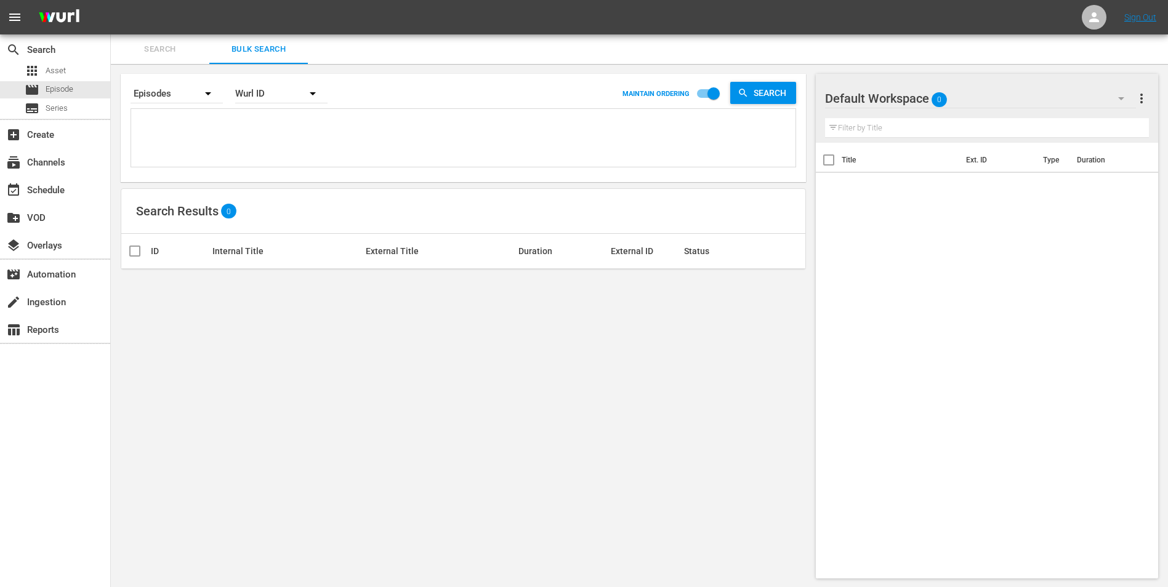
drag, startPoint x: 324, startPoint y: 146, endPoint x: 303, endPoint y: 146, distance: 21.5
click at [324, 146] on textarea at bounding box center [464, 140] width 661 height 56
paste textarea "44715283 18058314 68784247 55756123 44034203 25970969 60094303 25970971 3013646…"
type textarea "44715283 18058314 68784247 55756123 44034203 25970969 60094303 25970971 3013646…"
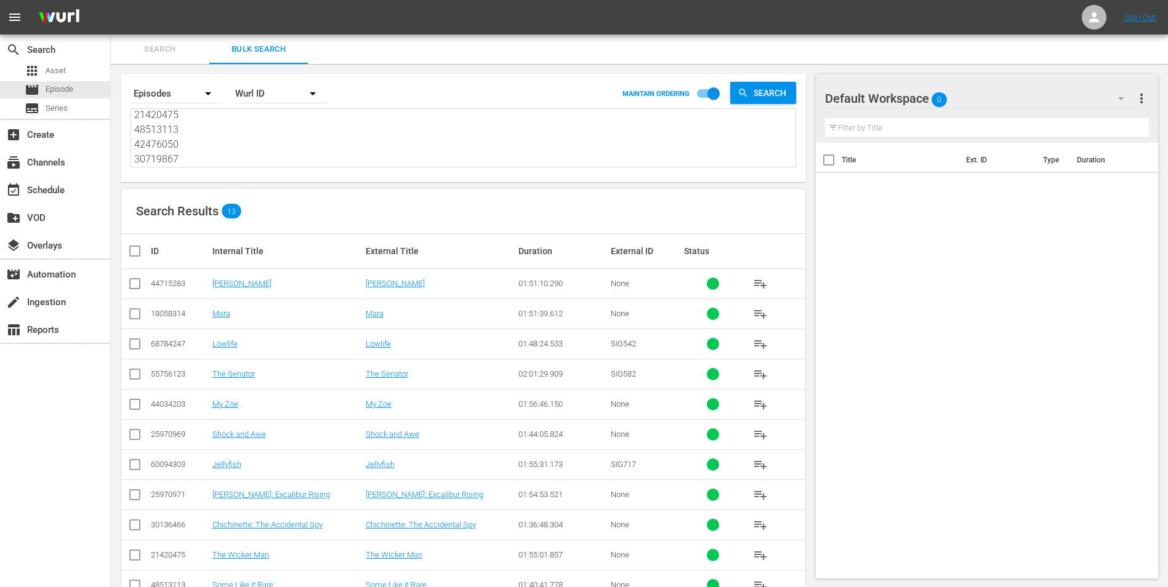
type textarea "44715283 18058314 68784247 55756123 44034203 25970969 60094303 25970971 3013646…"
click at [140, 253] on input "checkbox" at bounding box center [139, 251] width 25 height 15
checkbox input "true"
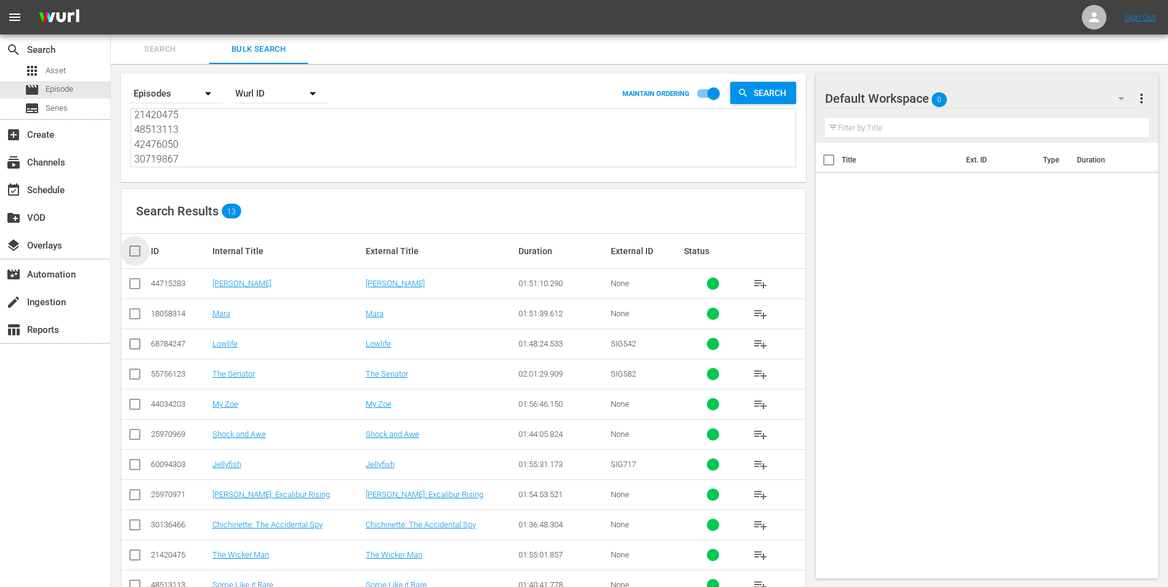
checkbox input "true"
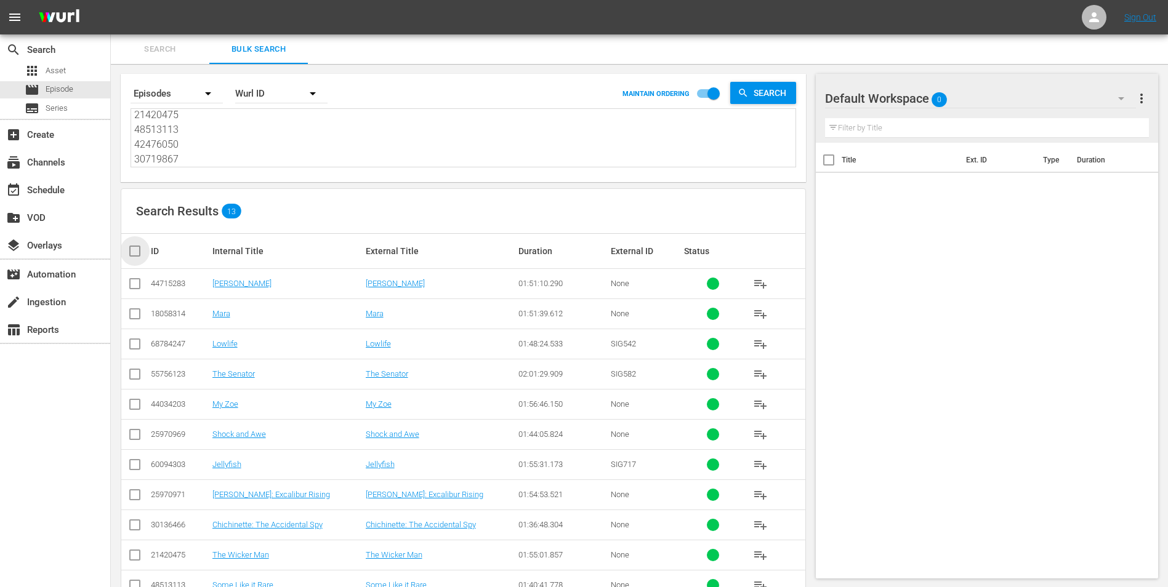
checkbox input "true"
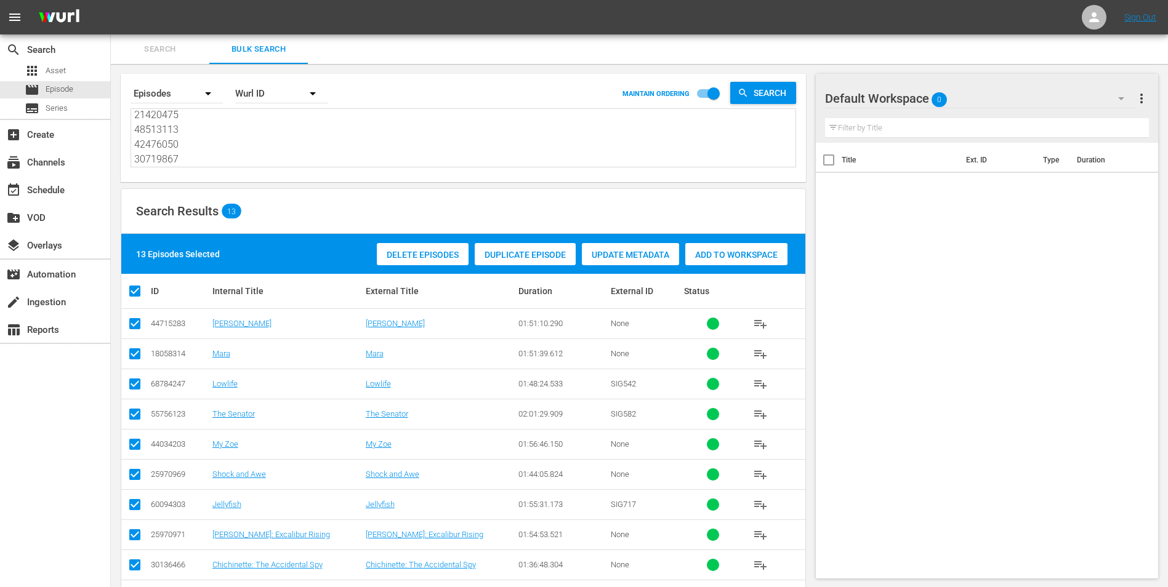
click at [724, 256] on span "Add to Workspace" at bounding box center [736, 255] width 102 height 10
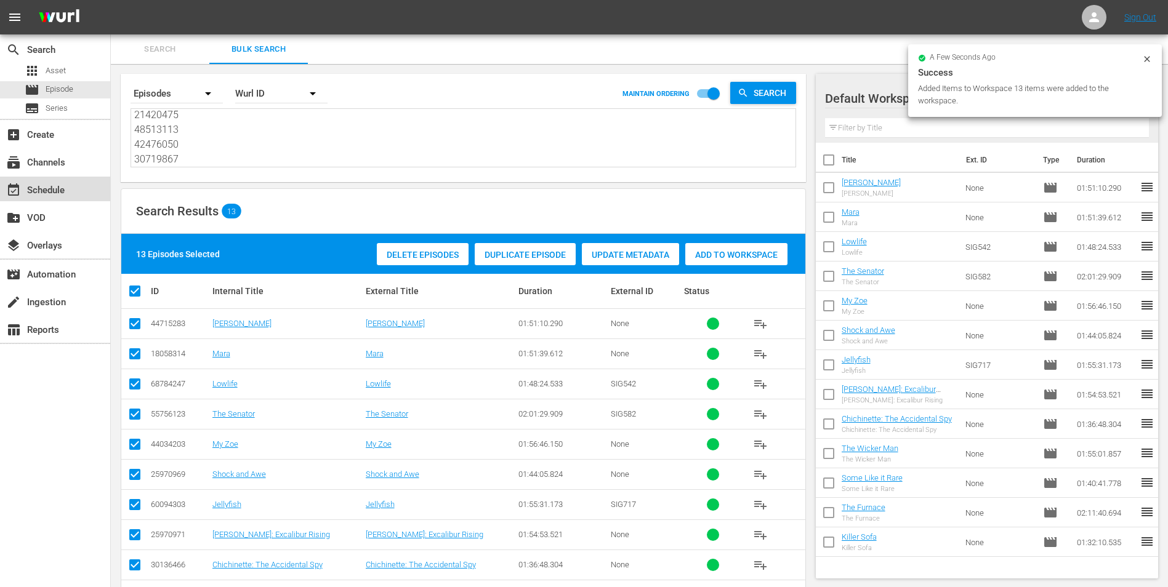
click at [76, 187] on div "event_available Schedule" at bounding box center [55, 189] width 110 height 25
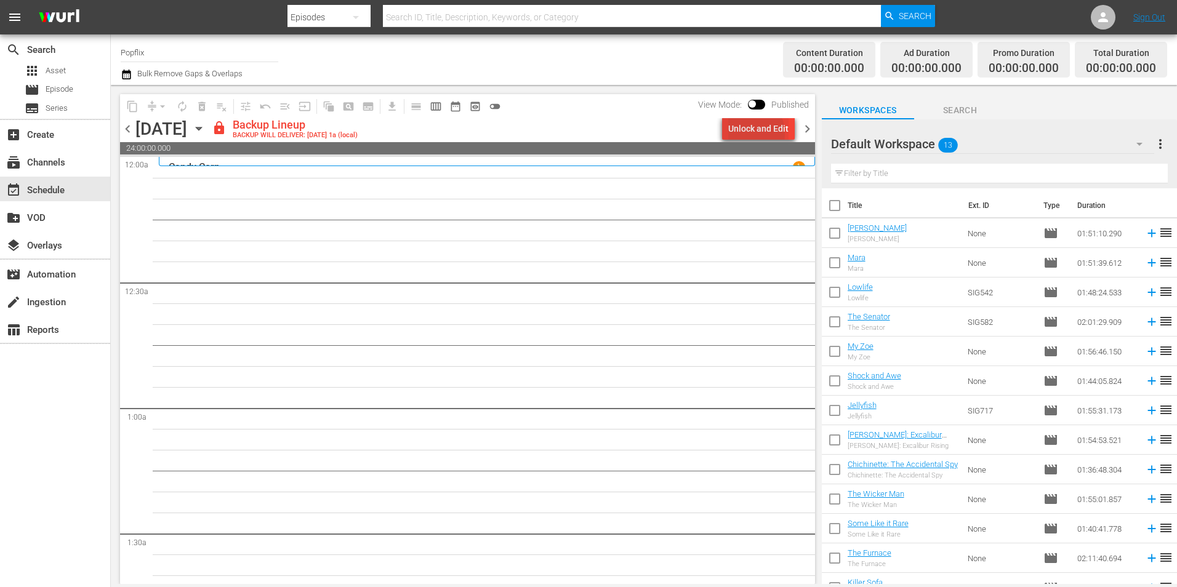
click at [750, 134] on div "Unlock and Edit" at bounding box center [758, 129] width 60 height 22
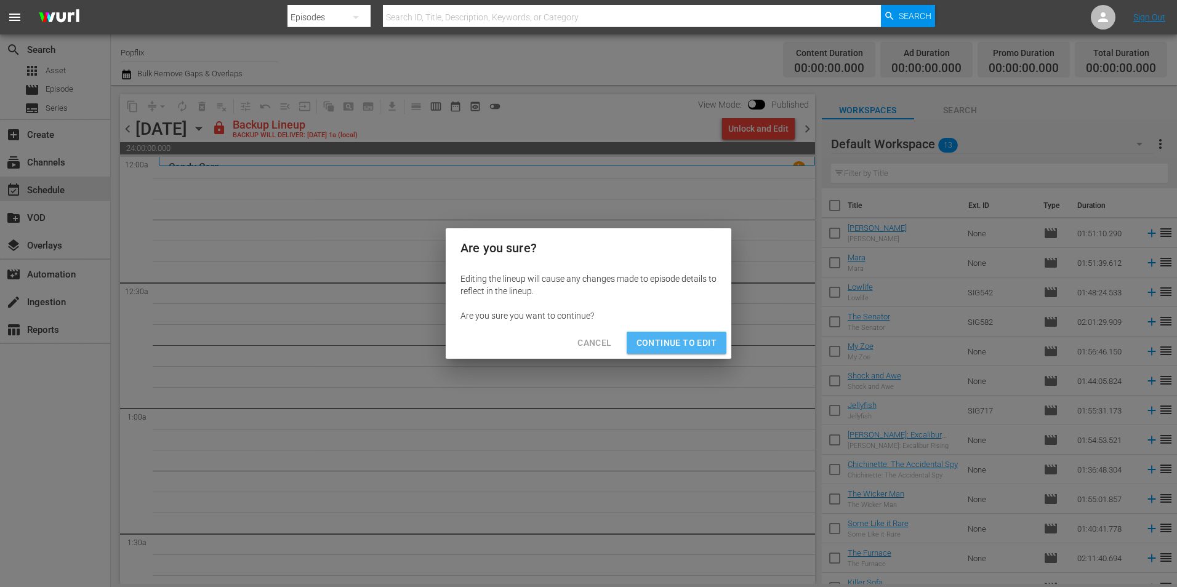
click at [680, 339] on span "Continue to Edit" at bounding box center [676, 342] width 80 height 15
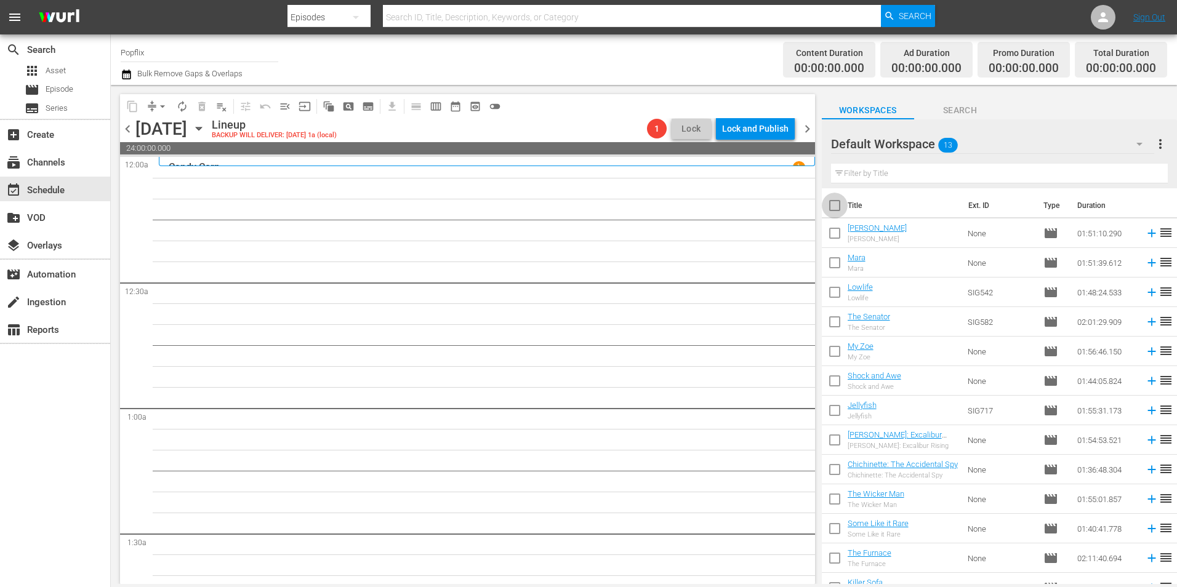
click at [830, 198] on input "checkbox" at bounding box center [835, 208] width 26 height 26
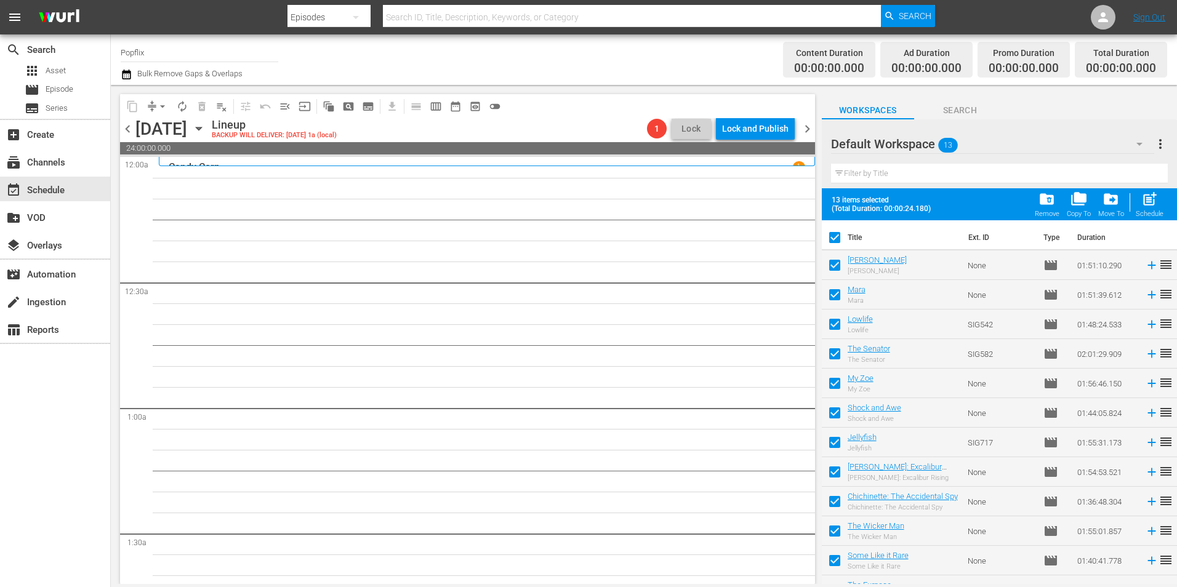
drag, startPoint x: 1148, startPoint y: 198, endPoint x: 1140, endPoint y: 202, distance: 8.8
click at [1146, 199] on span "post_add" at bounding box center [1149, 199] width 17 height 17
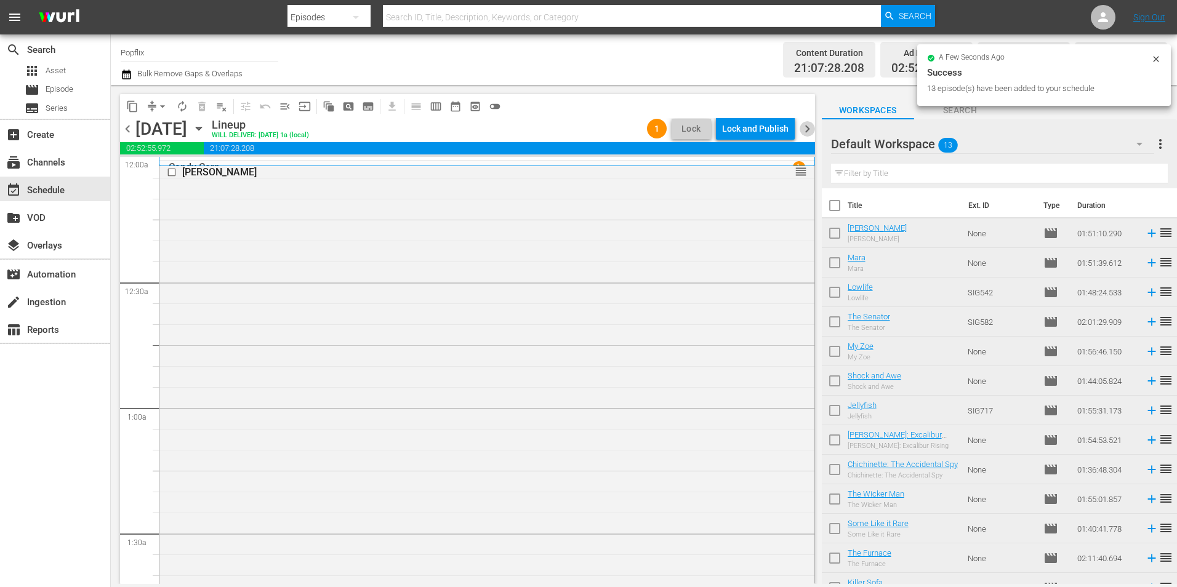
click at [811, 130] on span "chevron_right" at bounding box center [807, 128] width 15 height 15
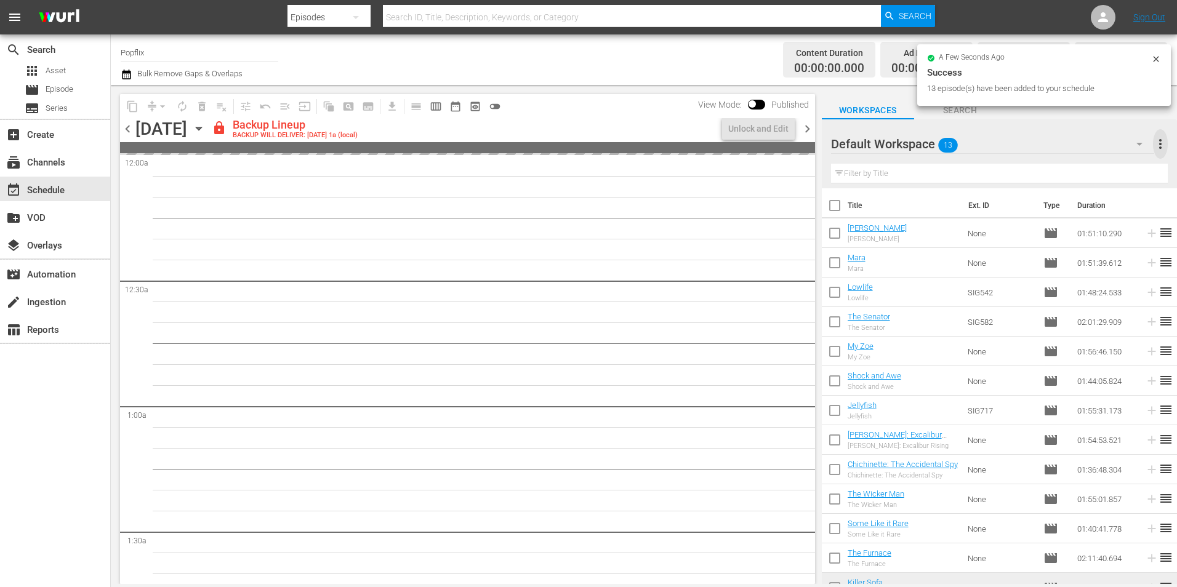
click at [1163, 147] on span "more_vert" at bounding box center [1160, 144] width 15 height 15
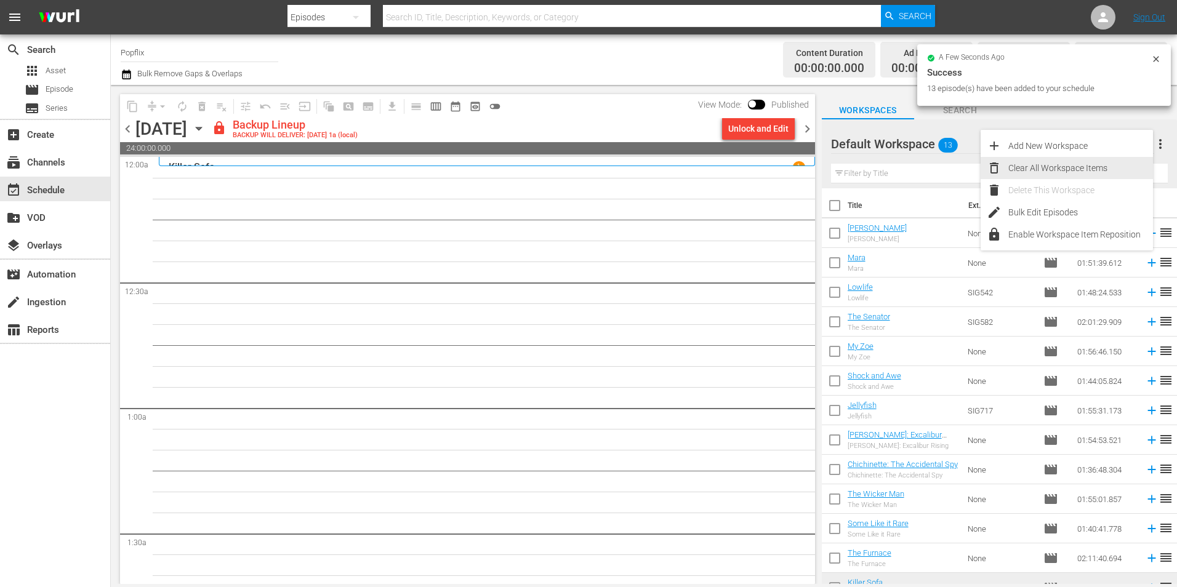
click at [1084, 160] on div "Clear All Workspace Items" at bounding box center [1080, 168] width 145 height 22
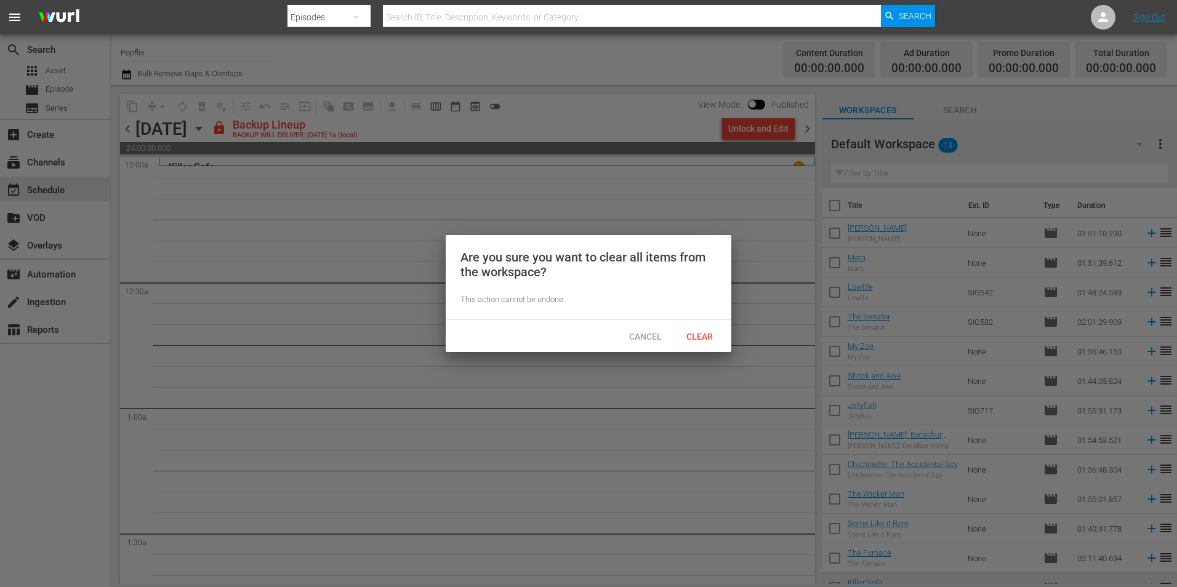
click at [700, 324] on div "Cancel Clear" at bounding box center [589, 336] width 286 height 32
drag, startPoint x: 691, startPoint y: 336, endPoint x: 338, endPoint y: 198, distance: 379.2
click at [688, 334] on span "Clear" at bounding box center [699, 337] width 46 height 10
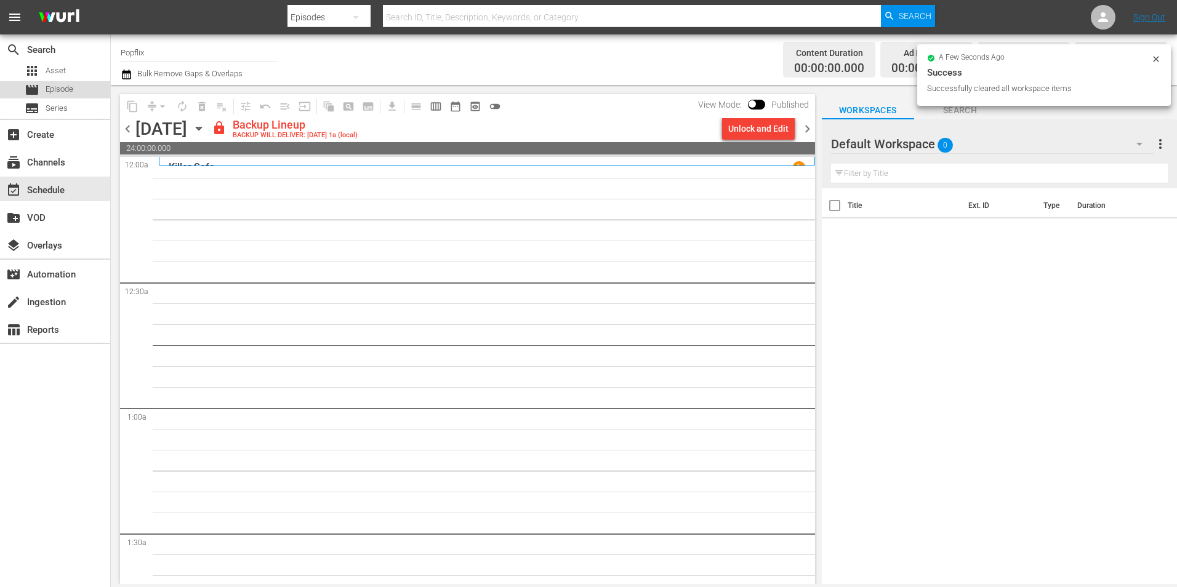
click at [75, 87] on div "movie Episode" at bounding box center [55, 89] width 110 height 17
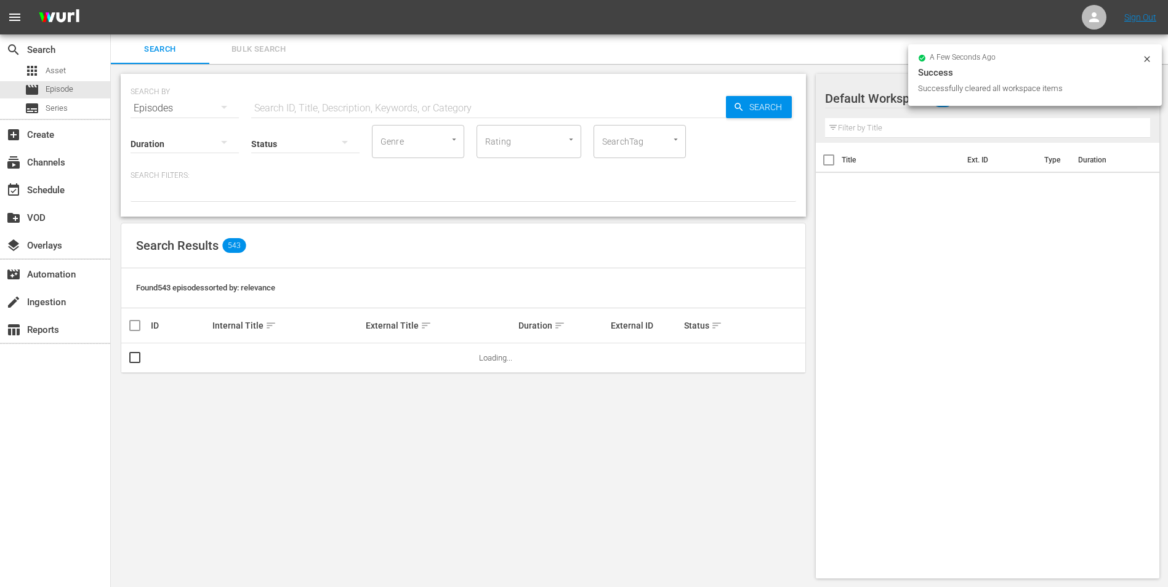
click at [279, 49] on span "Bulk Search" at bounding box center [259, 49] width 84 height 14
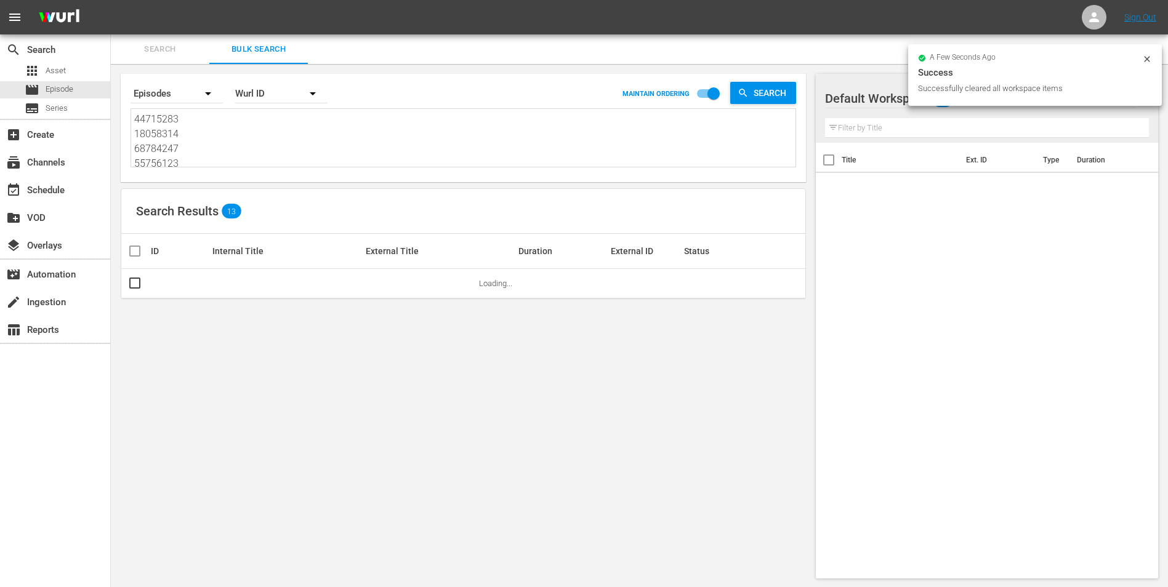
click at [261, 165] on textarea "44715283 18058314 68784247 55756123 44034203 25970969 60094303 25970971 3013646…" at bounding box center [464, 140] width 661 height 56
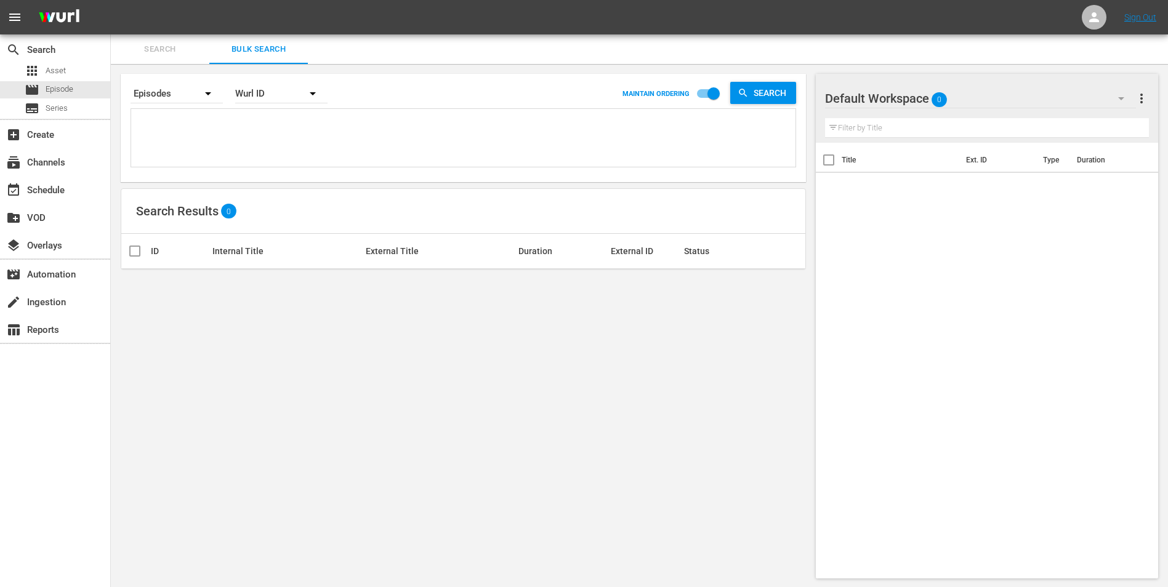
click at [213, 144] on textarea at bounding box center [464, 140] width 661 height 56
paste textarea "69689865 29886055 47771971 22191386 70175560 70175564 18058318 55144056 4403420…"
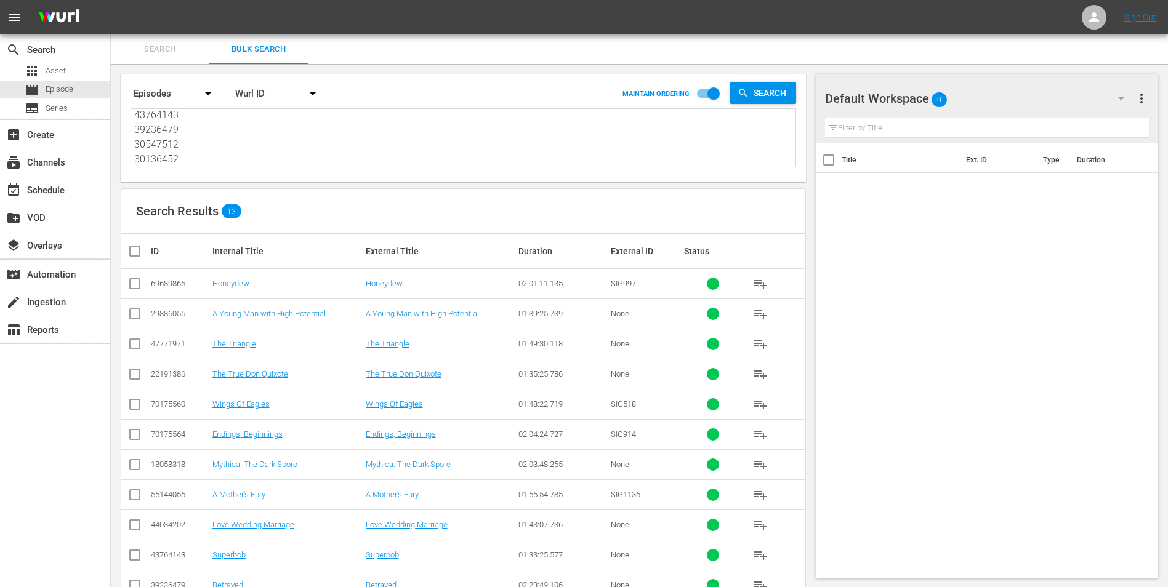
click at [135, 247] on input "checkbox" at bounding box center [139, 251] width 25 height 15
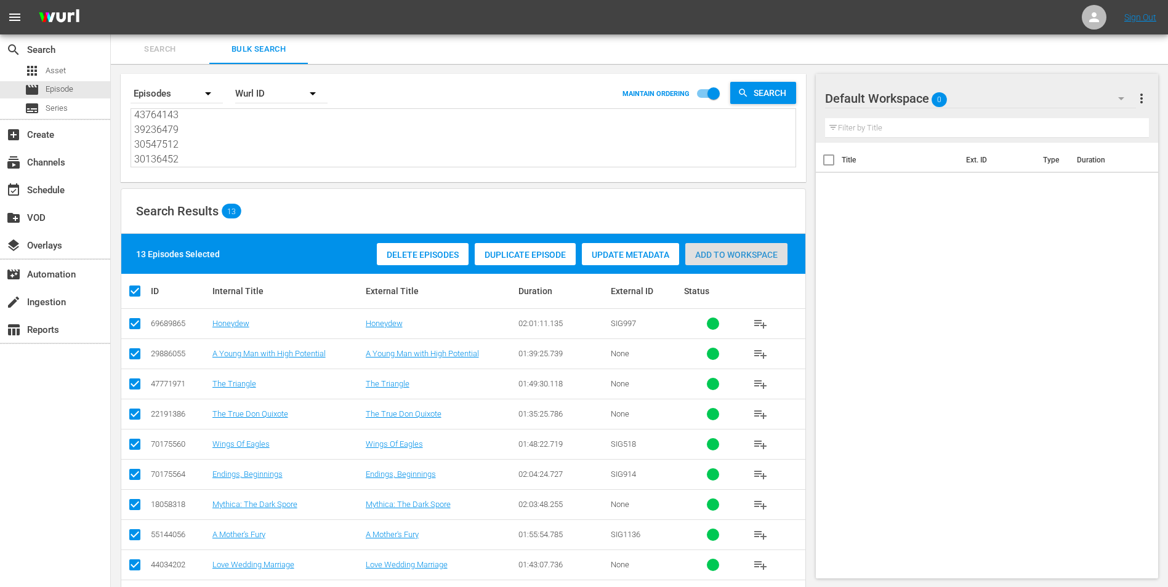
click at [762, 250] on span "Add to Workspace" at bounding box center [736, 255] width 102 height 10
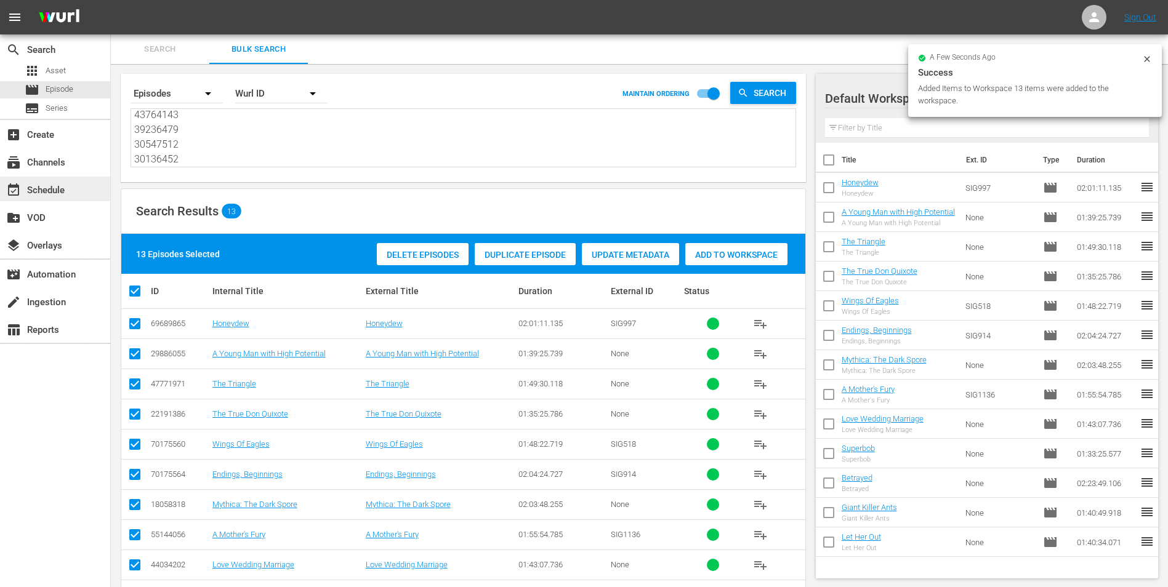
click at [39, 186] on div "event_available Schedule" at bounding box center [34, 188] width 69 height 11
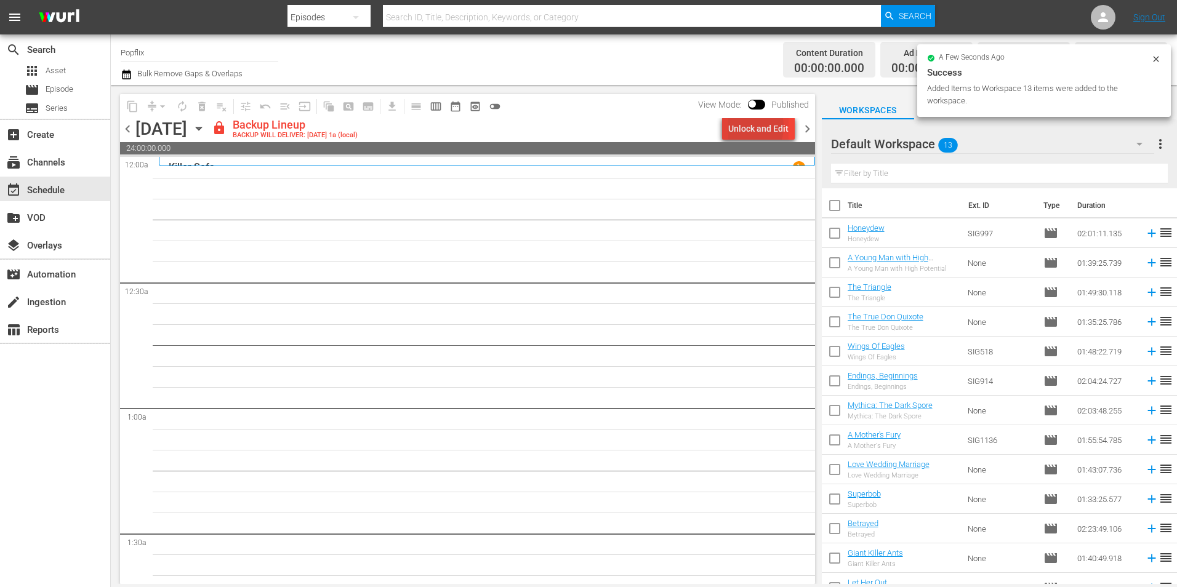
click at [741, 126] on div "Unlock and Edit" at bounding box center [758, 129] width 60 height 22
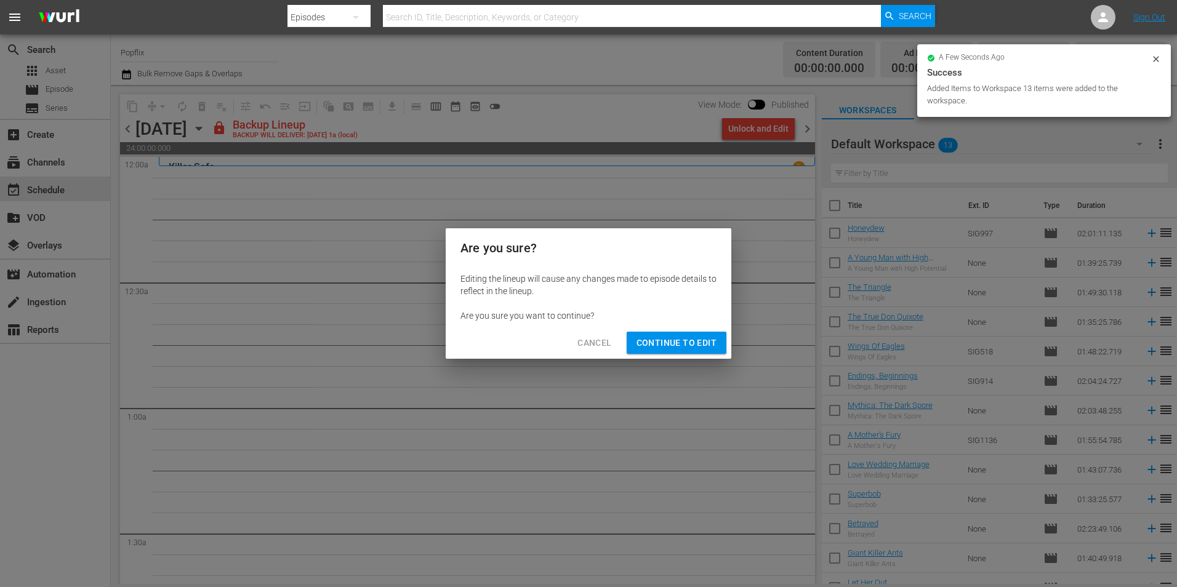
click at [691, 334] on button "Continue to Edit" at bounding box center [677, 343] width 100 height 23
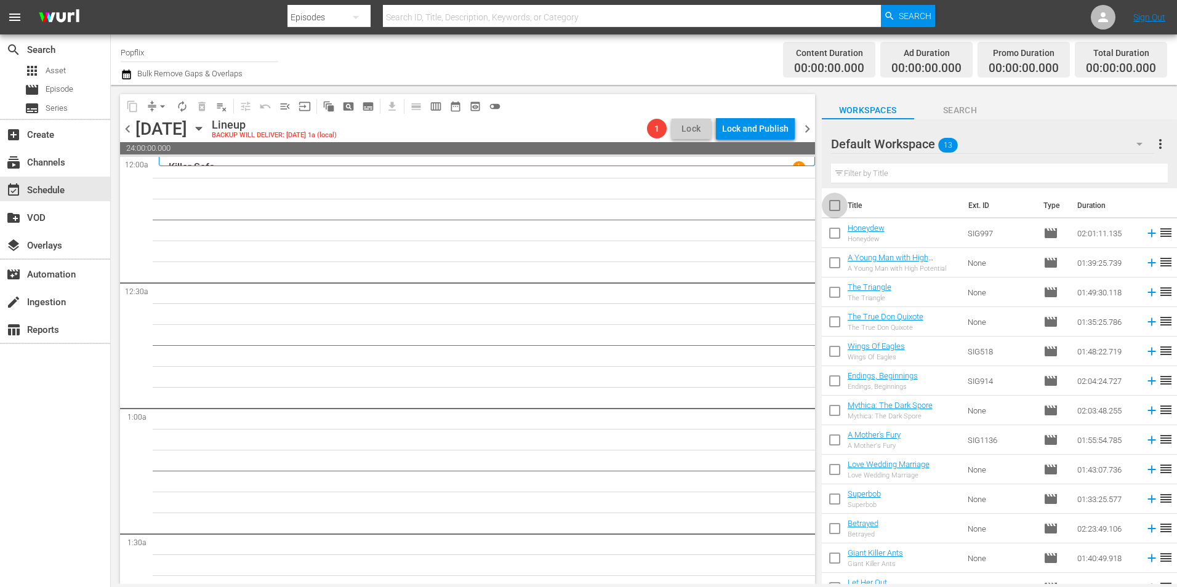
click at [838, 208] on input "checkbox" at bounding box center [835, 208] width 26 height 26
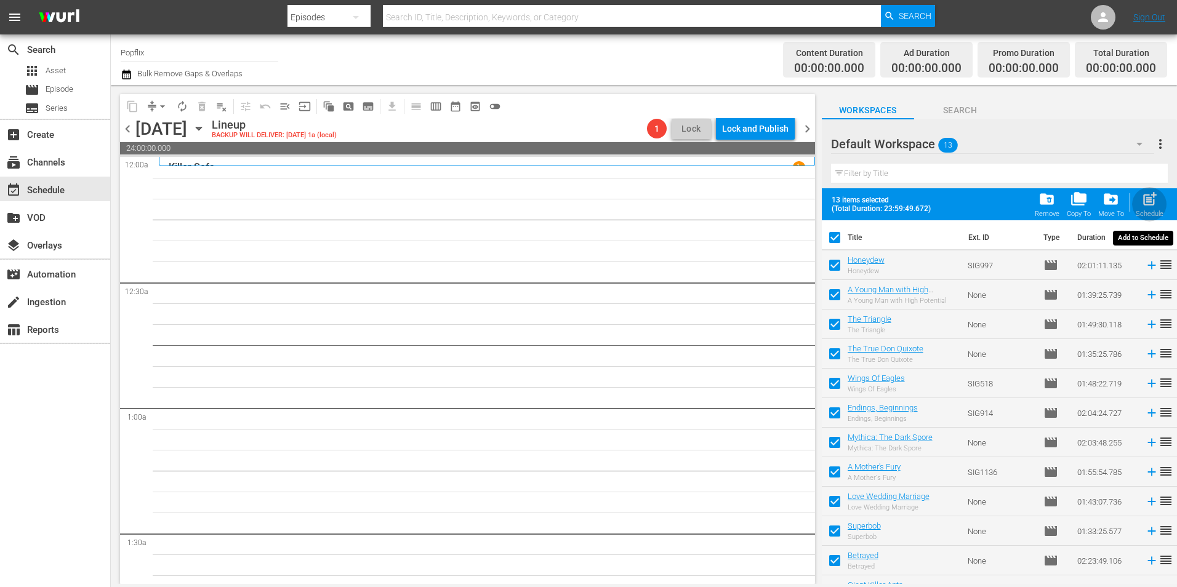
click at [1157, 206] on span "post_add" at bounding box center [1149, 199] width 17 height 17
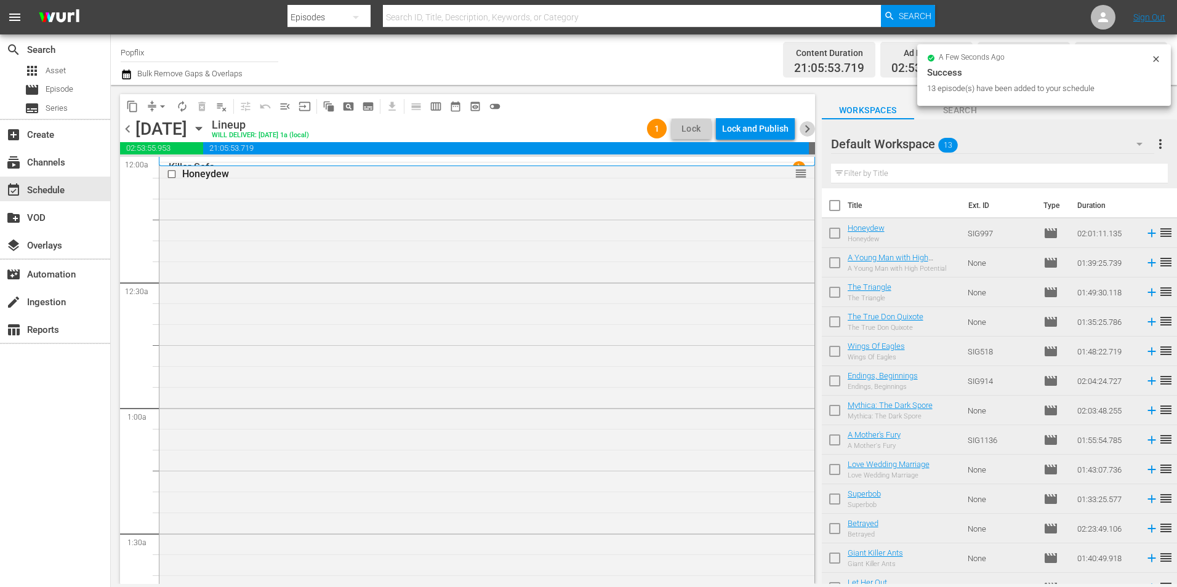
click at [813, 129] on span "chevron_right" at bounding box center [807, 128] width 15 height 15
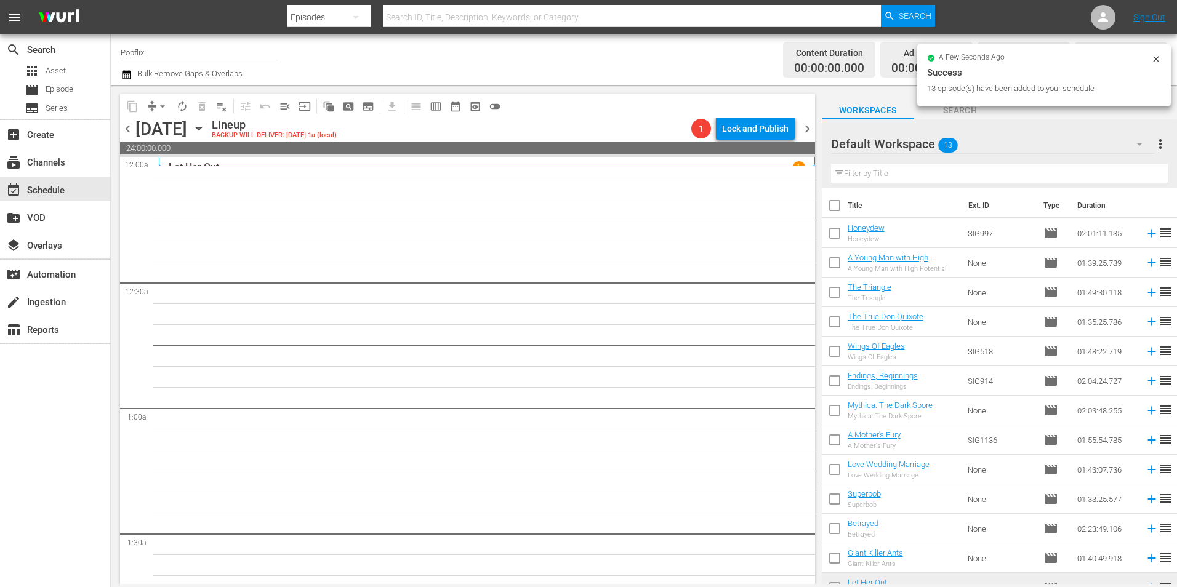
click at [1168, 144] on div "Default Workspace 13 Default more_vert Filter by Title" at bounding box center [999, 153] width 355 height 69
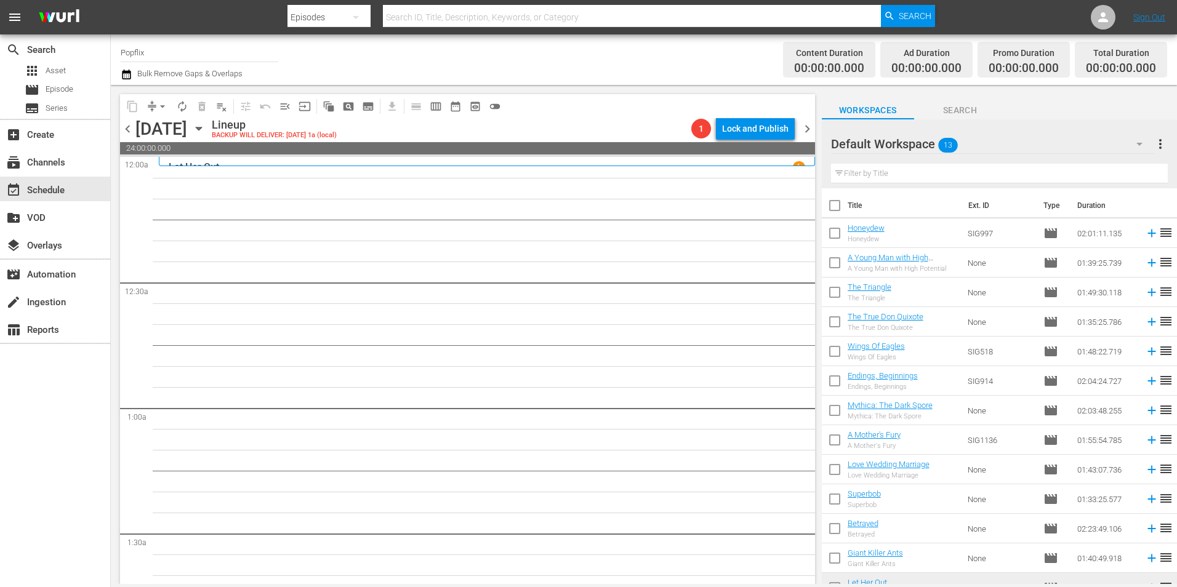
click at [1162, 146] on span "more_vert" at bounding box center [1160, 144] width 15 height 15
click at [1092, 159] on div "Clear All Workspace Items" at bounding box center [1080, 168] width 145 height 22
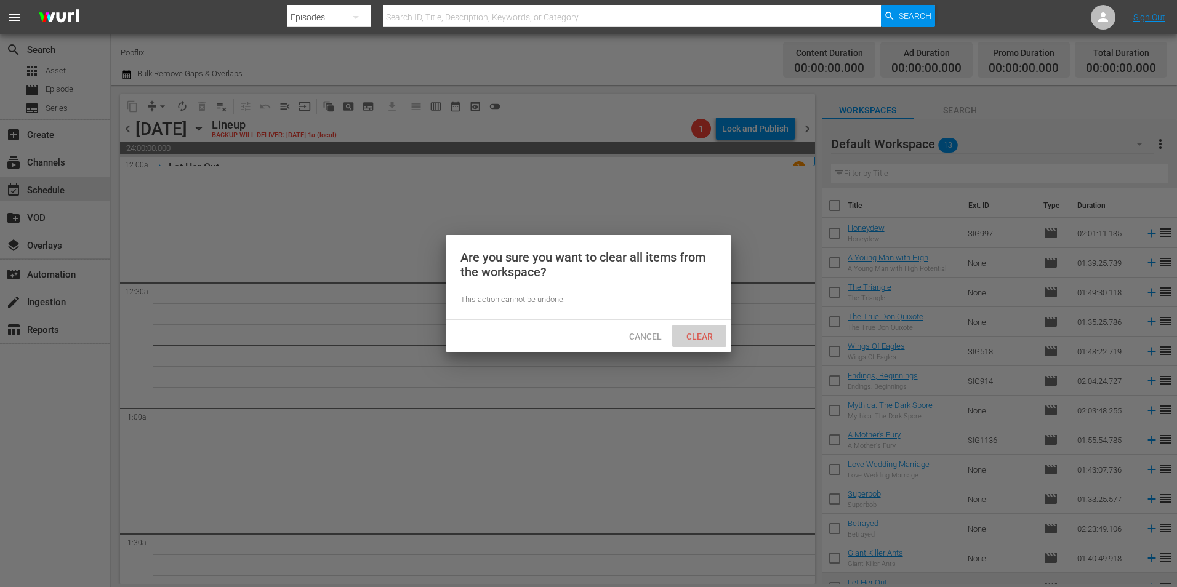
click at [716, 332] on span "Clear" at bounding box center [699, 337] width 46 height 10
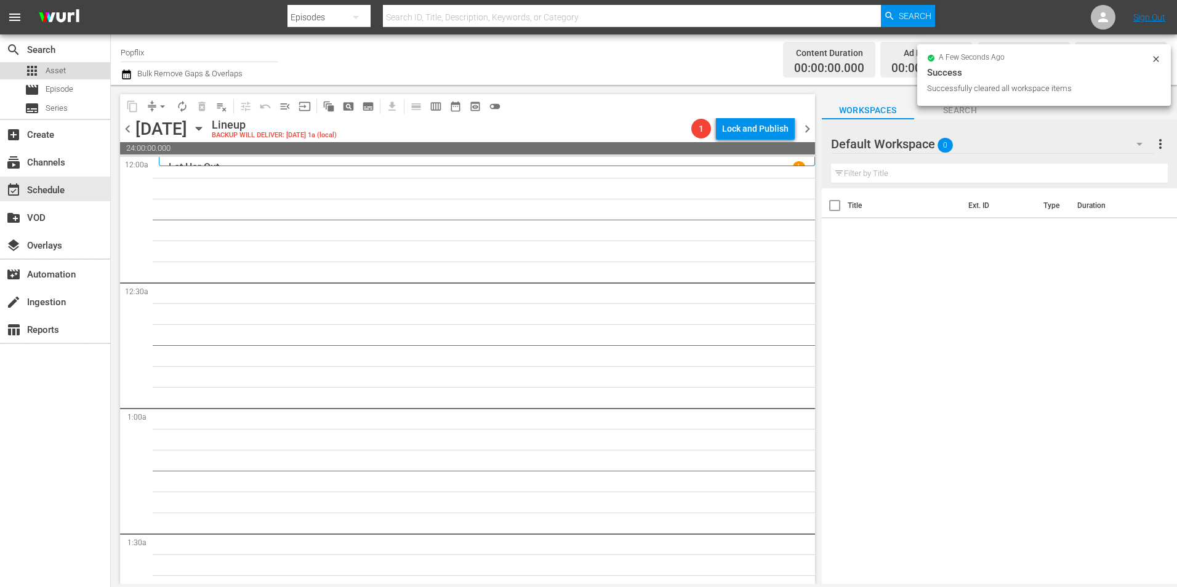
click at [60, 71] on span "Asset" at bounding box center [56, 71] width 20 height 12
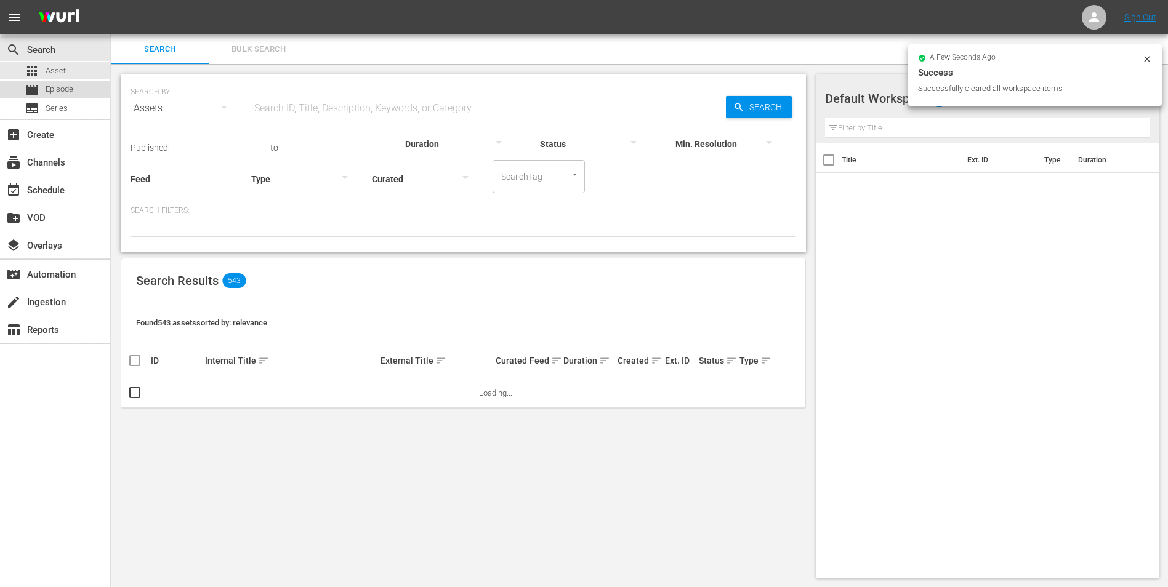
click at [68, 87] on span "Episode" at bounding box center [60, 89] width 28 height 12
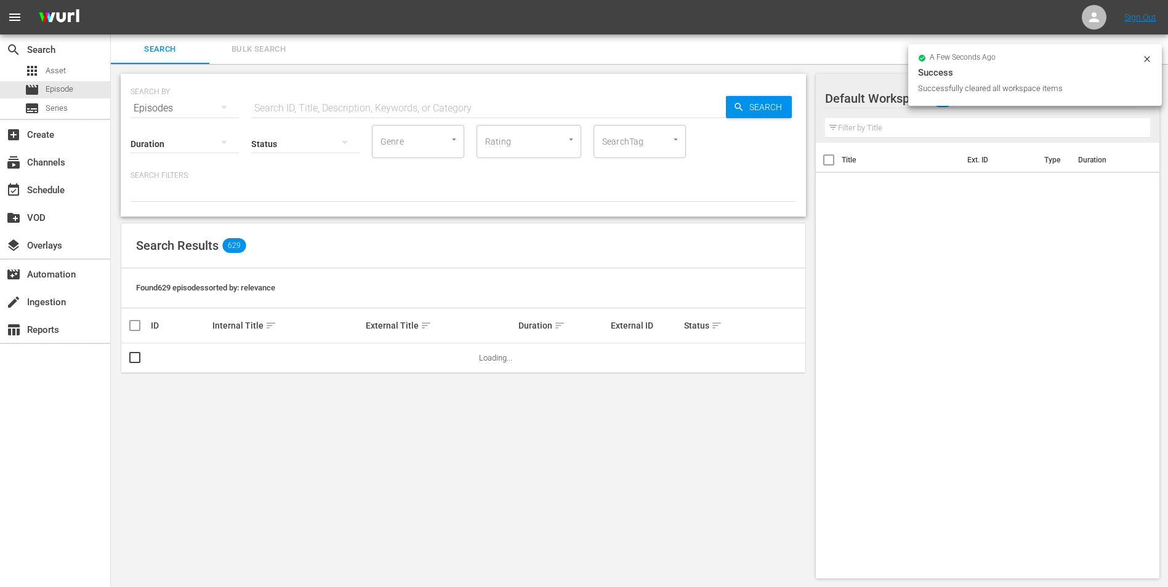
click at [270, 53] on span "Bulk Search" at bounding box center [259, 49] width 84 height 14
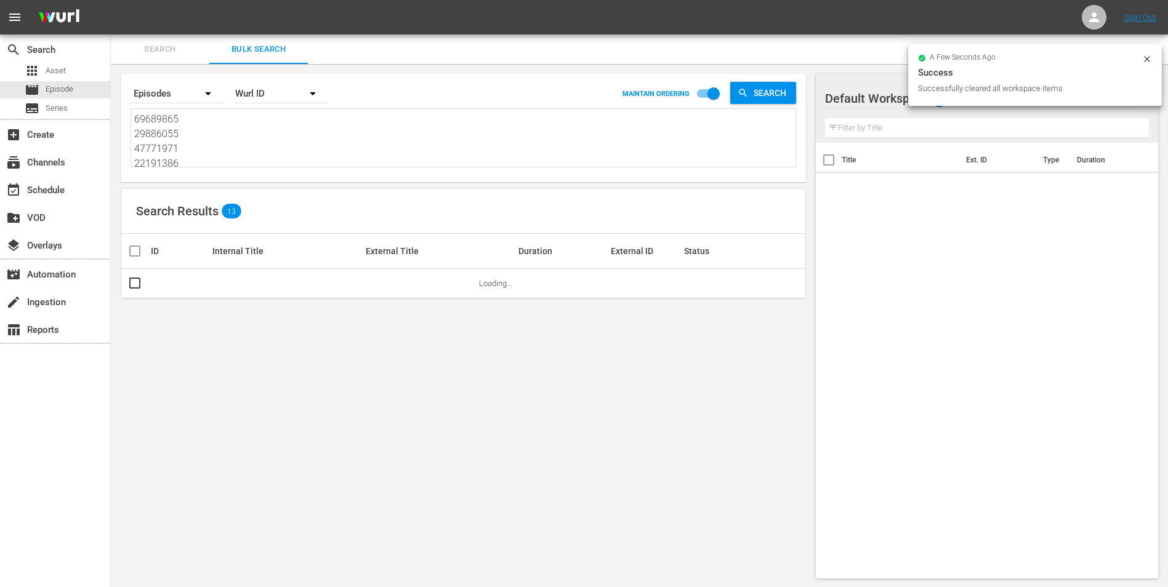
click at [233, 124] on textarea "69689865 29886055 47771971 22191386 70175560 70175564 18058318 55144056 4403420…" at bounding box center [464, 140] width 661 height 56
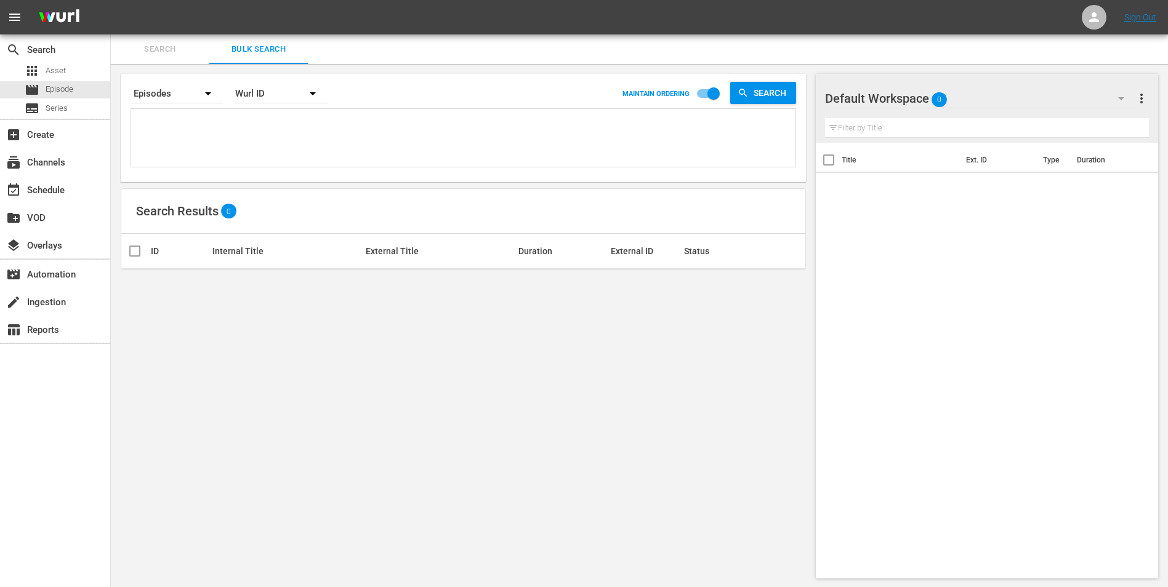
click at [302, 118] on textarea at bounding box center [464, 140] width 661 height 56
paste textarea "38446471 38446469 25971024 61493393 29886056 36142445 18058305 50399259 2988606…"
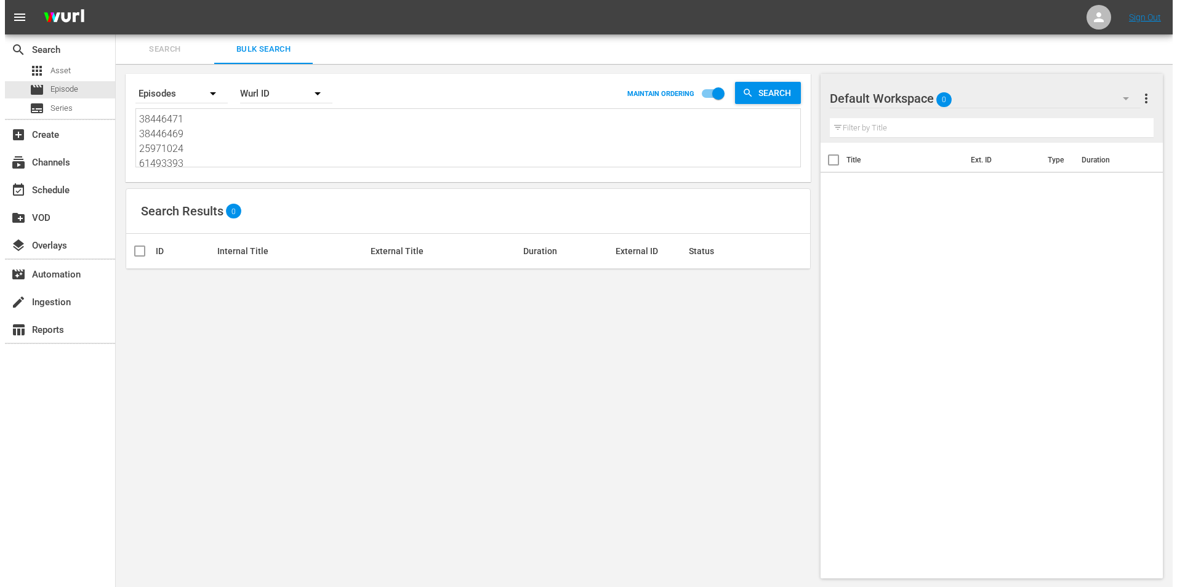
scroll to position [1, 0]
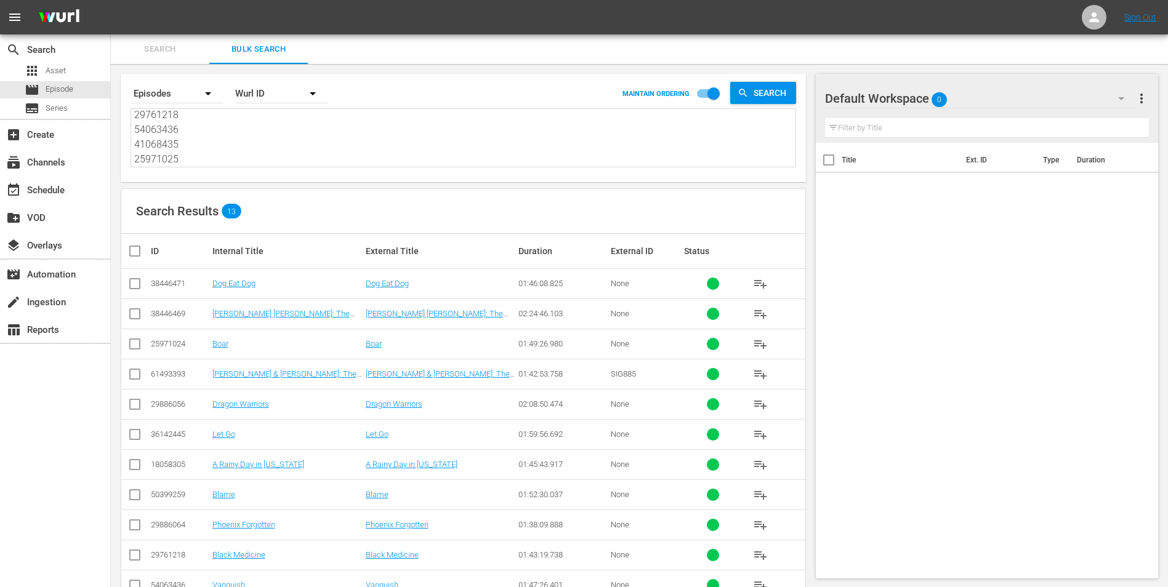
click at [135, 250] on input "checkbox" at bounding box center [139, 251] width 25 height 15
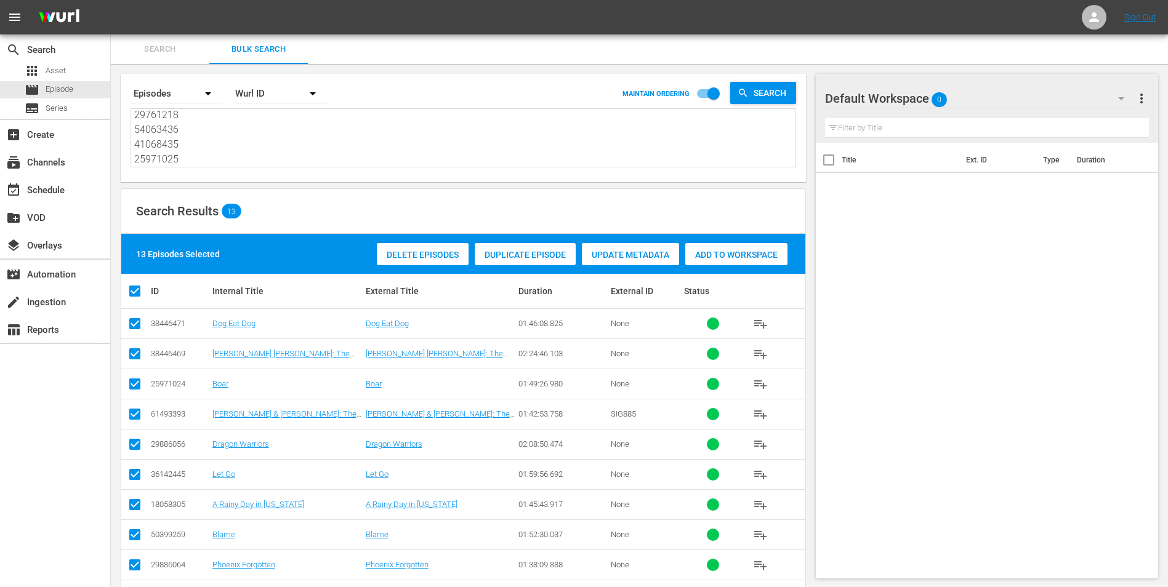
click at [709, 241] on div "Delete Episodes Duplicate Episode Update Metadata Add to Workspace" at bounding box center [582, 254] width 417 height 28
click at [713, 251] on span "Add to Workspace" at bounding box center [736, 255] width 102 height 10
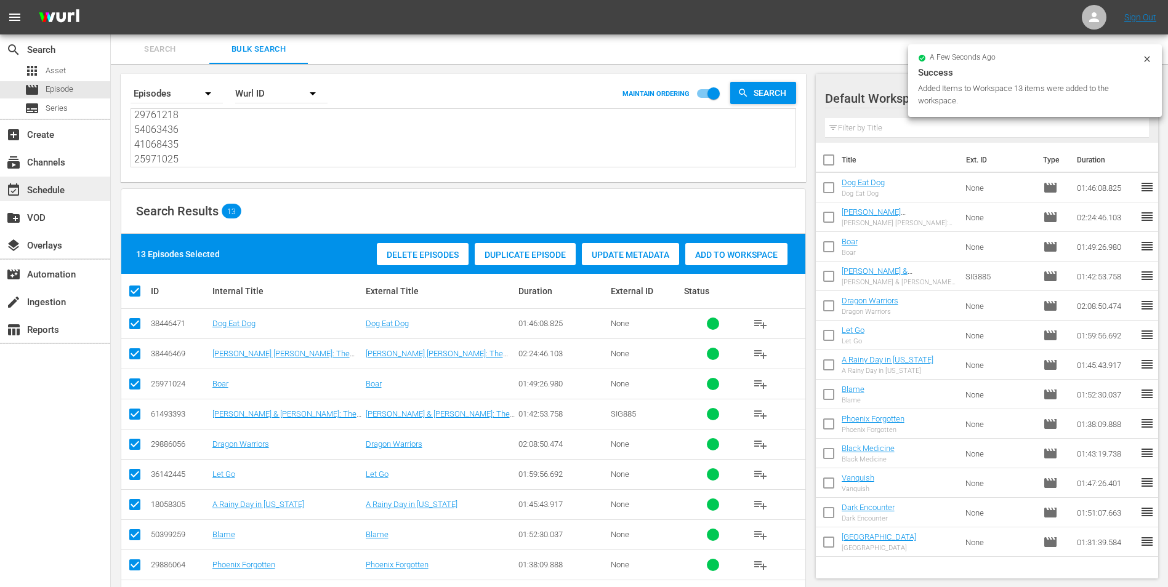
click at [72, 191] on div "event_available Schedule" at bounding box center [55, 189] width 110 height 25
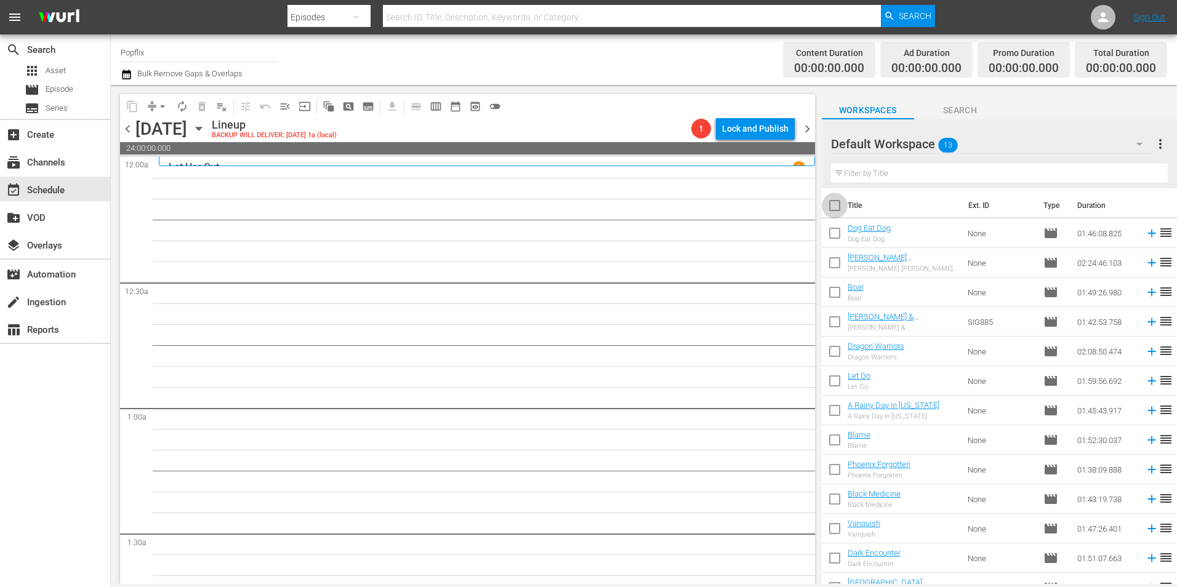
click at [834, 209] on input "checkbox" at bounding box center [835, 208] width 26 height 26
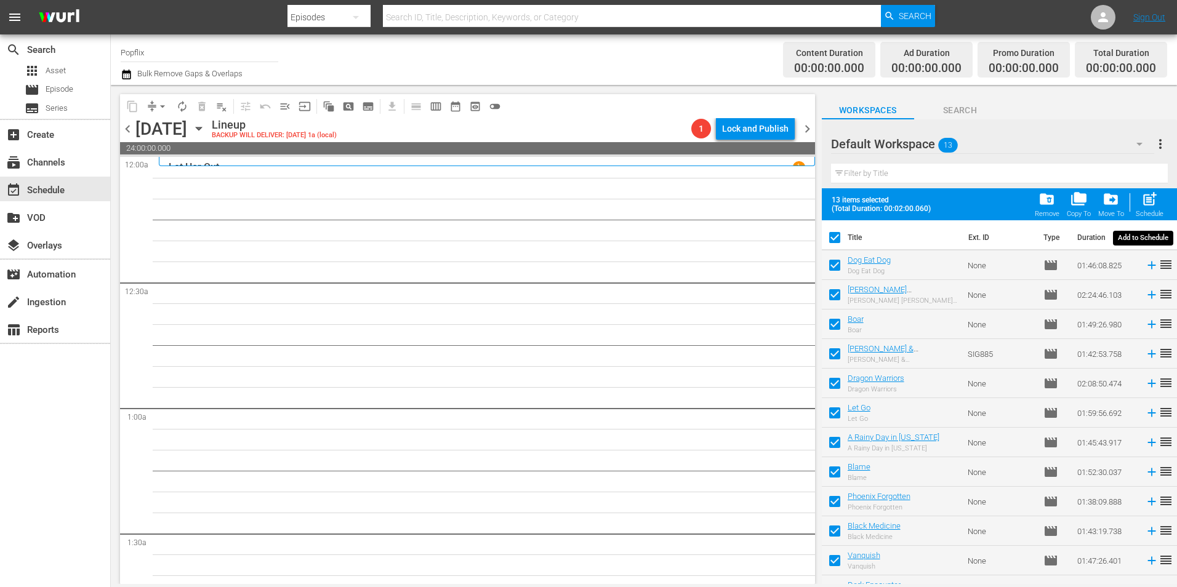
click at [1157, 204] on span "post_add" at bounding box center [1149, 199] width 17 height 17
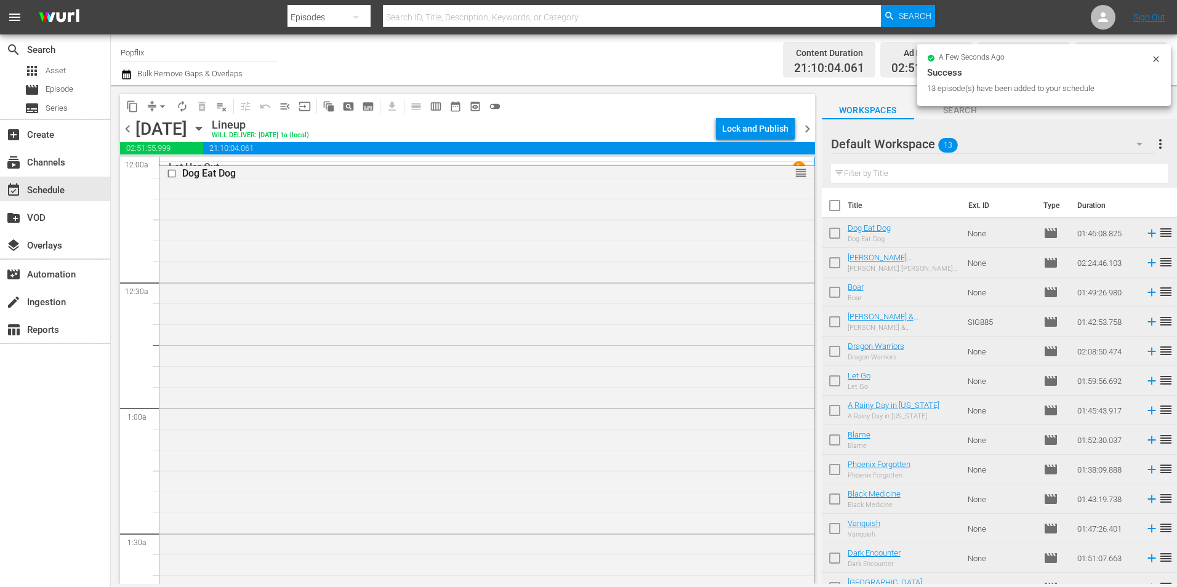
click at [812, 129] on span "chevron_right" at bounding box center [807, 128] width 15 height 15
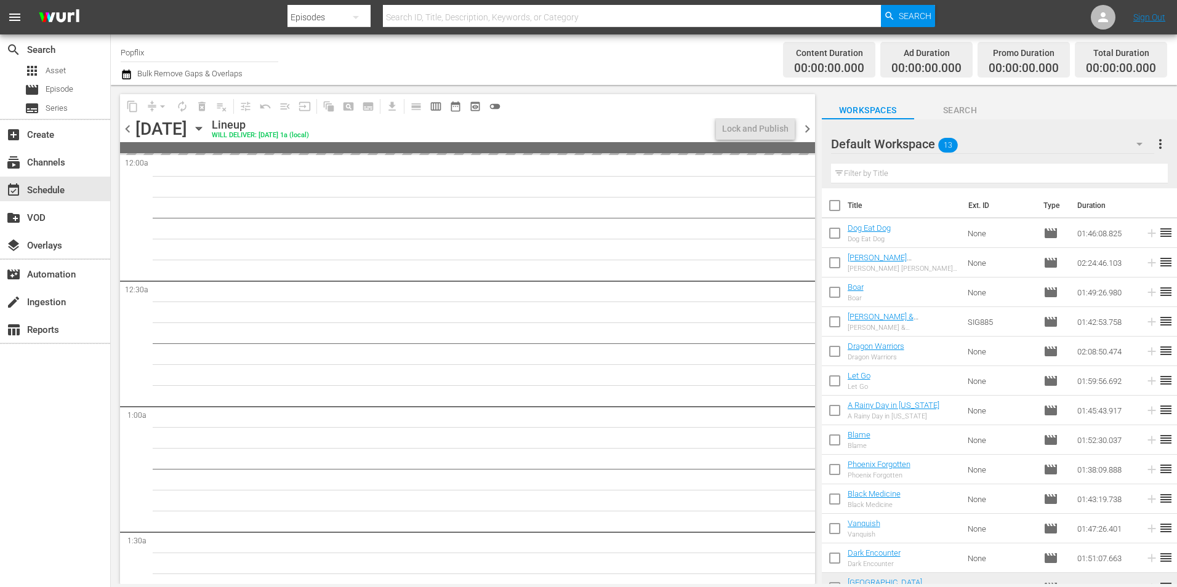
click at [130, 129] on span "chevron_left" at bounding box center [127, 128] width 15 height 15
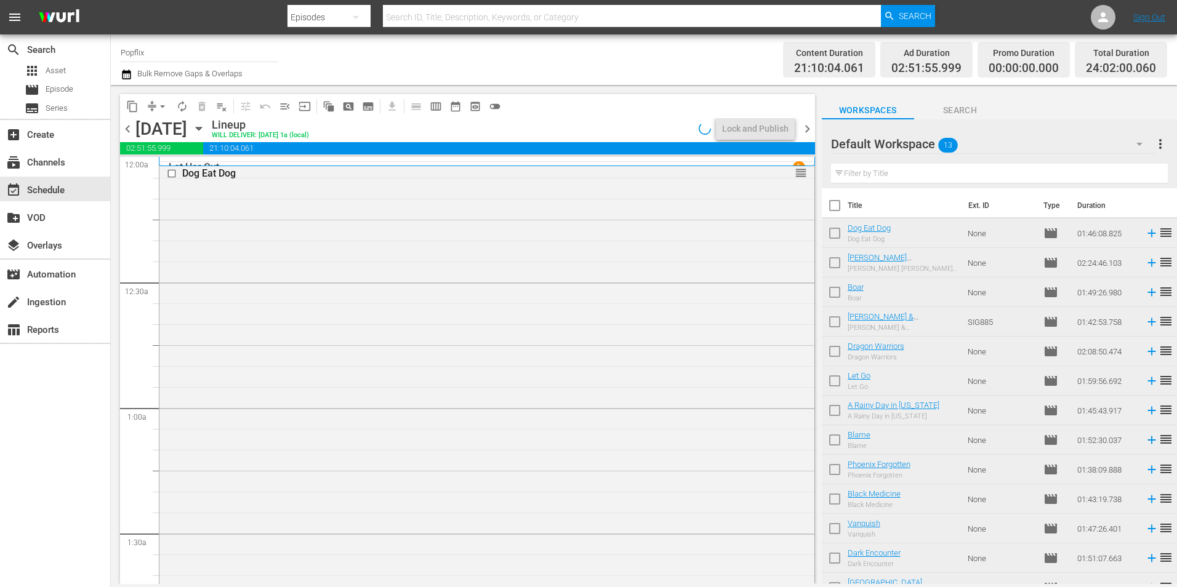
click at [810, 127] on span "chevron_right" at bounding box center [807, 128] width 15 height 15
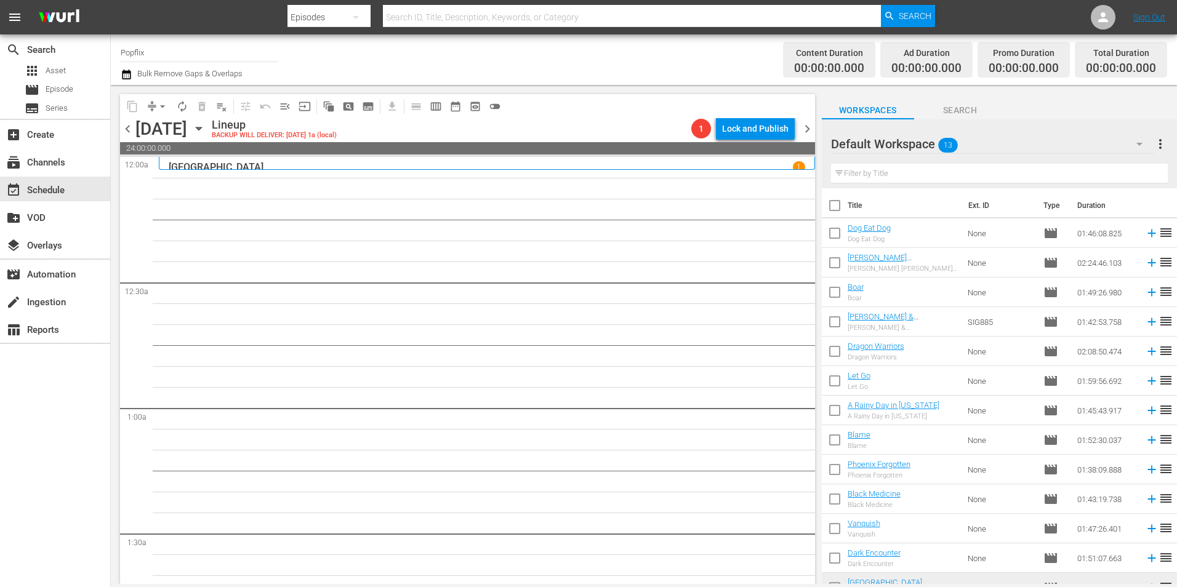
click at [1142, 142] on icon "button" at bounding box center [1139, 144] width 15 height 15
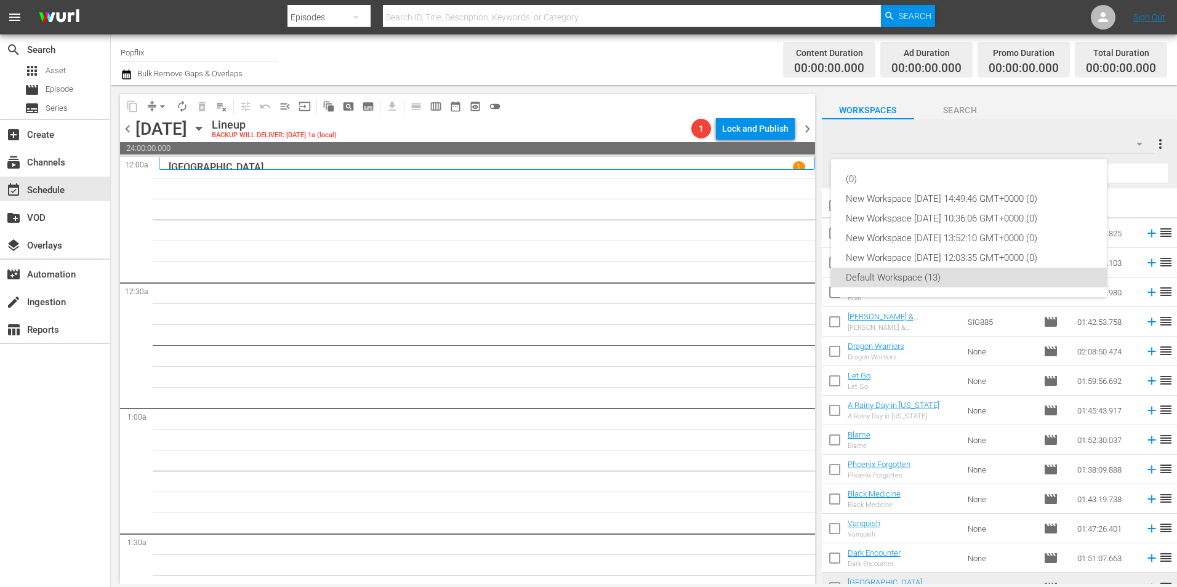
click at [1156, 143] on div "(0) New Workspace [DATE] 14:49:46 GMT+0000 (0) New Workspace [DATE] 10:36:06 GM…" at bounding box center [588, 293] width 1177 height 587
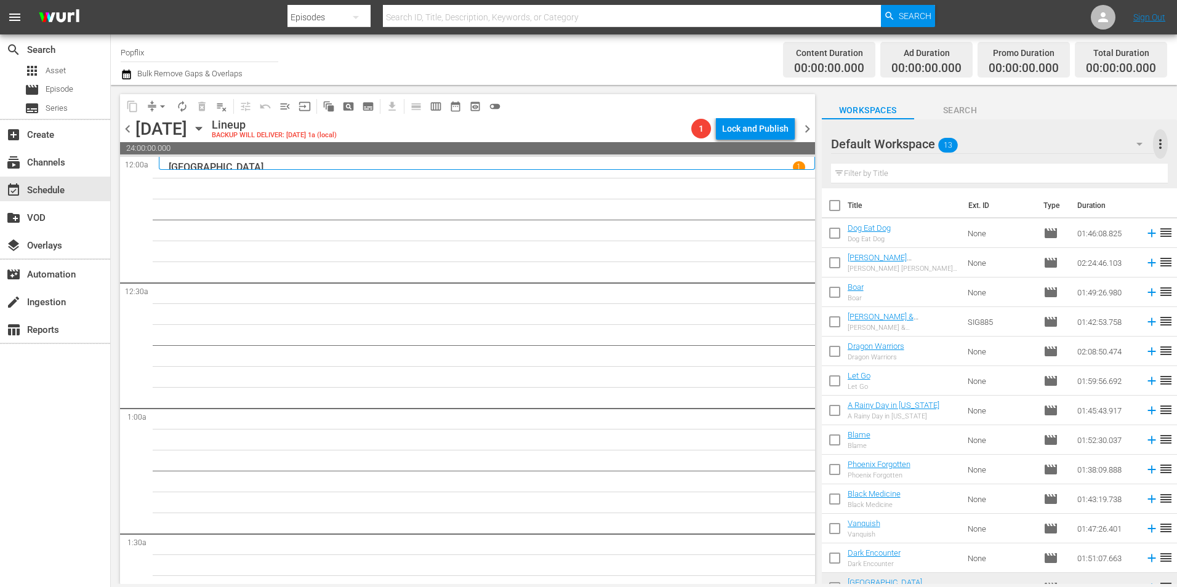
click at [1158, 143] on span "more_vert" at bounding box center [1160, 144] width 15 height 15
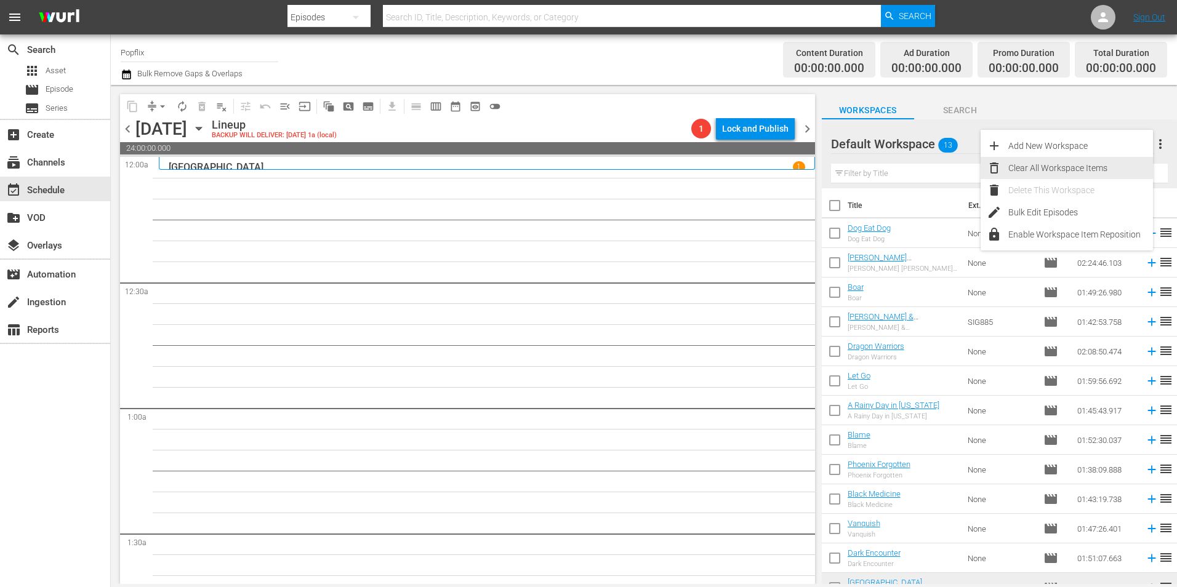
click at [1123, 164] on div "Clear All Workspace Items" at bounding box center [1080, 168] width 145 height 22
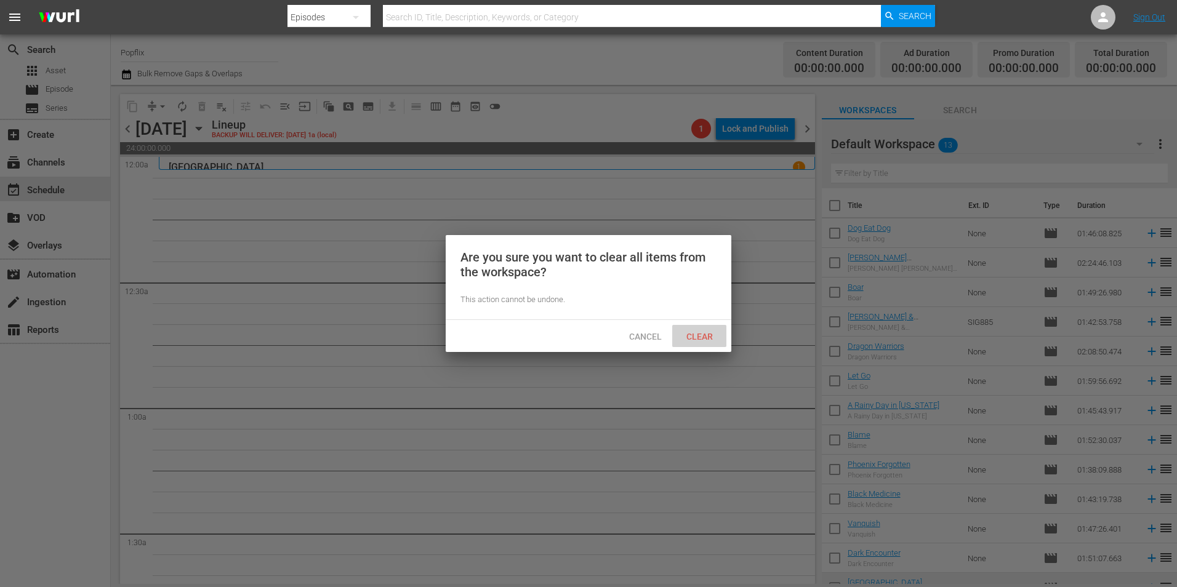
click at [723, 337] on div "Clear" at bounding box center [699, 336] width 54 height 23
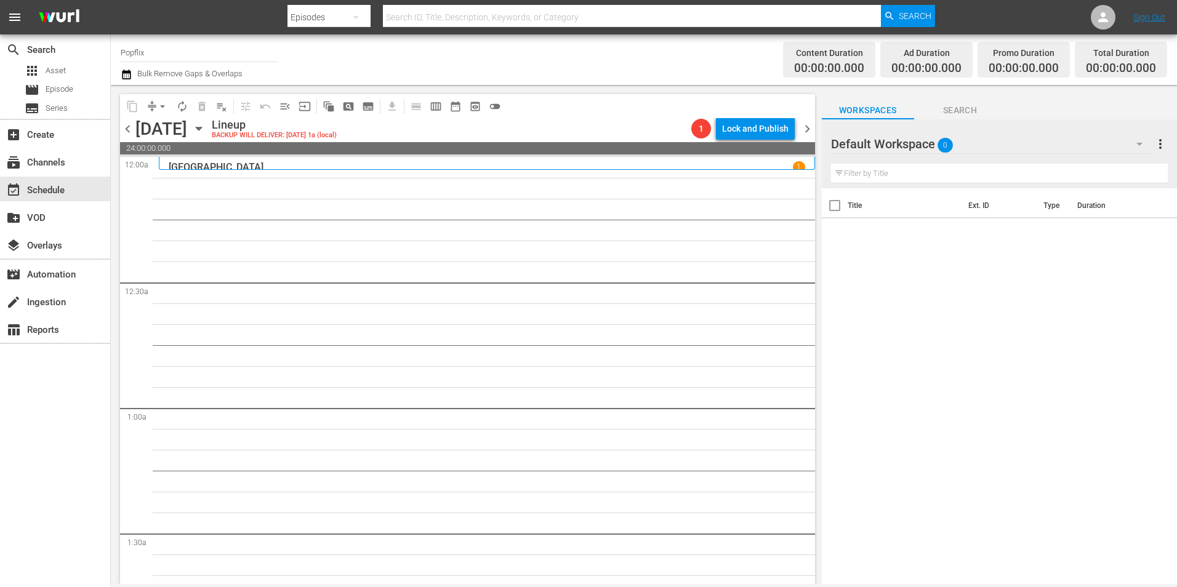
click at [639, 167] on div "Eden Lodge 1" at bounding box center [487, 167] width 636 height 12
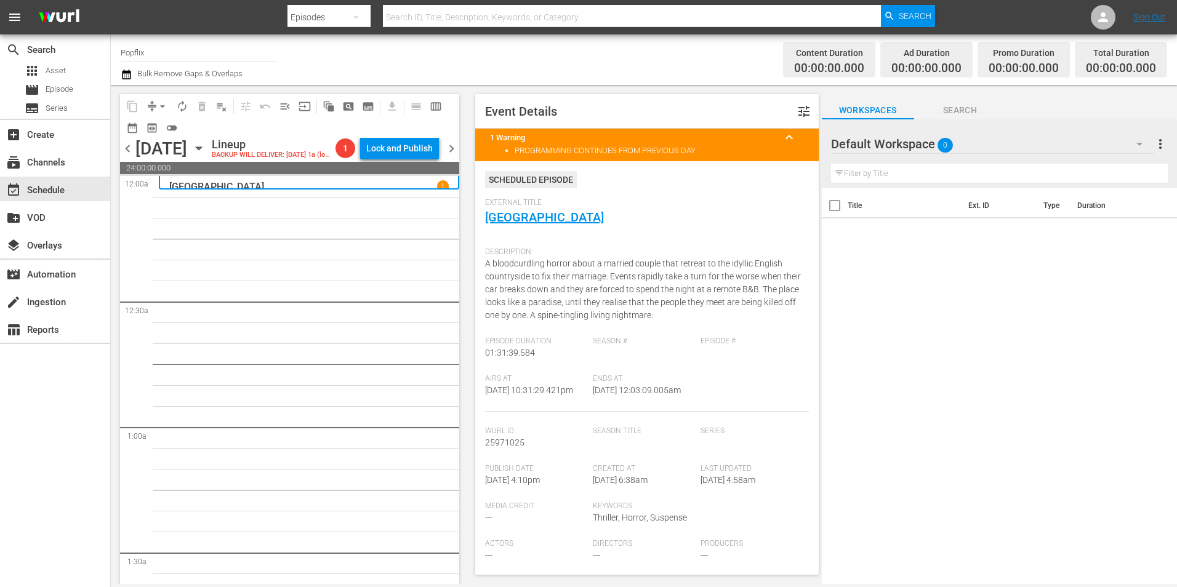
click at [127, 148] on span "chevron_left" at bounding box center [127, 148] width 15 height 15
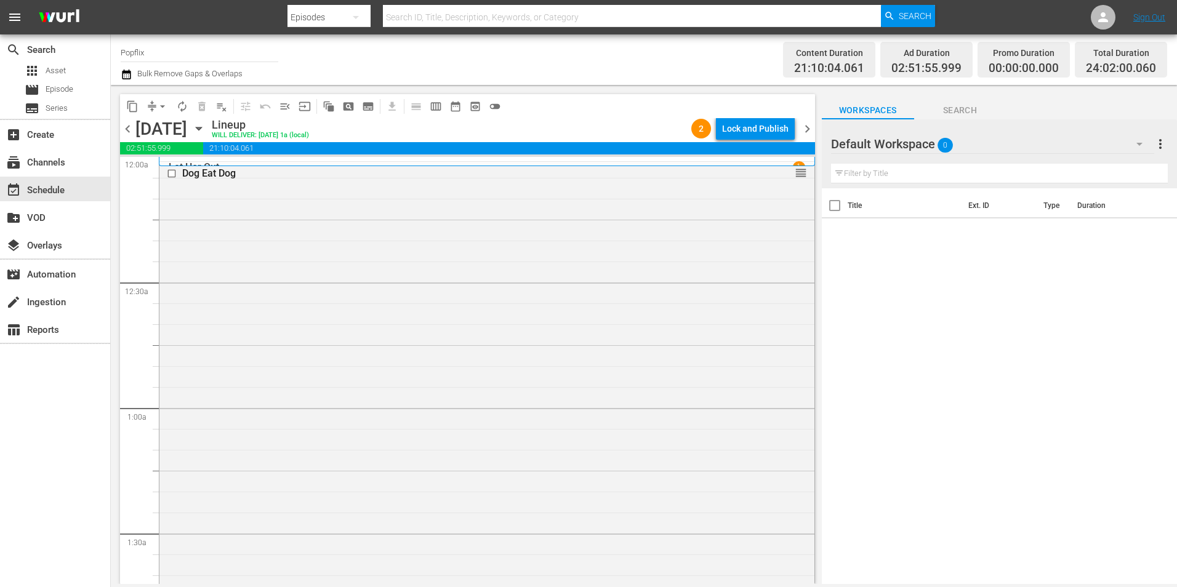
click at [743, 116] on div "content_copy compress arrow_drop_down autorenew_outlined delete_forever_outline…" at bounding box center [467, 106] width 695 height 24
click at [740, 122] on div "Lock and Publish" at bounding box center [755, 129] width 66 height 22
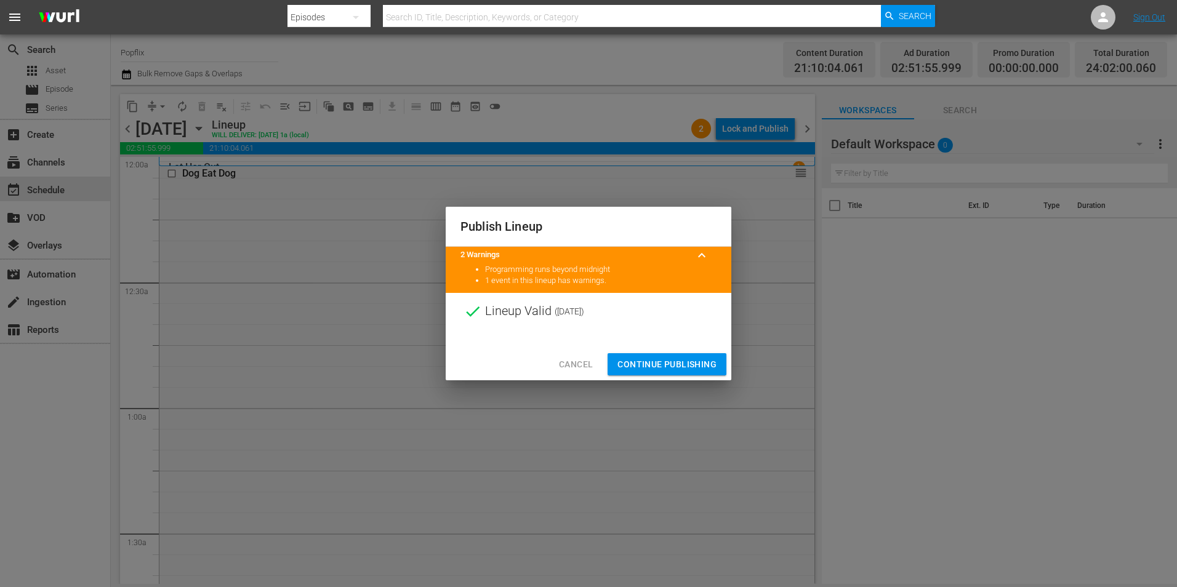
click at [656, 361] on span "Continue Publishing" at bounding box center [666, 364] width 99 height 15
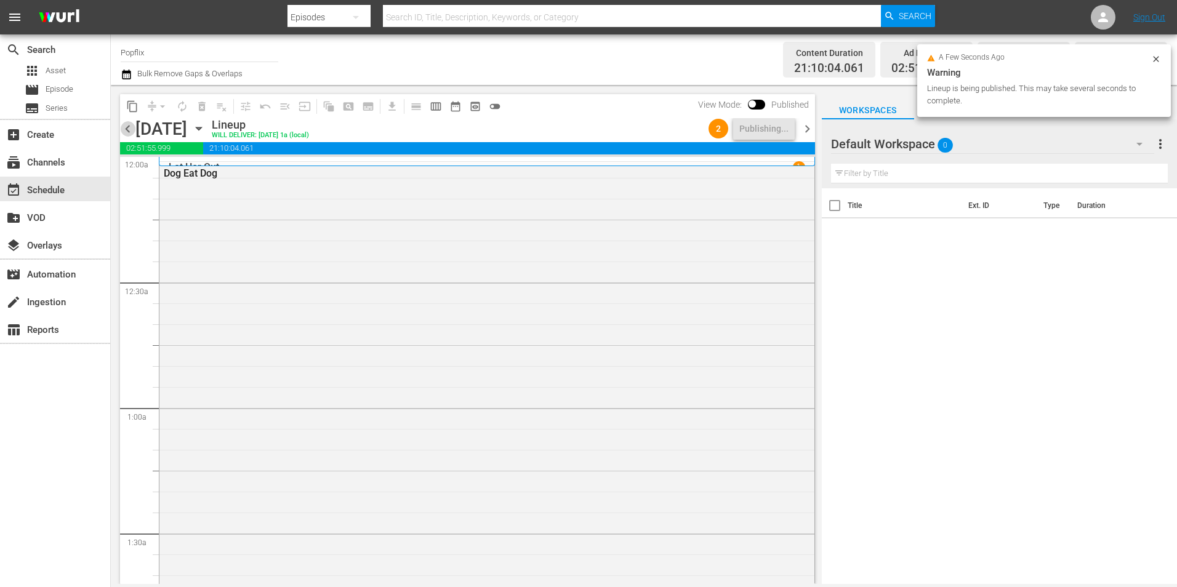
click at [132, 129] on span "chevron_left" at bounding box center [127, 128] width 15 height 15
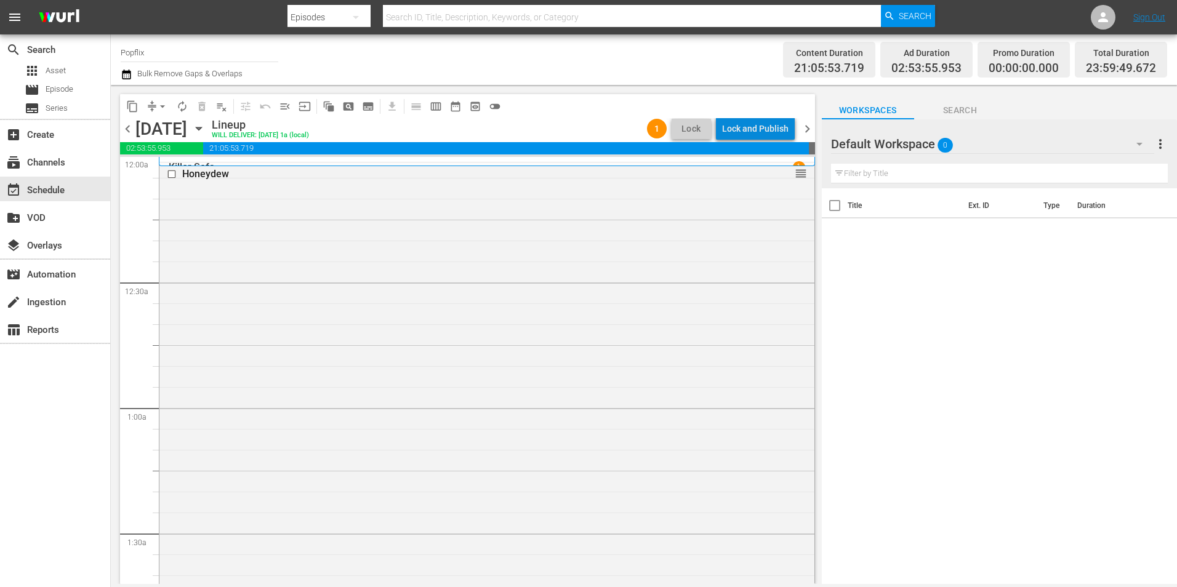
click at [763, 125] on div "Lock and Publish" at bounding box center [755, 129] width 66 height 22
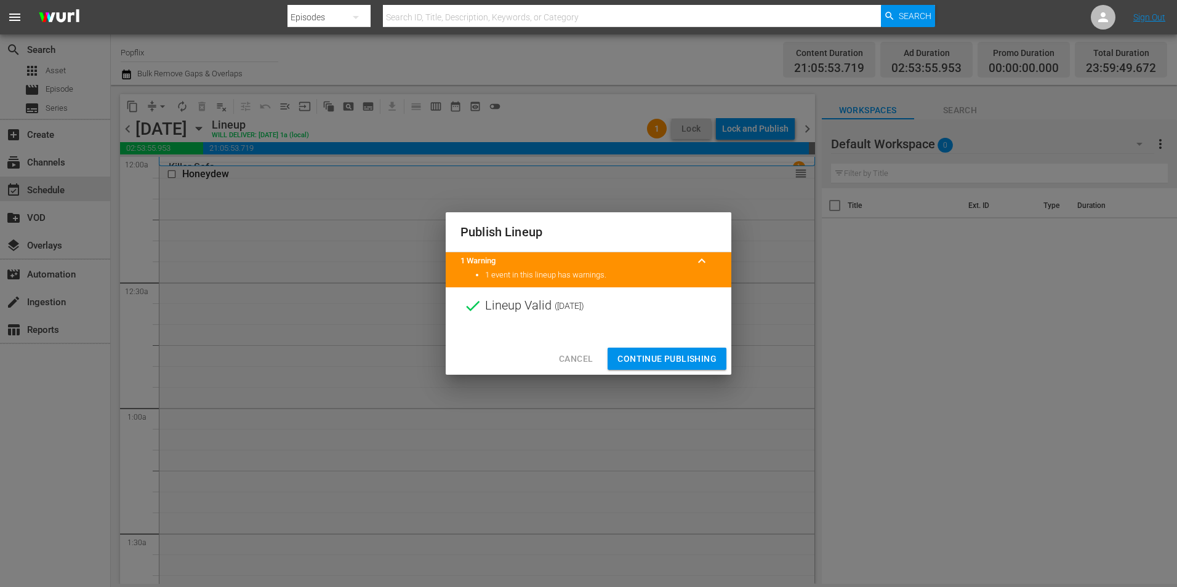
click at [662, 347] on div "Cancel Continue Publishing" at bounding box center [589, 359] width 286 height 33
click at [663, 356] on span "Continue Publishing" at bounding box center [666, 358] width 99 height 15
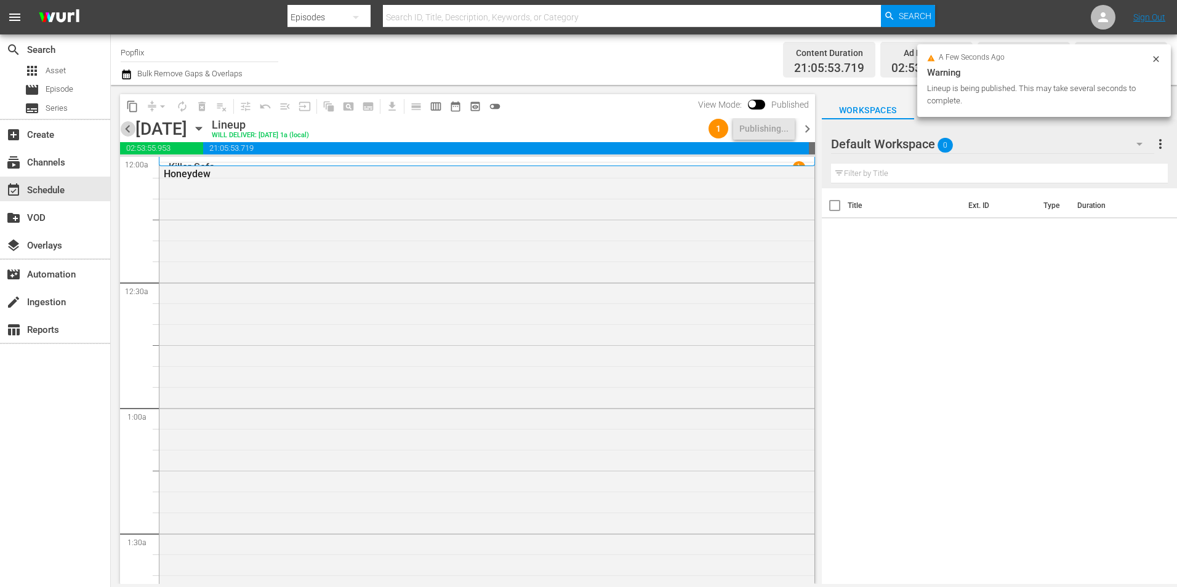
click at [126, 129] on span "chevron_left" at bounding box center [127, 128] width 15 height 15
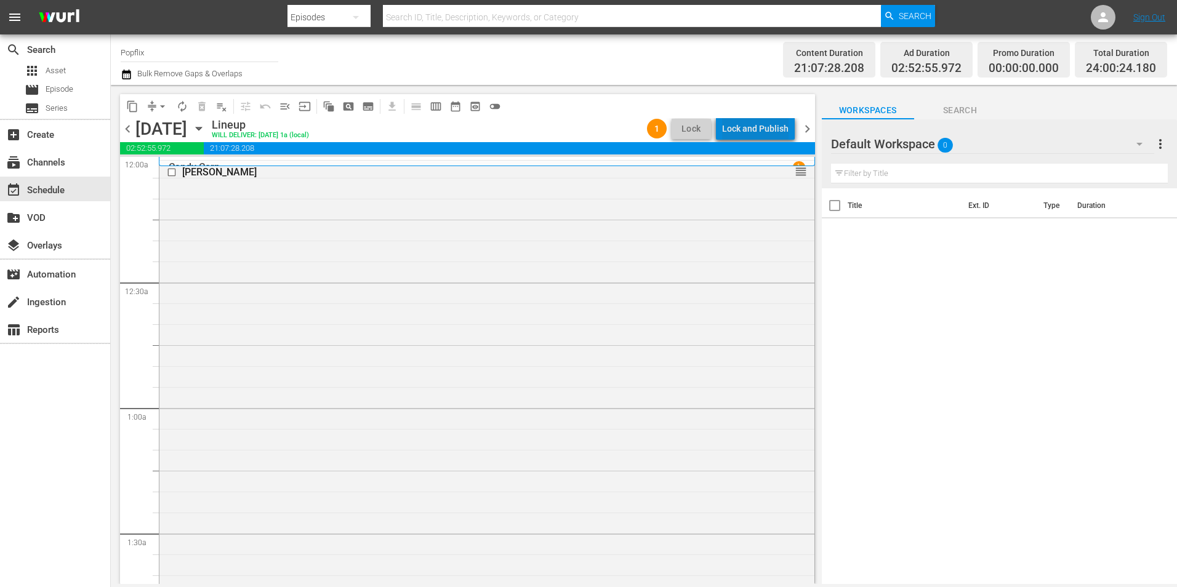
click at [764, 130] on div "Lock and Publish" at bounding box center [755, 129] width 66 height 22
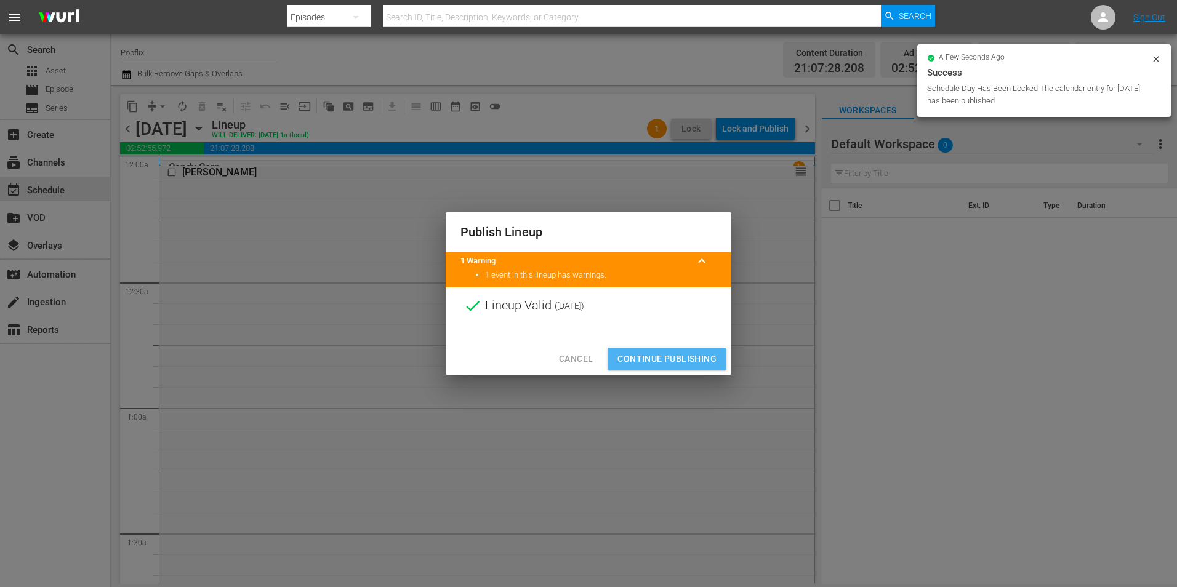
click at [668, 359] on span "Continue Publishing" at bounding box center [666, 358] width 99 height 15
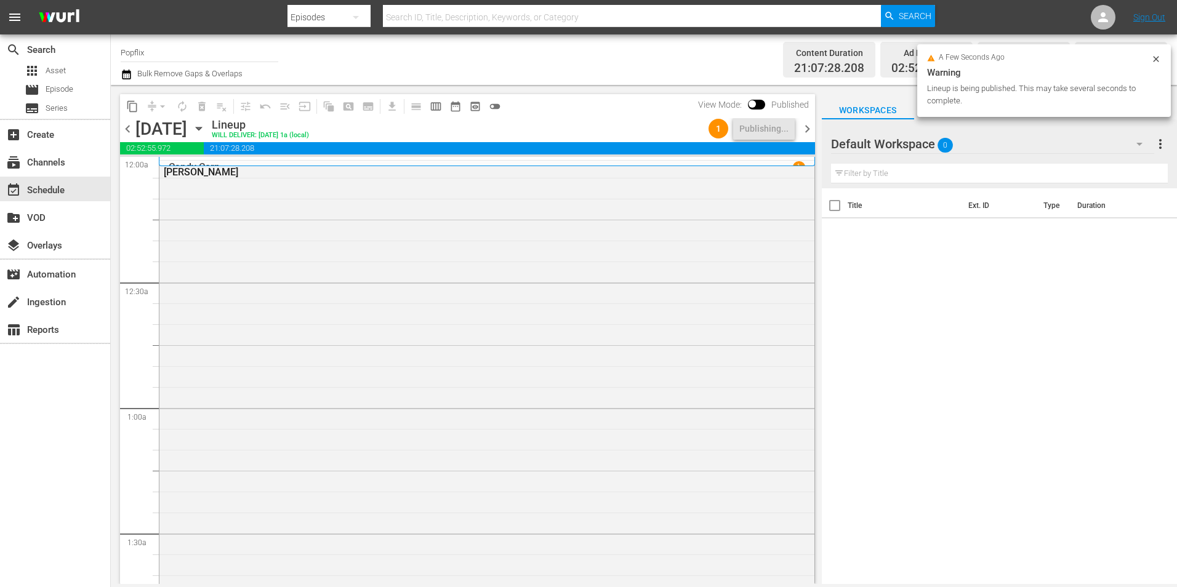
click at [132, 129] on span "chevron_left" at bounding box center [127, 128] width 15 height 15
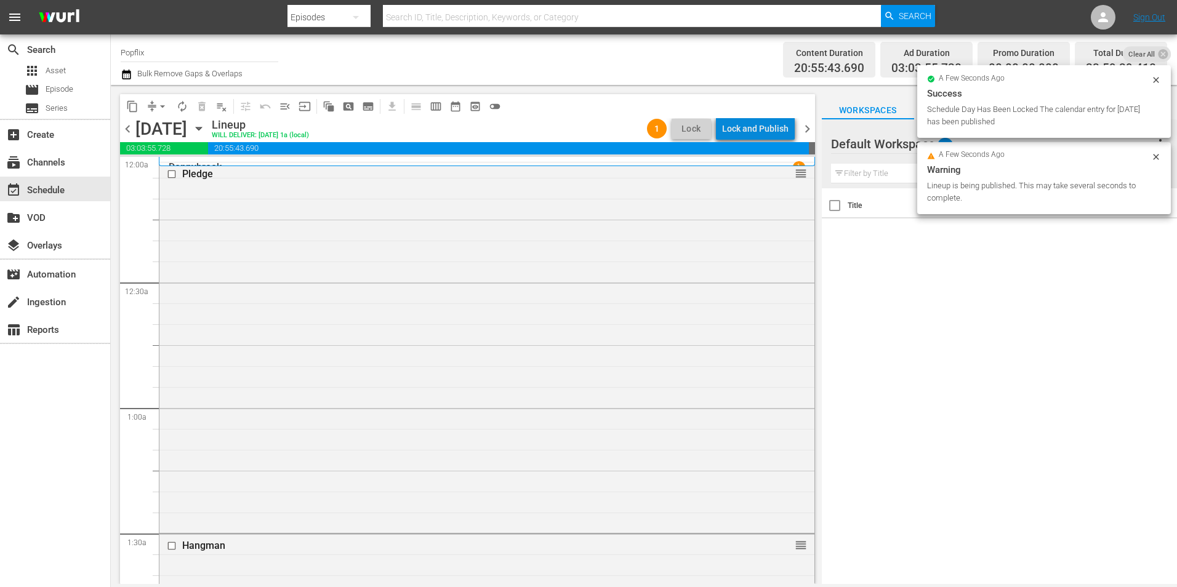
click at [777, 133] on div "Lock and Publish" at bounding box center [755, 129] width 66 height 22
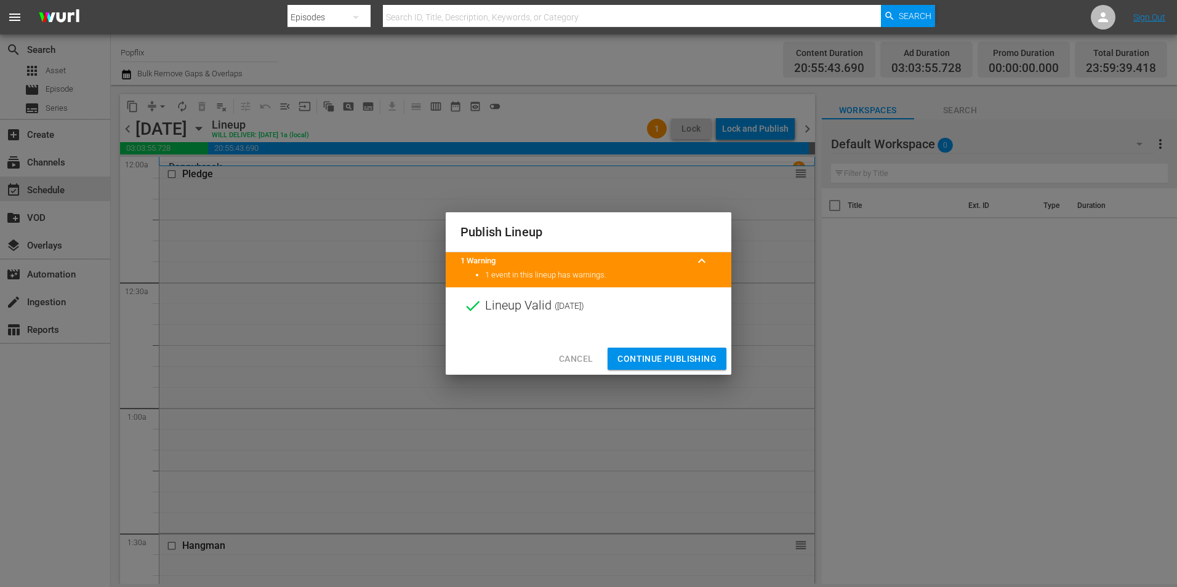
click at [651, 351] on div "Cancel Continue Publishing" at bounding box center [589, 359] width 286 height 33
click at [619, 361] on span "Continue Publishing" at bounding box center [666, 358] width 99 height 15
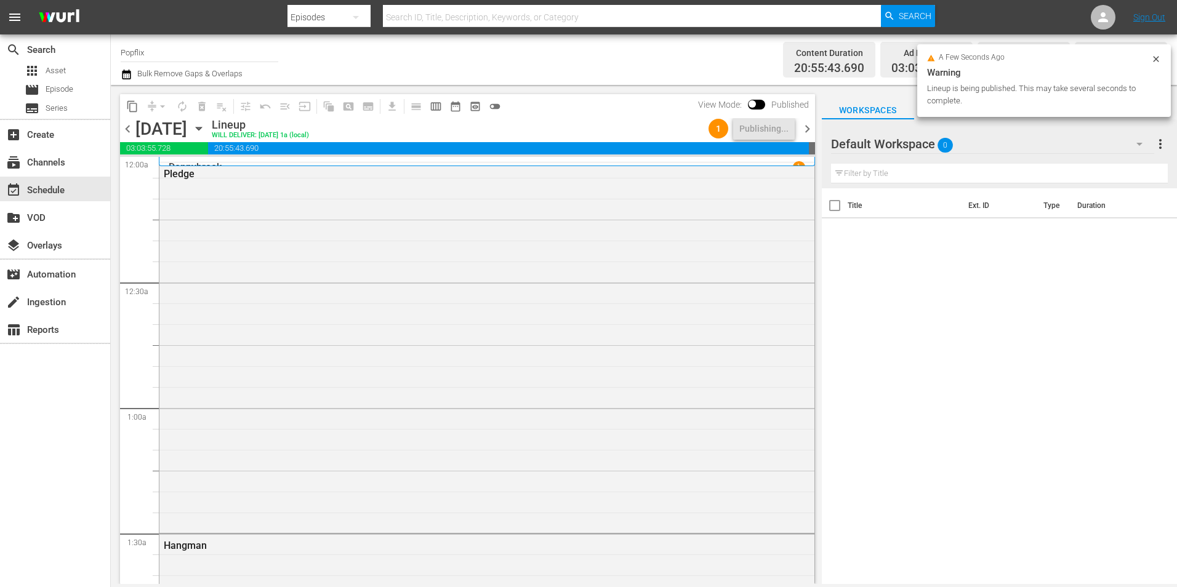
click at [129, 119] on div "chevron_left [DATE] [DATE] Lineup WILL DELIVER: [DATE] 1a (local) 1 Publishing.…" at bounding box center [467, 130] width 695 height 24
click at [126, 134] on span "chevron_left" at bounding box center [127, 128] width 15 height 15
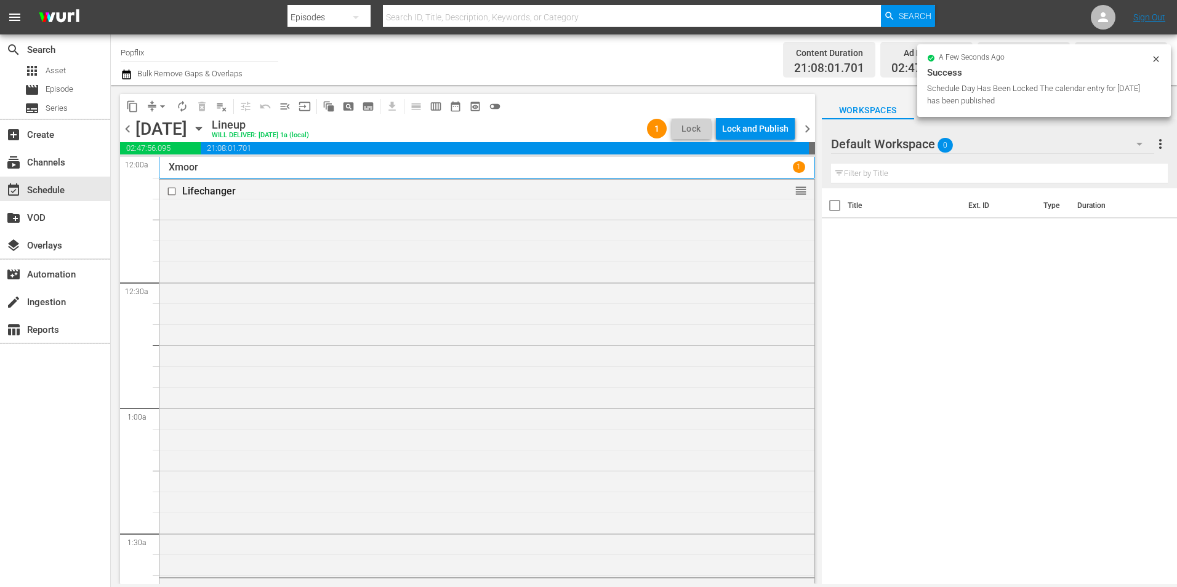
click at [762, 114] on div "content_copy compress arrow_drop_down autorenew_outlined delete_forever_outline…" at bounding box center [467, 106] width 695 height 24
click at [771, 134] on div "Lock and Publish" at bounding box center [755, 129] width 66 height 22
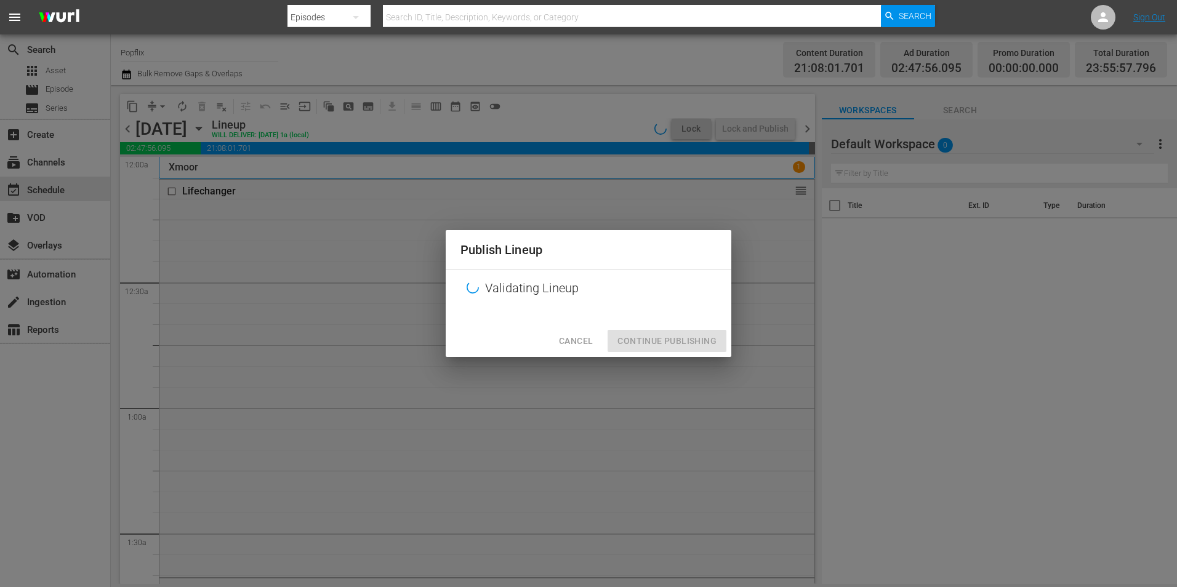
click at [770, 131] on div "Publish Lineup Validating Lineup Cancel Continue Publishing" at bounding box center [588, 293] width 1177 height 587
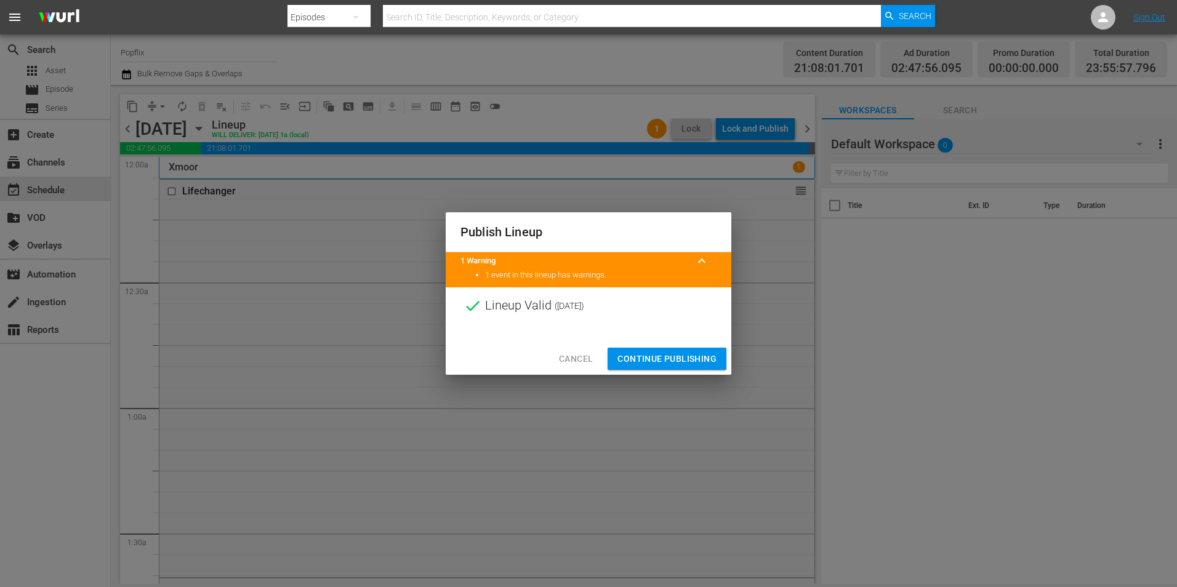
click at [705, 358] on span "Continue Publishing" at bounding box center [666, 358] width 99 height 15
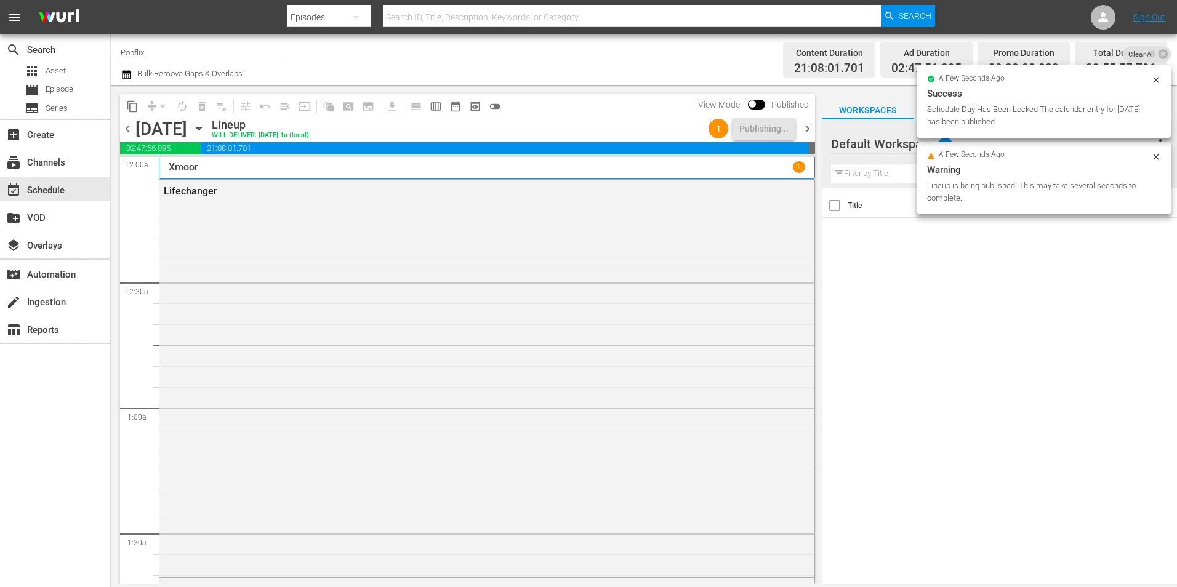
click at [130, 127] on span "chevron_left" at bounding box center [127, 128] width 15 height 15
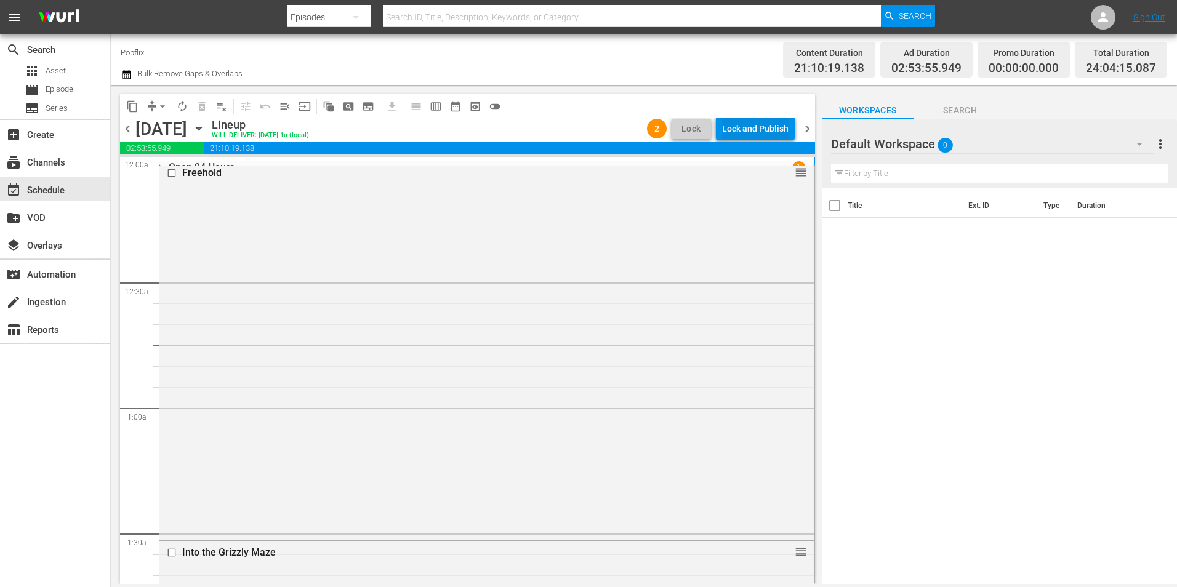
click at [732, 127] on div "Lock and Publish" at bounding box center [755, 129] width 66 height 22
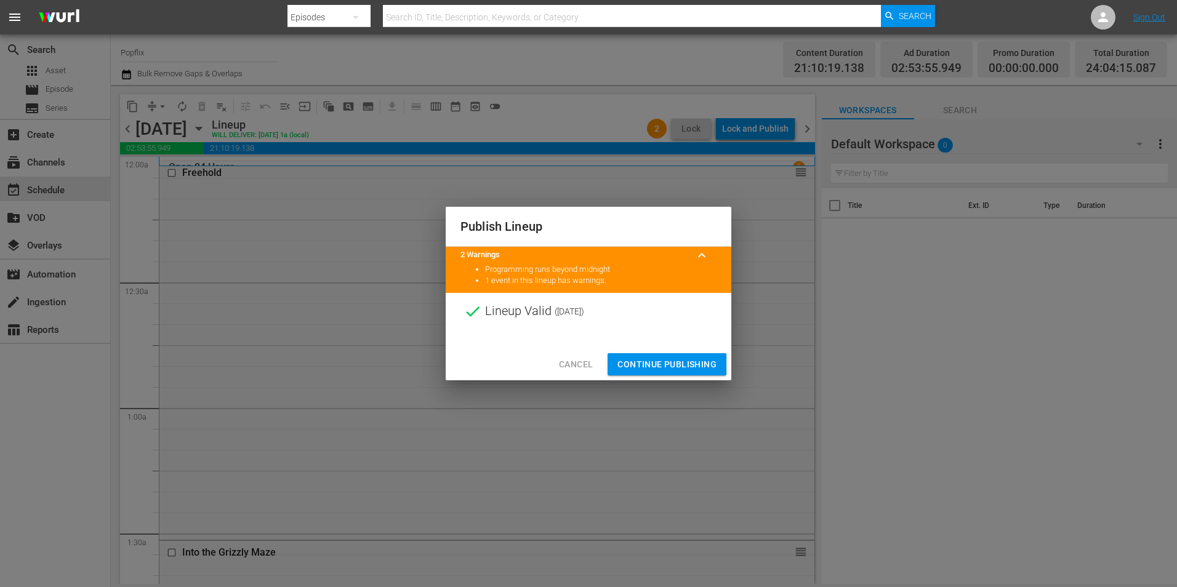
click at [647, 340] on div at bounding box center [589, 339] width 286 height 18
click at [648, 361] on span "Continue Publishing" at bounding box center [666, 364] width 99 height 15
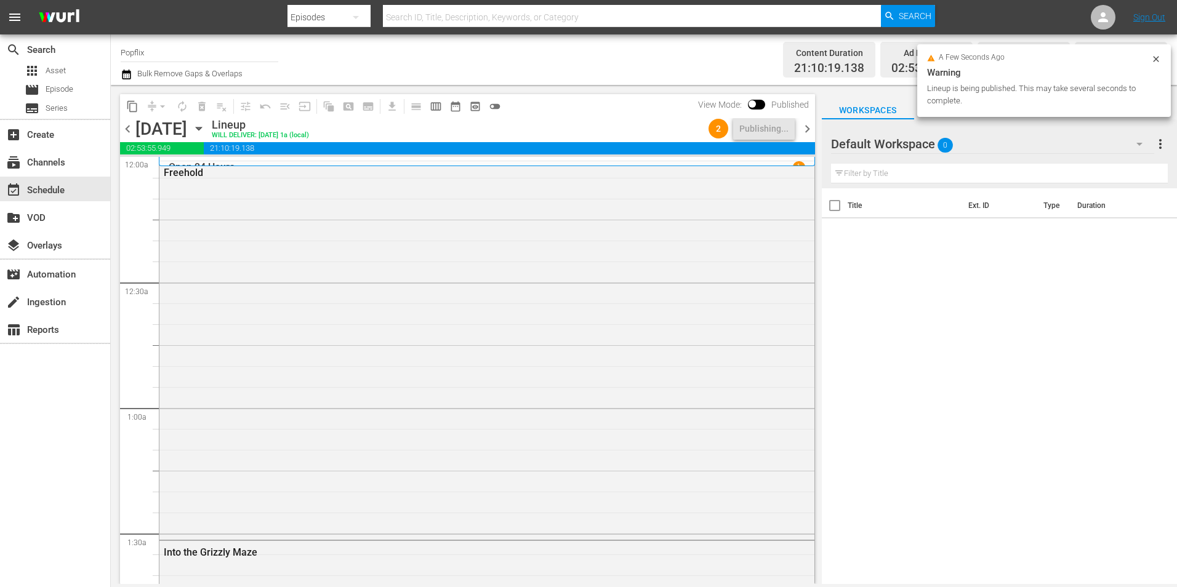
click at [133, 135] on span "chevron_left" at bounding box center [127, 128] width 15 height 15
